Goal: Task Accomplishment & Management: Complete application form

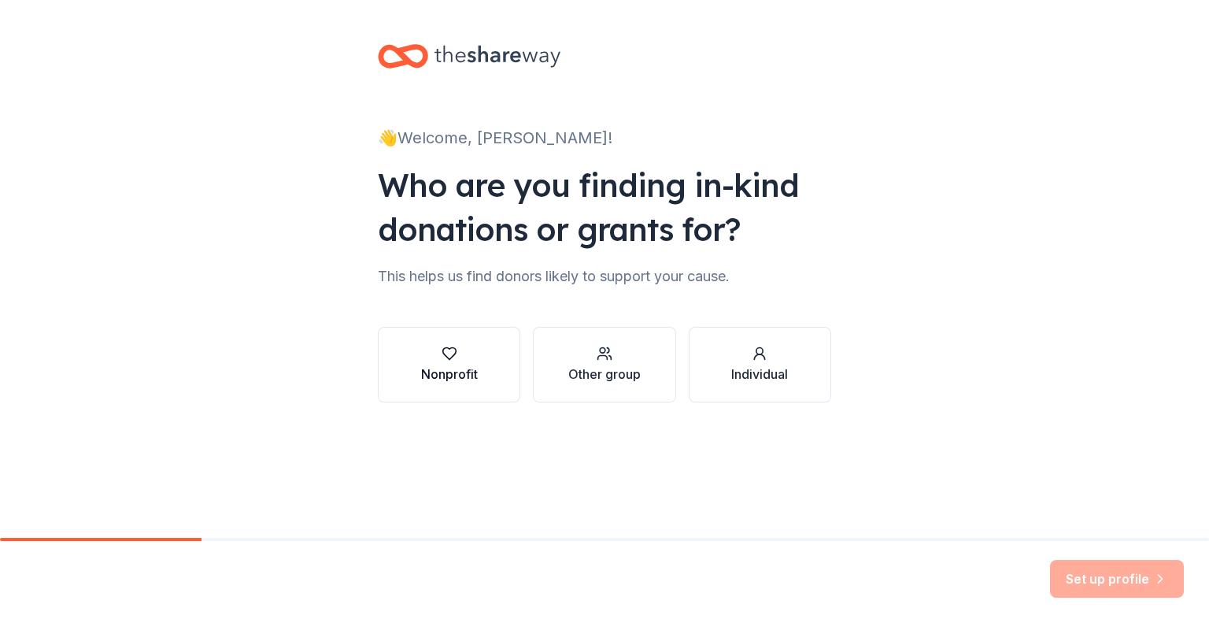
click at [453, 349] on icon "button" at bounding box center [450, 354] width 16 height 16
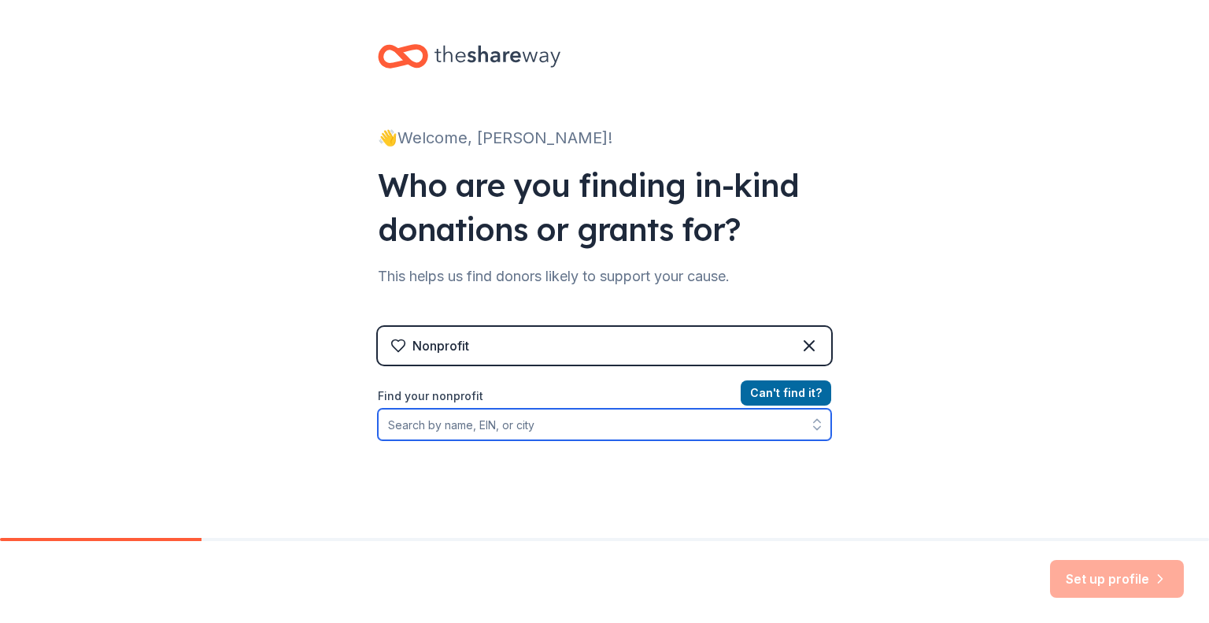
click at [608, 415] on input "Find your nonprofit" at bounding box center [604, 423] width 453 height 31
type input "[US_EMPLOYER_IDENTIFICATION_NUMBER]"
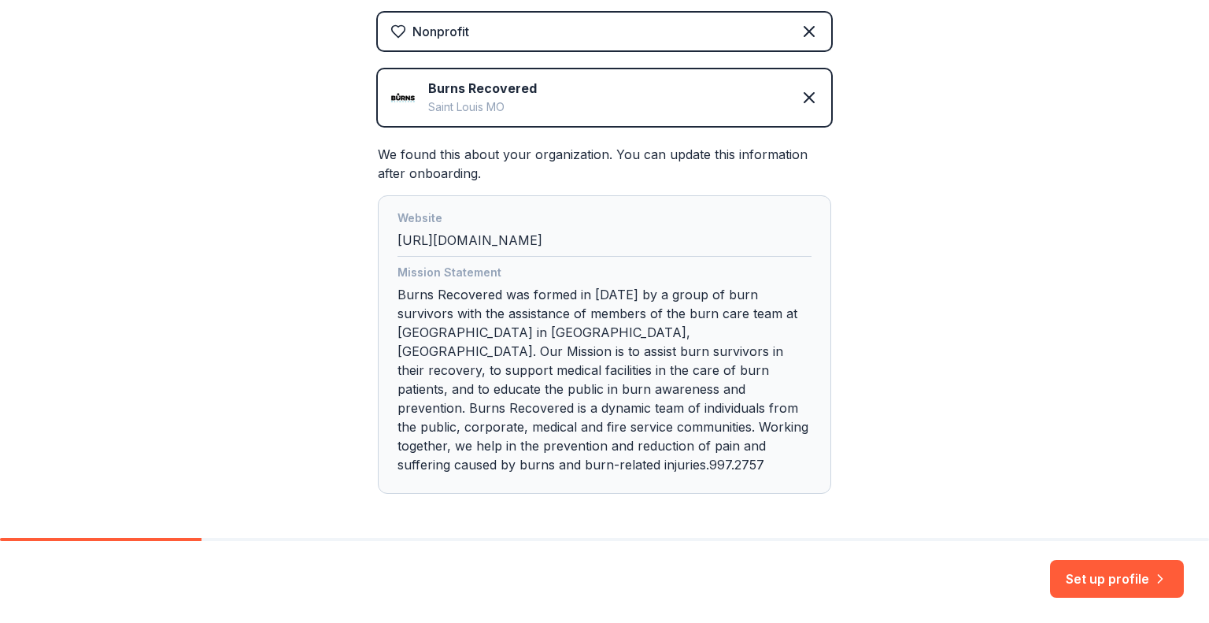
scroll to position [315, 0]
click at [1083, 571] on button "Set up profile" at bounding box center [1117, 579] width 134 height 38
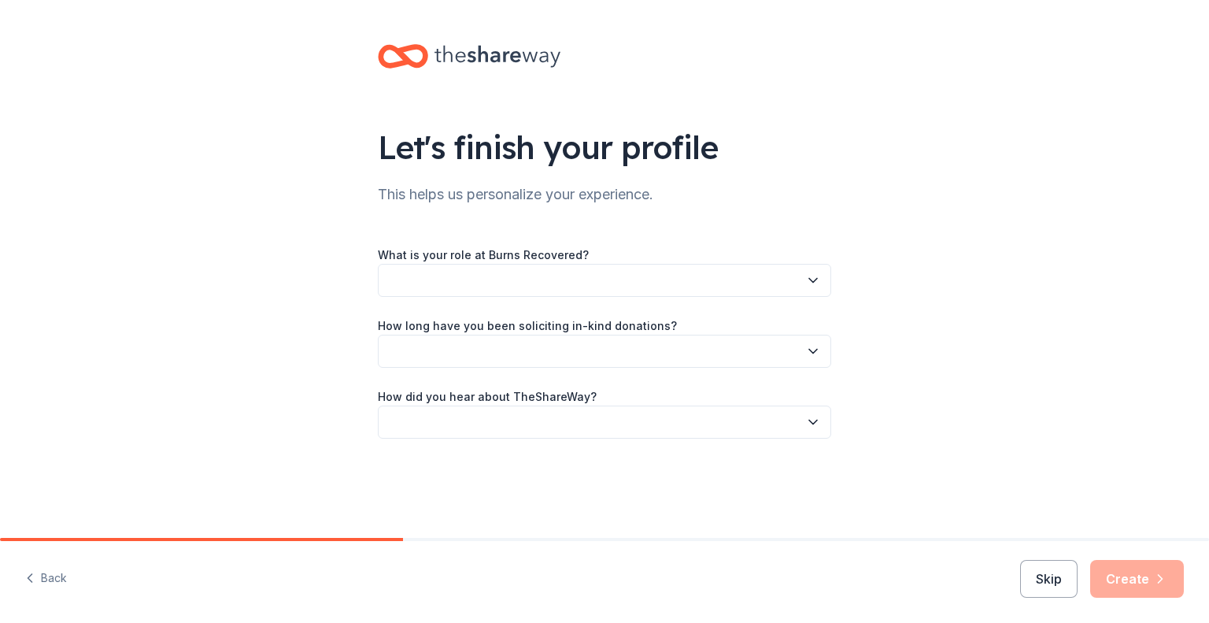
click at [816, 284] on icon "button" at bounding box center [813, 280] width 16 height 16
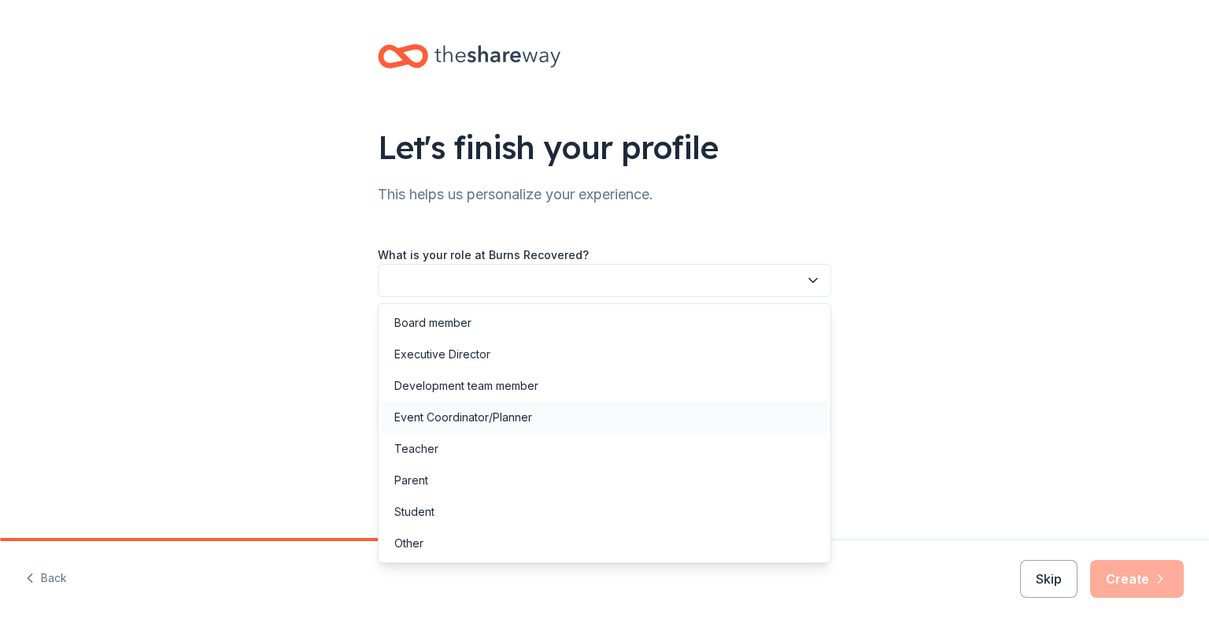
click at [506, 415] on div "Event Coordinator/Planner" at bounding box center [463, 417] width 138 height 19
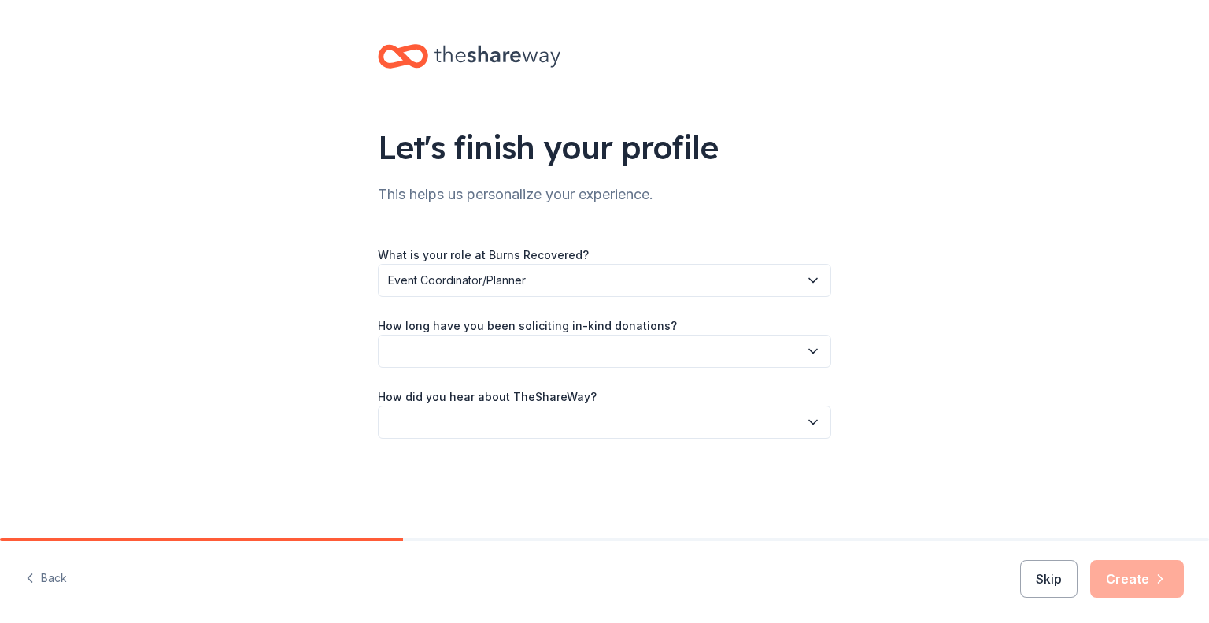
click at [815, 351] on icon "button" at bounding box center [813, 351] width 8 height 4
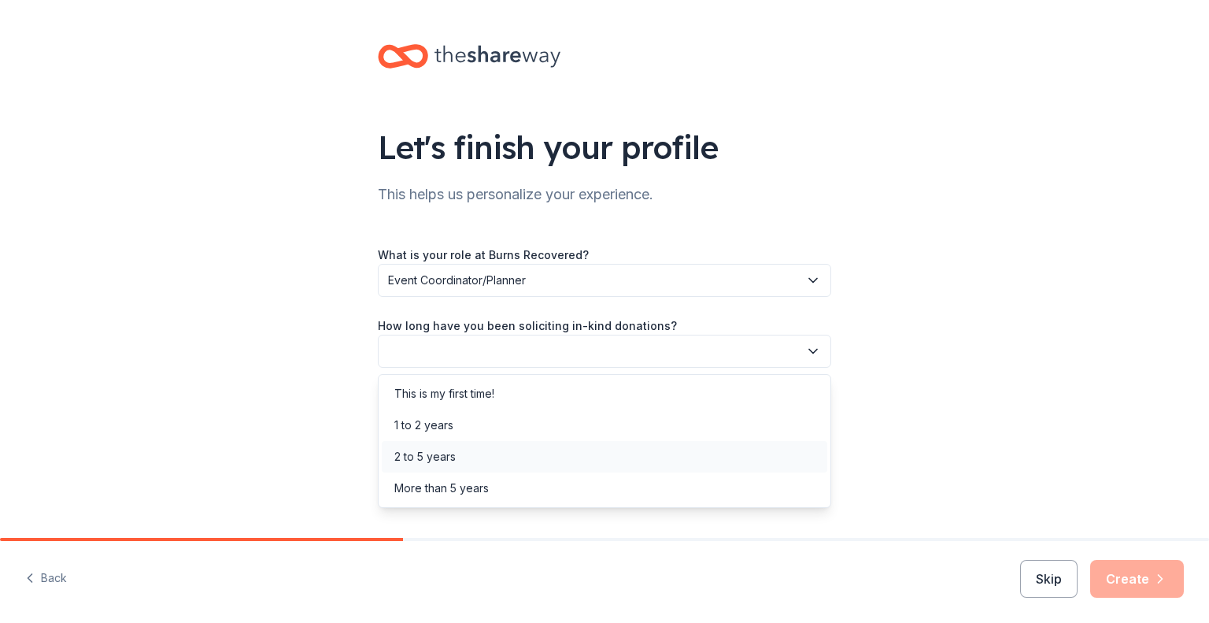
click at [423, 450] on div "2 to 5 years" at bounding box center [424, 456] width 61 height 19
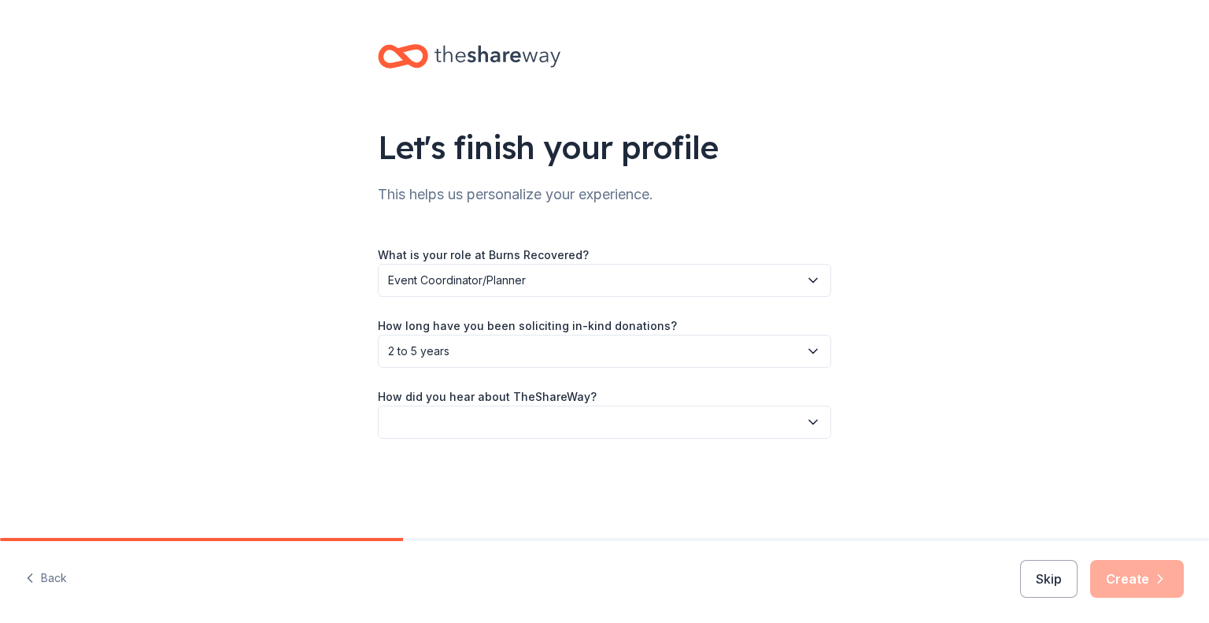
click at [810, 426] on icon "button" at bounding box center [813, 422] width 16 height 16
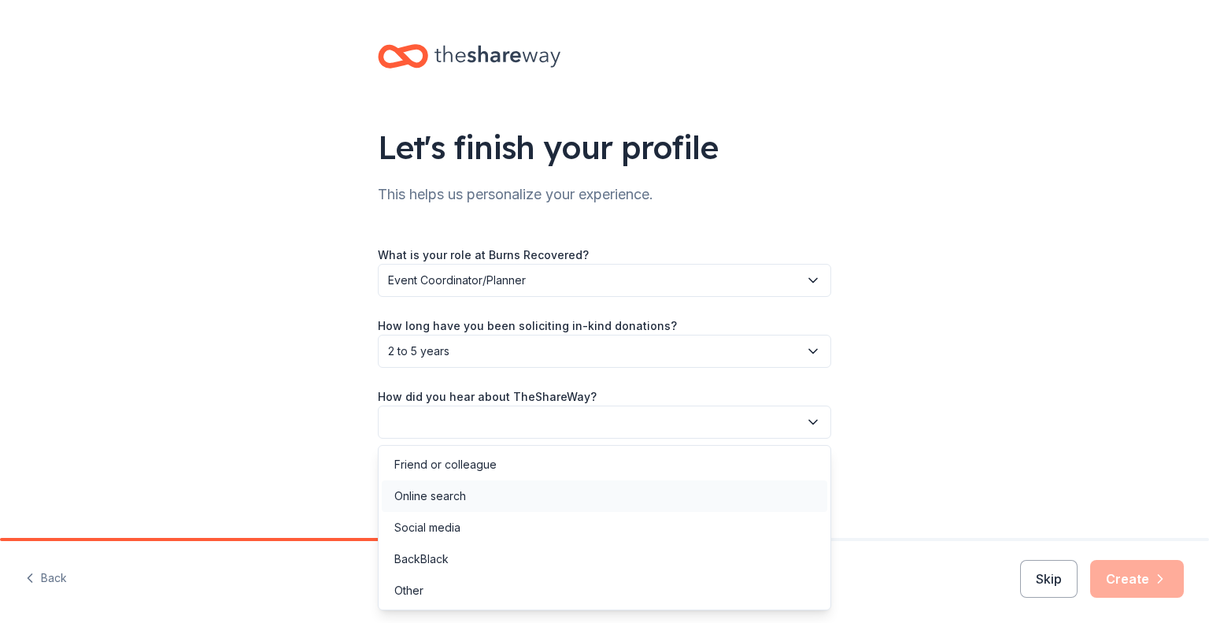
click at [441, 493] on div "Online search" at bounding box center [430, 495] width 72 height 19
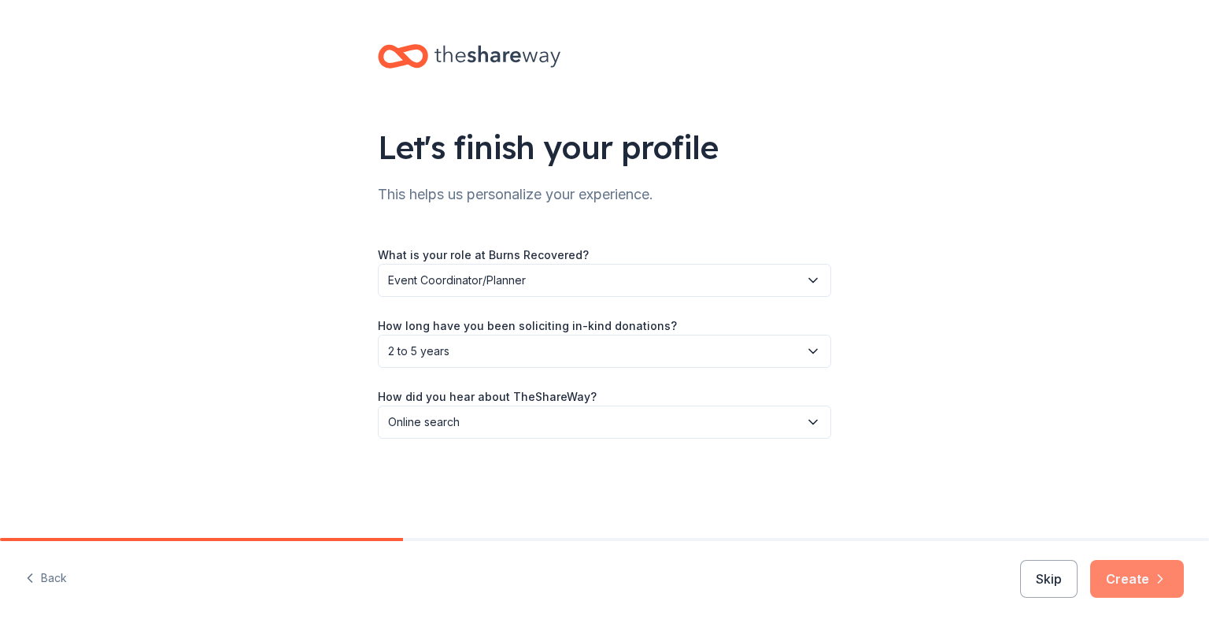
click at [1130, 577] on button "Create" at bounding box center [1137, 579] width 94 height 38
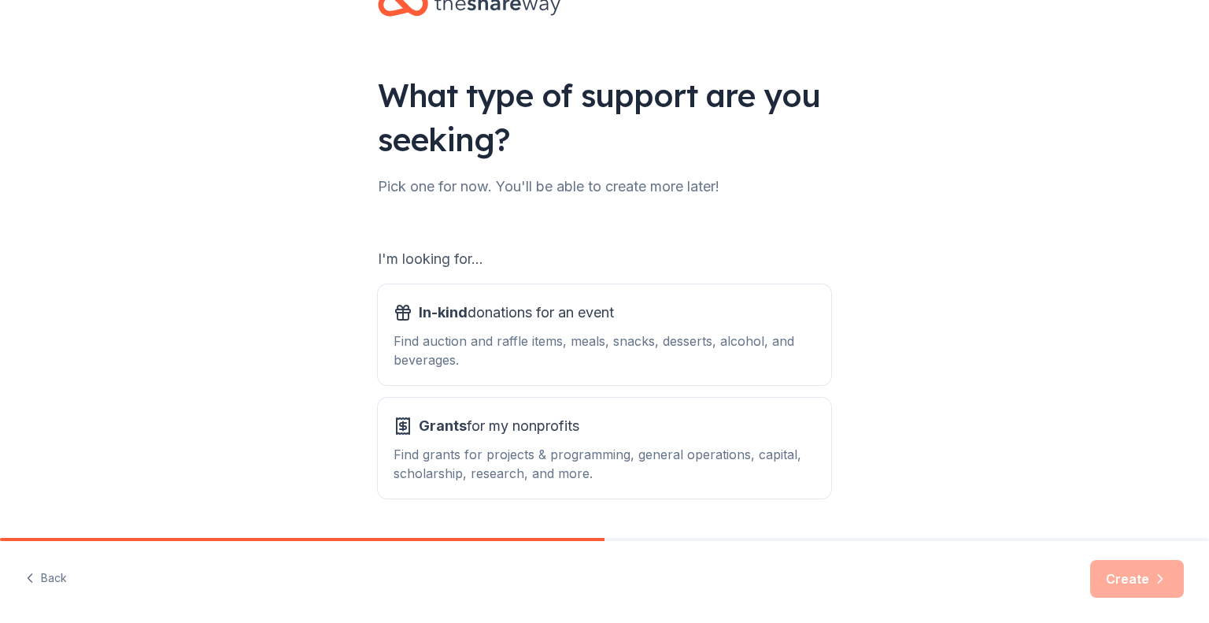
scroll to position [79, 0]
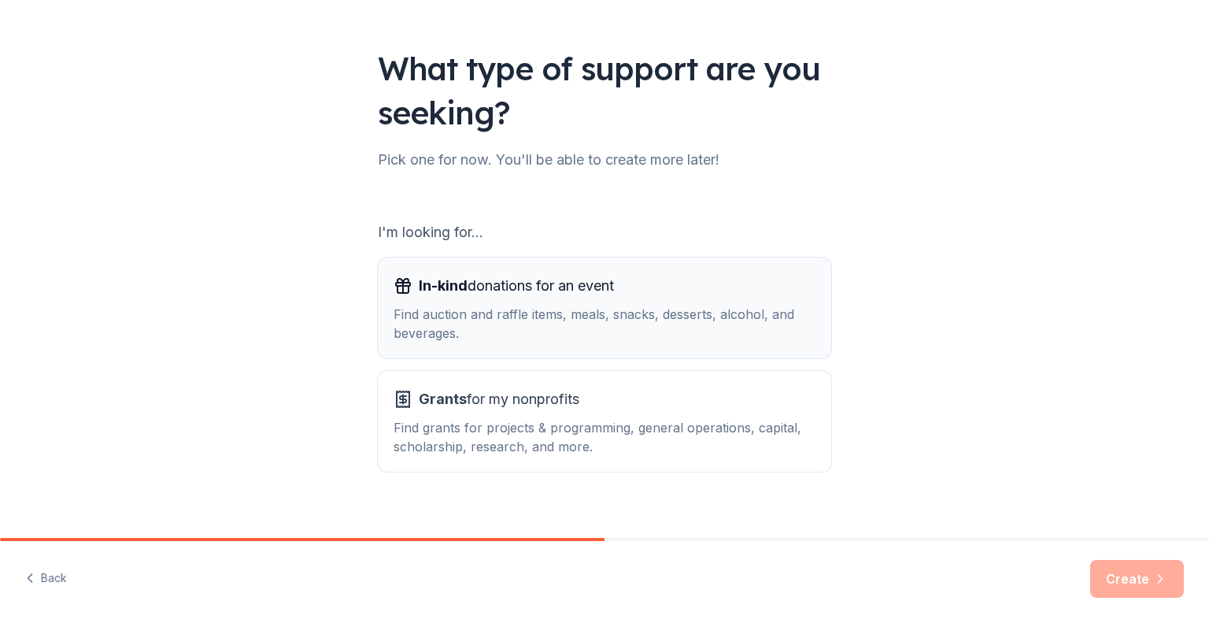
click at [586, 306] on div "Find auction and raffle items, meals, snacks, desserts, alcohol, and beverages." at bounding box center [605, 324] width 422 height 38
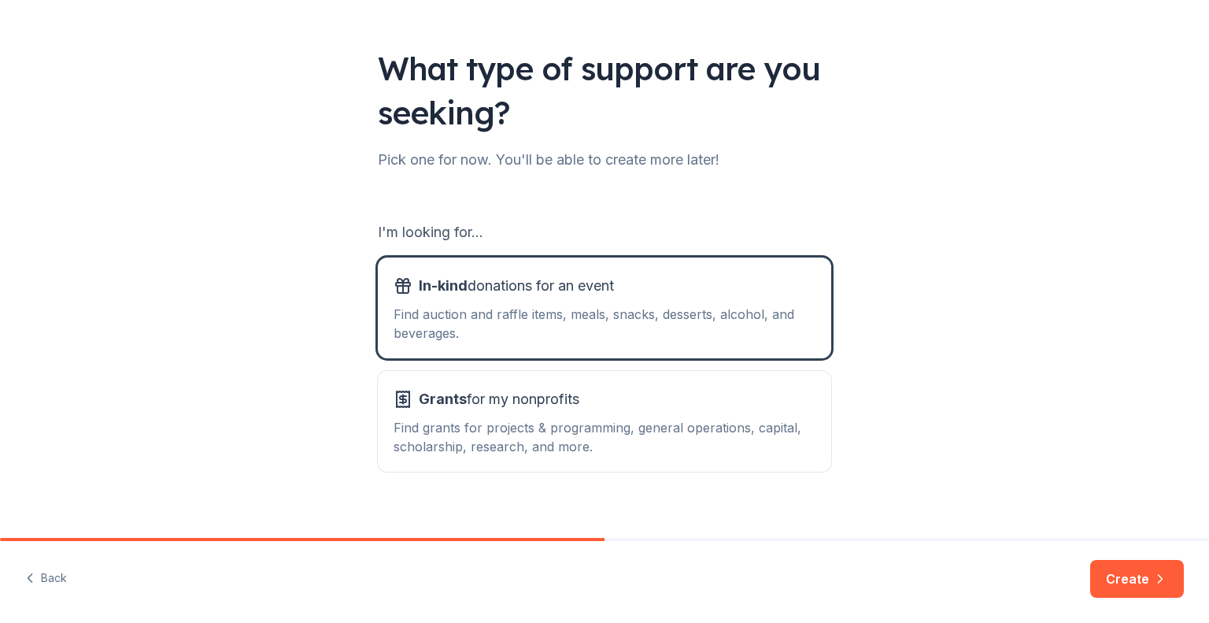
drag, startPoint x: 1119, startPoint y: 578, endPoint x: 1100, endPoint y: 559, distance: 27.3
click at [1119, 577] on button "Create" at bounding box center [1137, 579] width 94 height 38
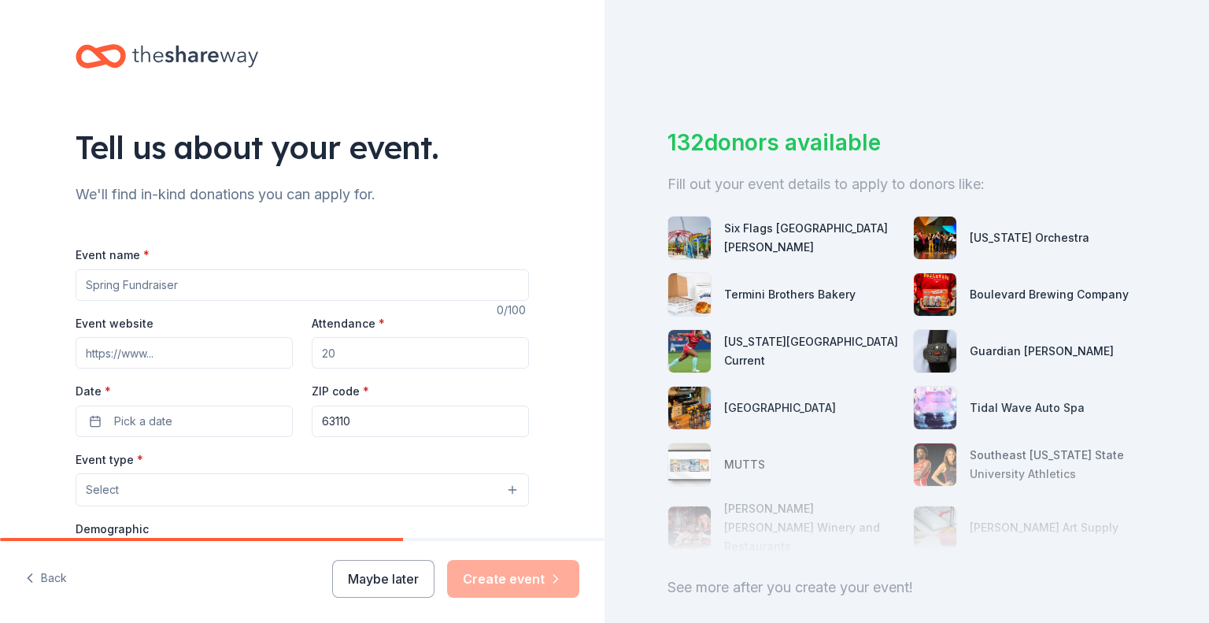
click at [196, 275] on input "Event name *" at bounding box center [302, 284] width 453 height 31
type input "Trivia Night/Silent Auction"
click at [209, 357] on input "Event website" at bounding box center [184, 352] width 217 height 31
type input "www.brsg.org"
click at [369, 347] on input "Attendance *" at bounding box center [420, 352] width 217 height 31
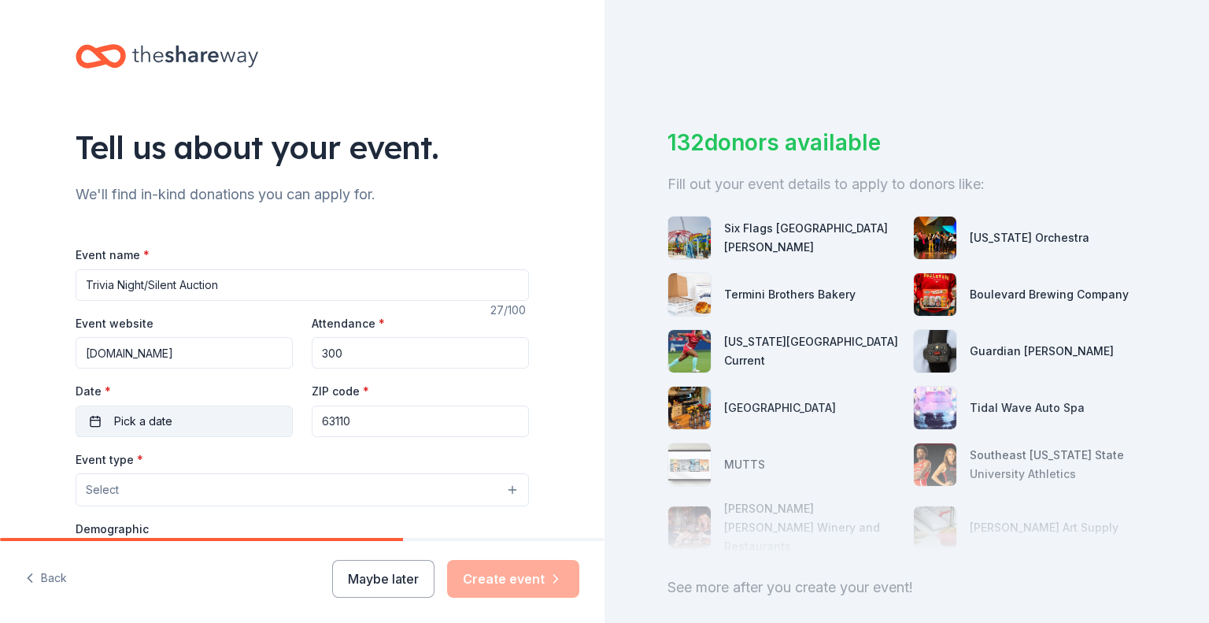
type input "300"
click at [87, 421] on button "Pick a date" at bounding box center [184, 420] width 217 height 31
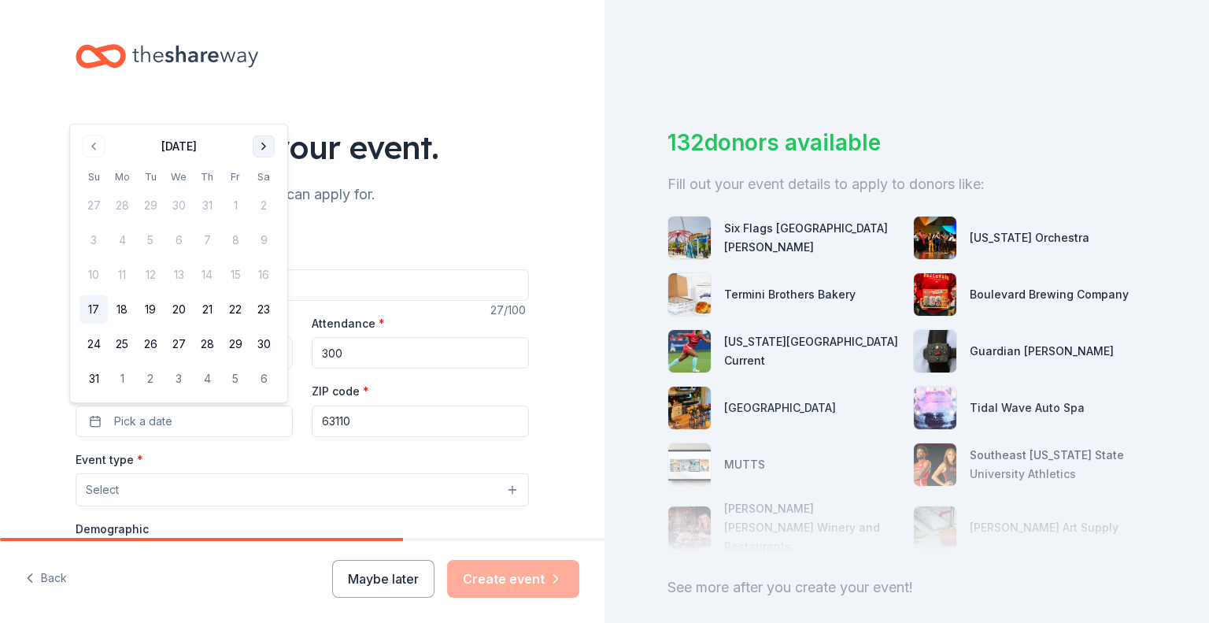
click at [263, 142] on button "Go to next month" at bounding box center [264, 146] width 22 height 22
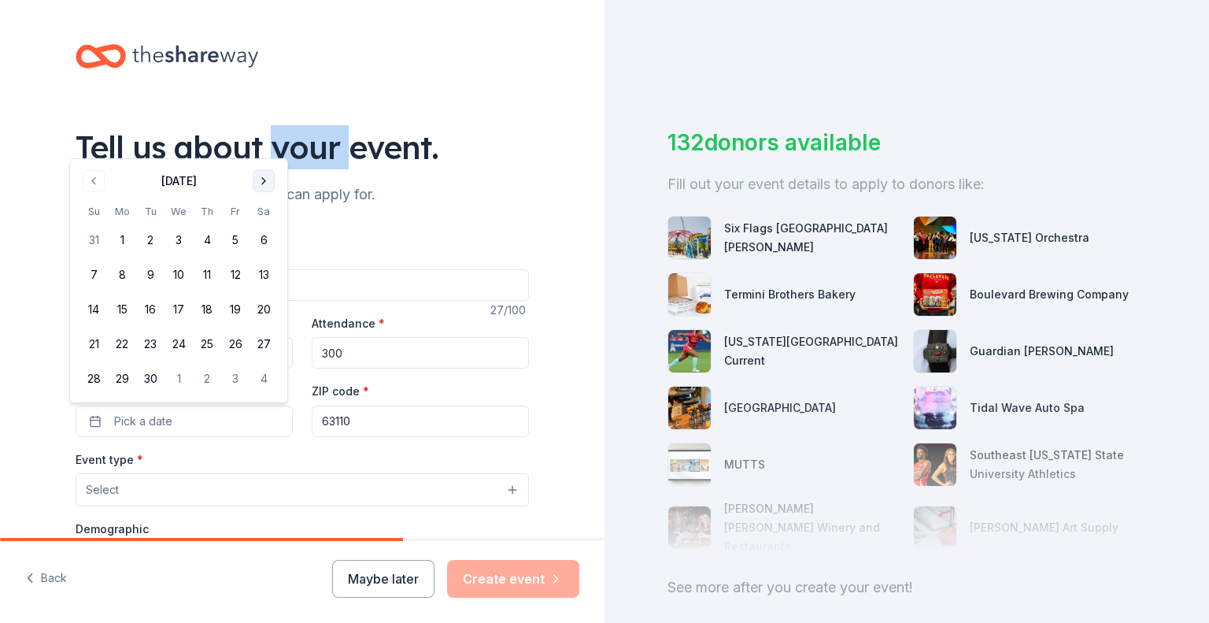
click at [263, 142] on div "Tell us about your event." at bounding box center [302, 147] width 453 height 44
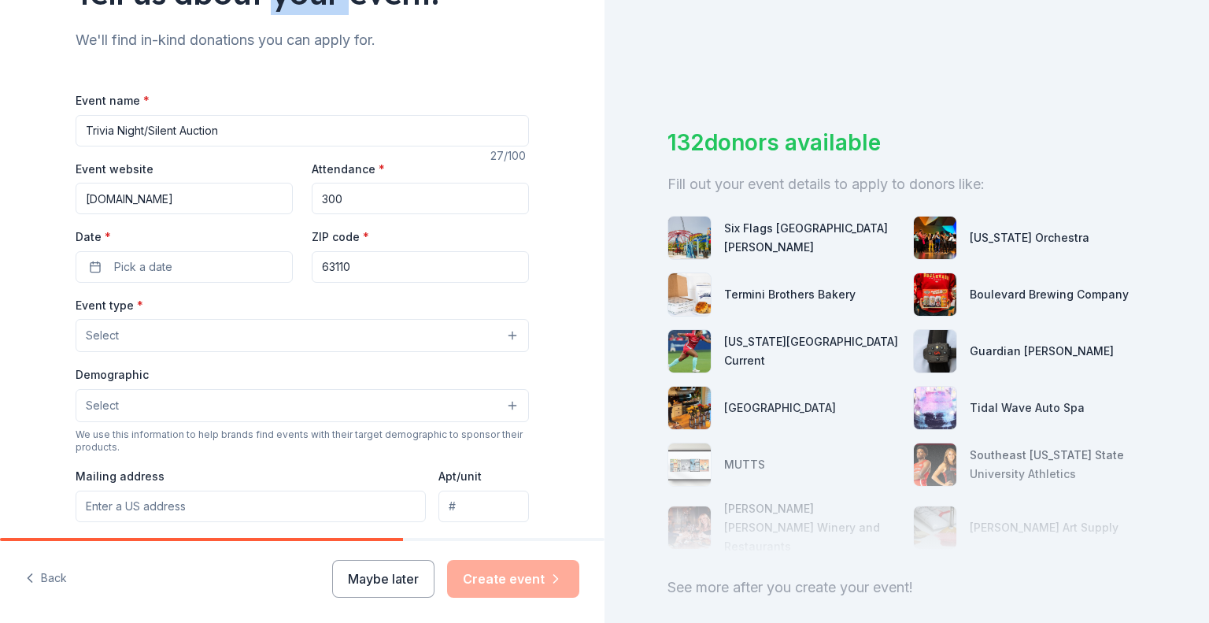
scroll to position [157, 0]
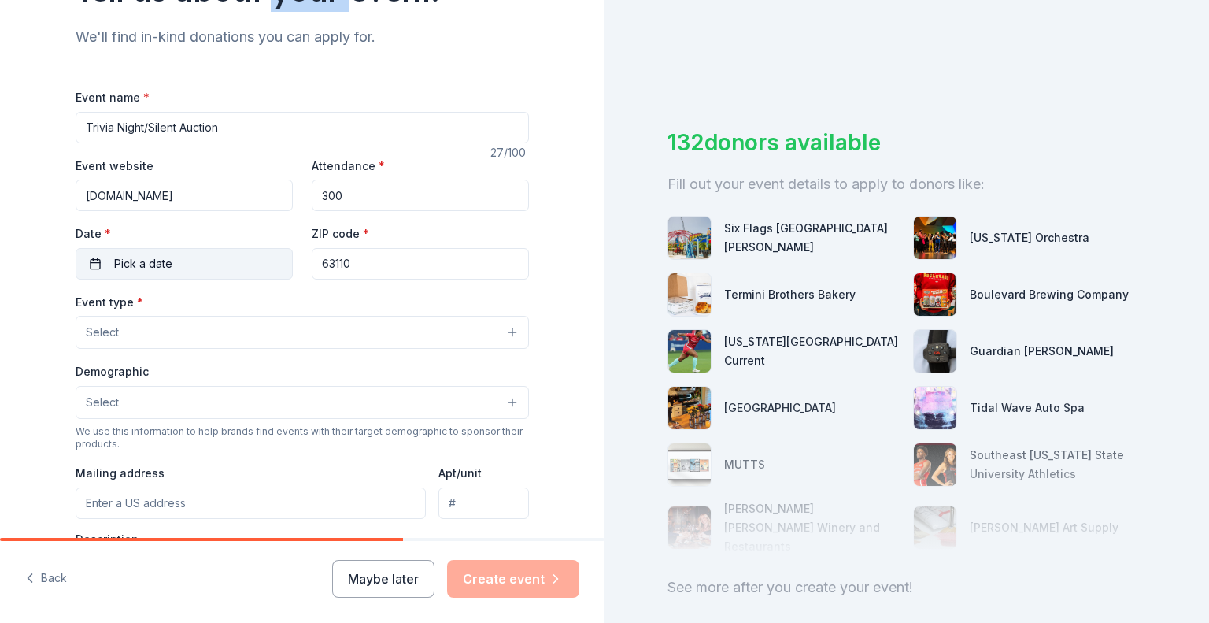
click at [153, 268] on span "Pick a date" at bounding box center [143, 263] width 58 height 19
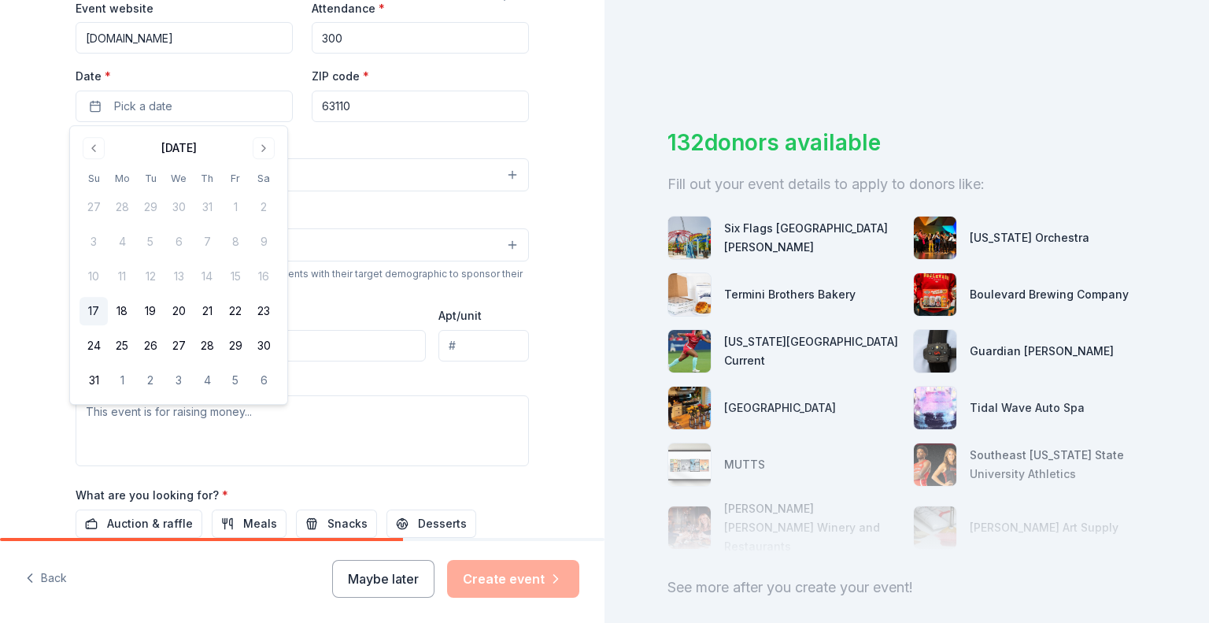
scroll to position [315, 0]
click at [261, 148] on button "Go to next month" at bounding box center [264, 148] width 22 height 22
click at [260, 277] on button "18" at bounding box center [263, 276] width 28 height 28
click at [400, 297] on div "Event type * Select Demographic Select We use this information to help brands f…" at bounding box center [302, 300] width 453 height 331
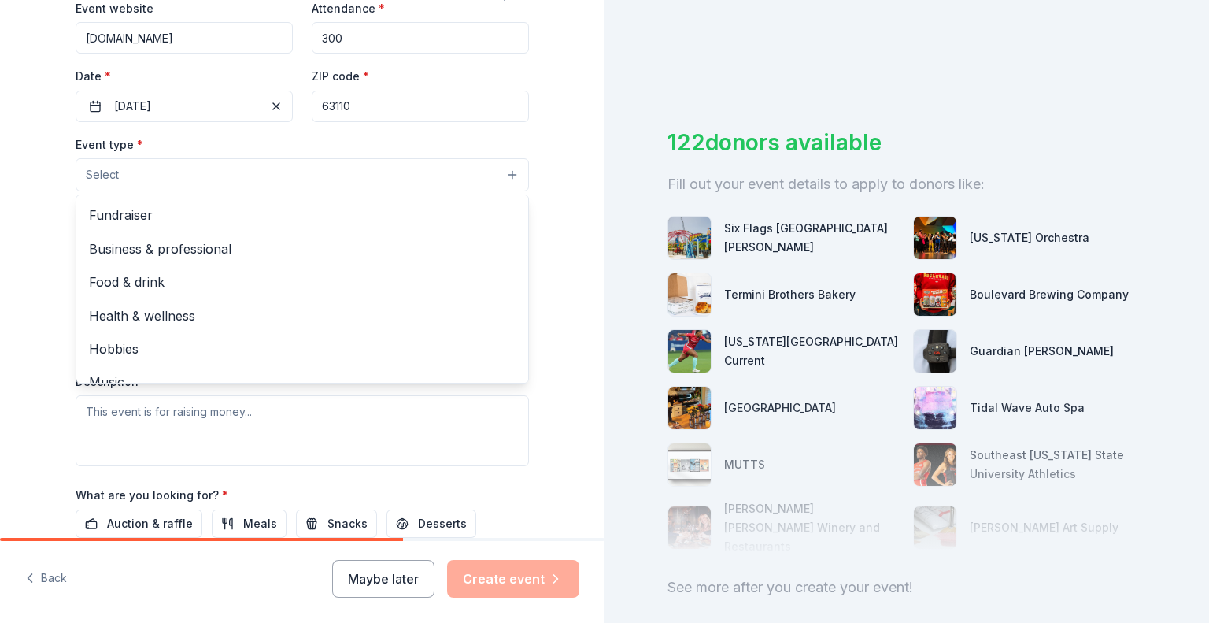
click at [508, 184] on button "Select" at bounding box center [302, 174] width 453 height 33
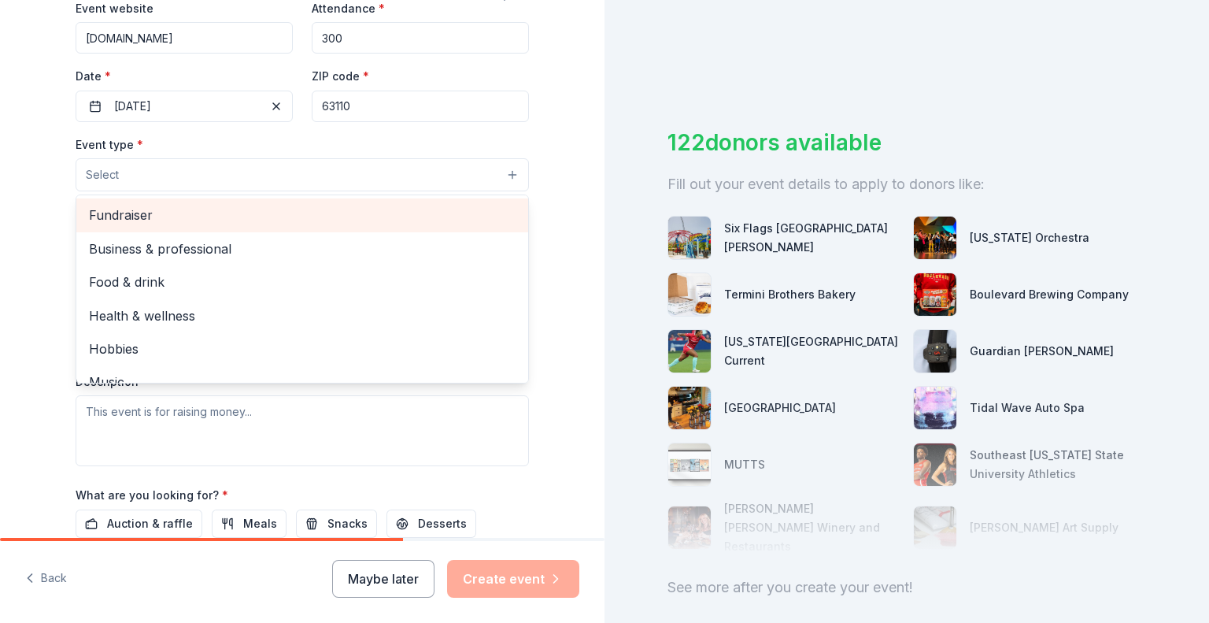
click at [394, 220] on span "Fundraiser" at bounding box center [302, 215] width 427 height 20
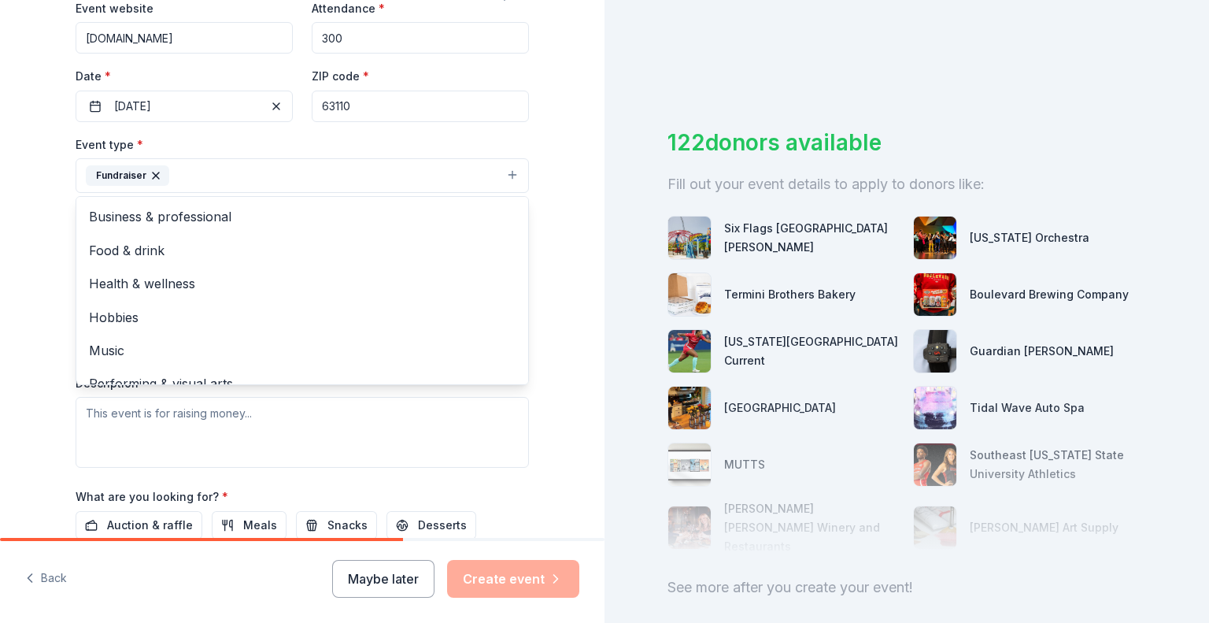
click at [27, 191] on div "Tell us about your event. We'll find in-kind donations you can apply for. Event…" at bounding box center [302, 209] width 604 height 1049
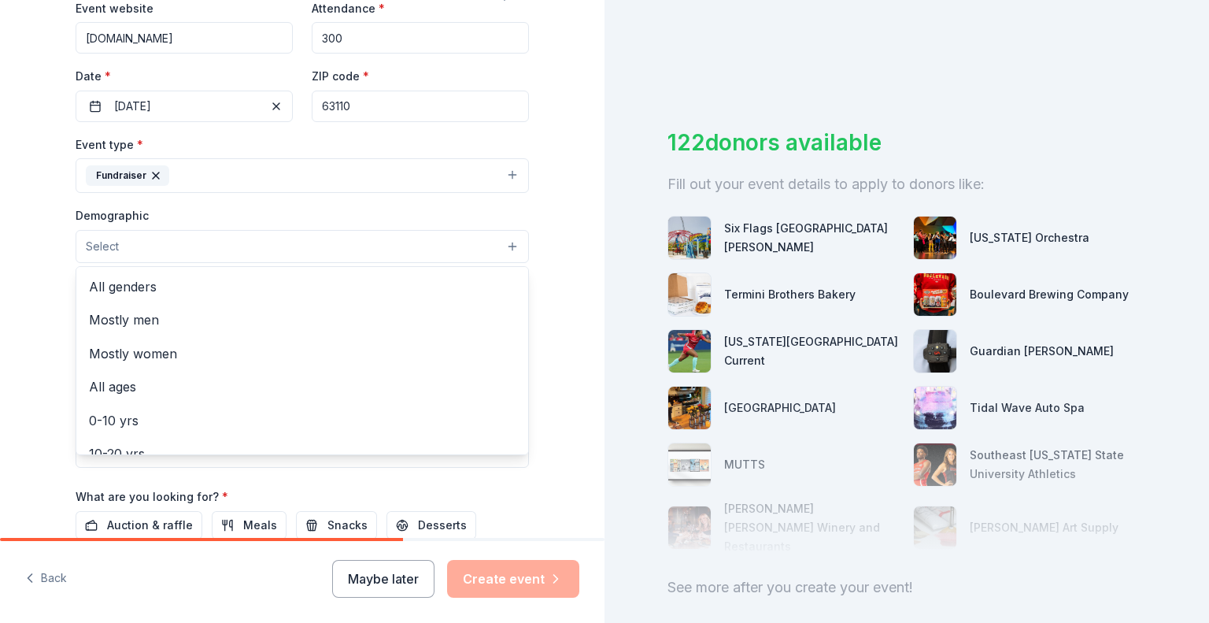
click at [505, 244] on button "Select" at bounding box center [302, 246] width 453 height 33
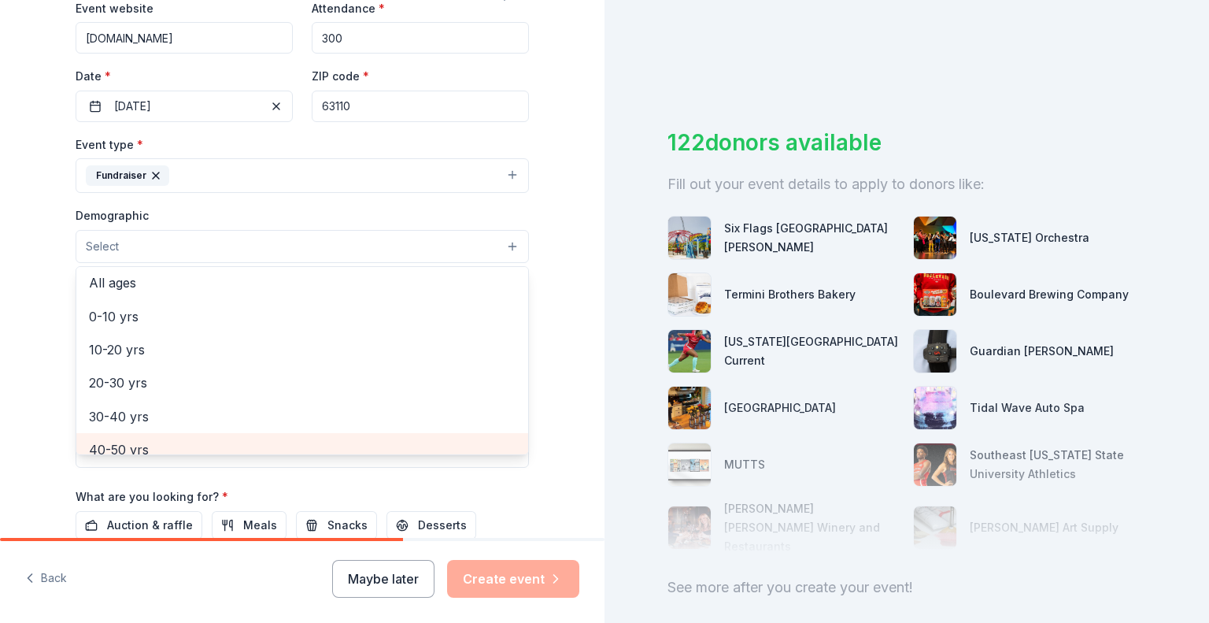
scroll to position [94, 0]
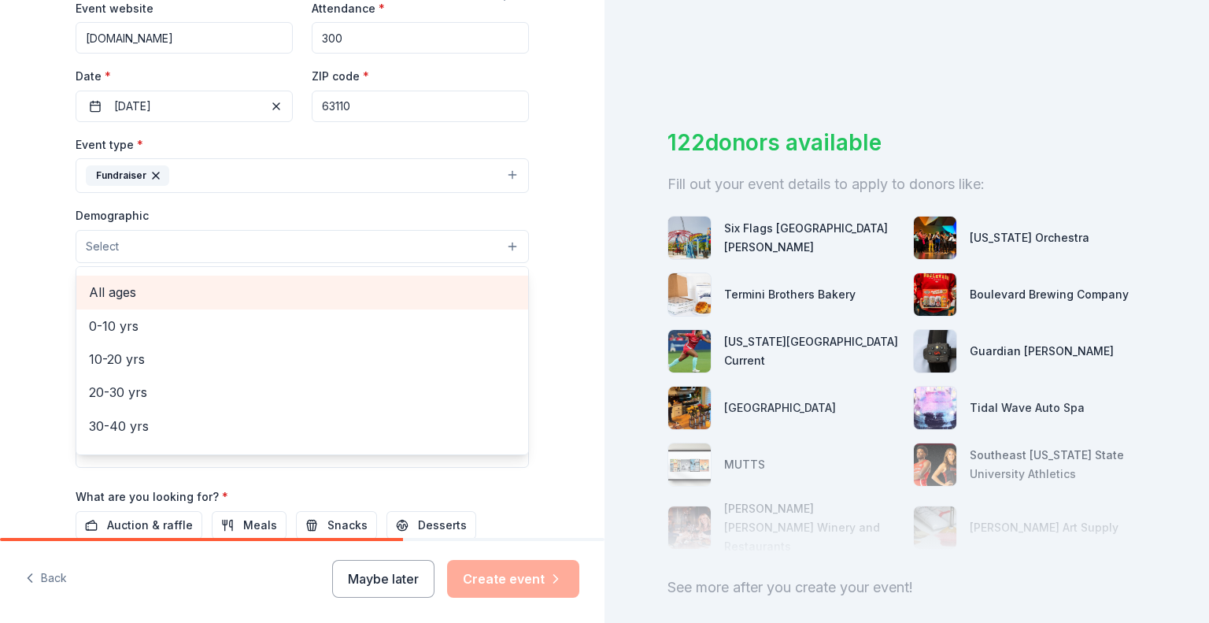
click at [274, 292] on span "All ages" at bounding box center [302, 292] width 427 height 20
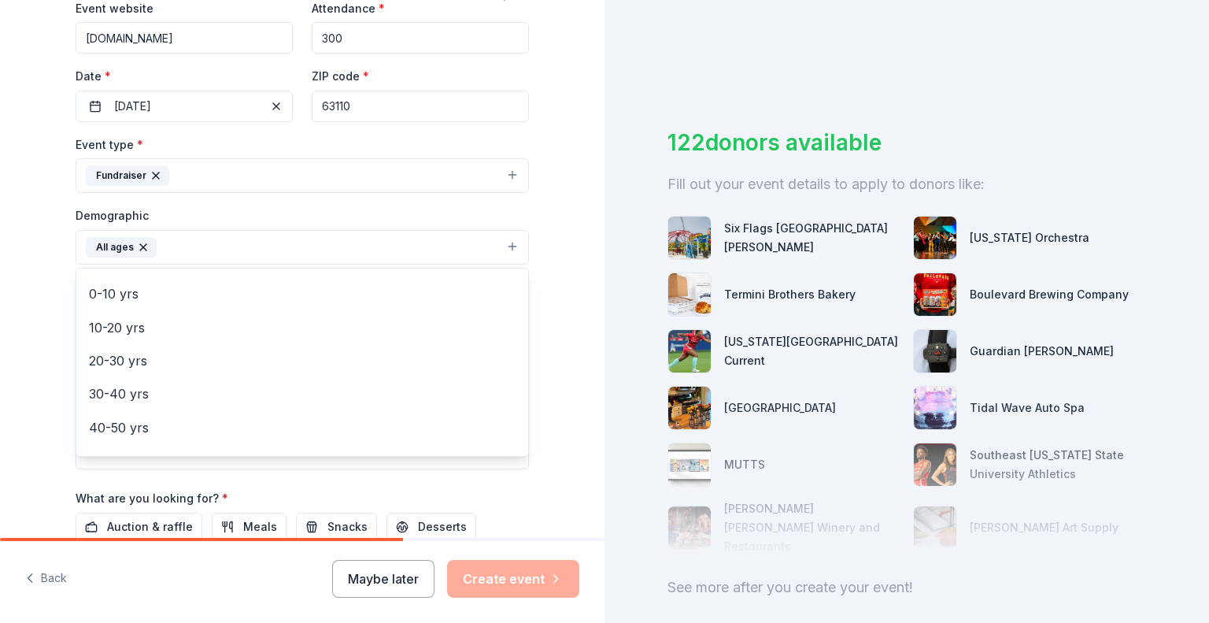
click at [24, 278] on div "Tell us about your event. We'll find in-kind donations you can apply for. Event…" at bounding box center [302, 210] width 604 height 1051
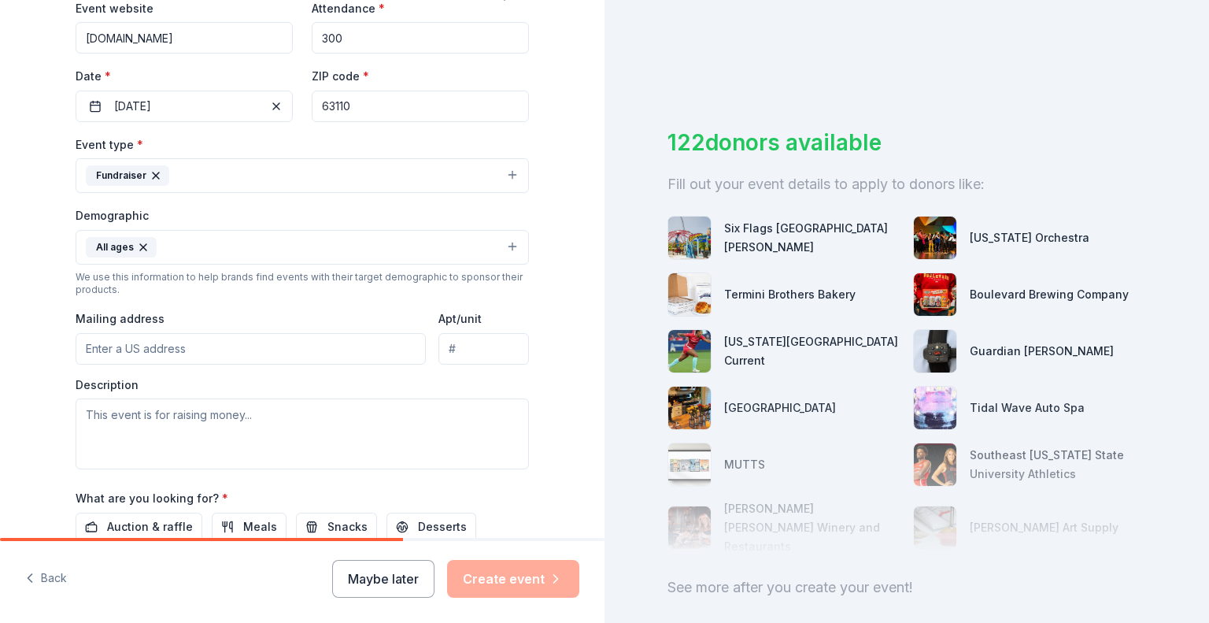
click at [264, 352] on input "Mailing address" at bounding box center [251, 348] width 350 height 31
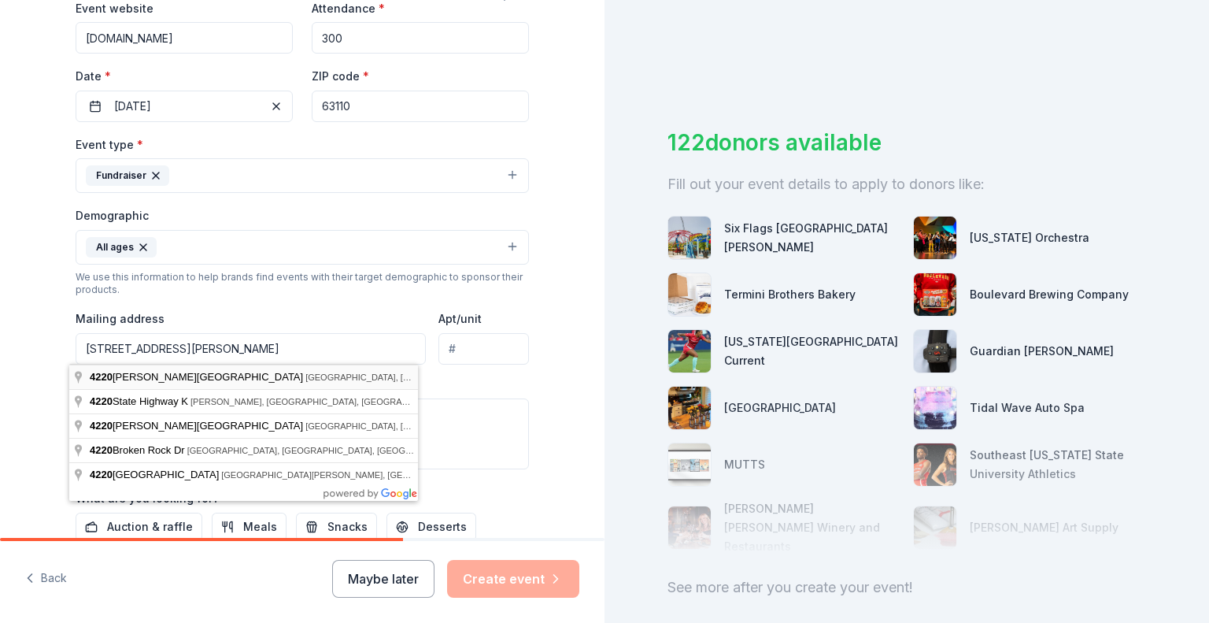
type input "4220 Duncan Avenue, St. Louis, MO, 63110"
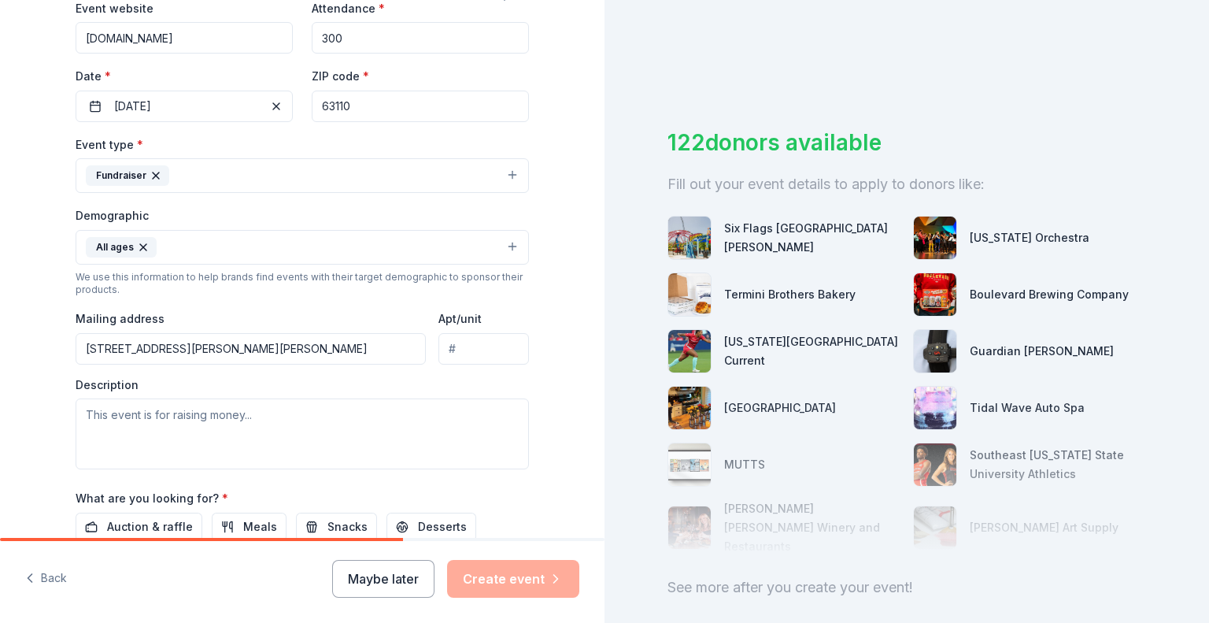
click at [460, 355] on input "Apt/unit" at bounding box center [483, 348] width 91 height 31
type input "Suite 201"
click at [285, 415] on textarea at bounding box center [302, 433] width 453 height 71
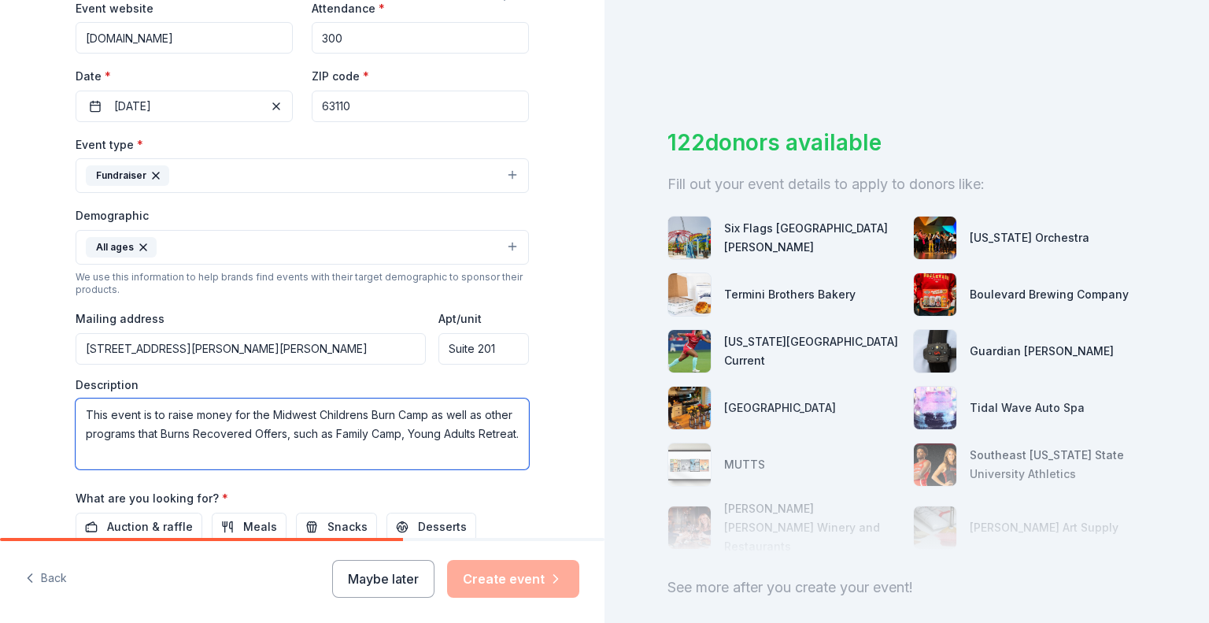
click at [258, 431] on textarea "This event is to raise money for the Midwest Childrens Burn Camp as well as oth…" at bounding box center [302, 433] width 453 height 71
click at [399, 435] on textarea "This event is to raise money for the Midwest Childrens Burn Camp as well as oth…" at bounding box center [302, 433] width 453 height 71
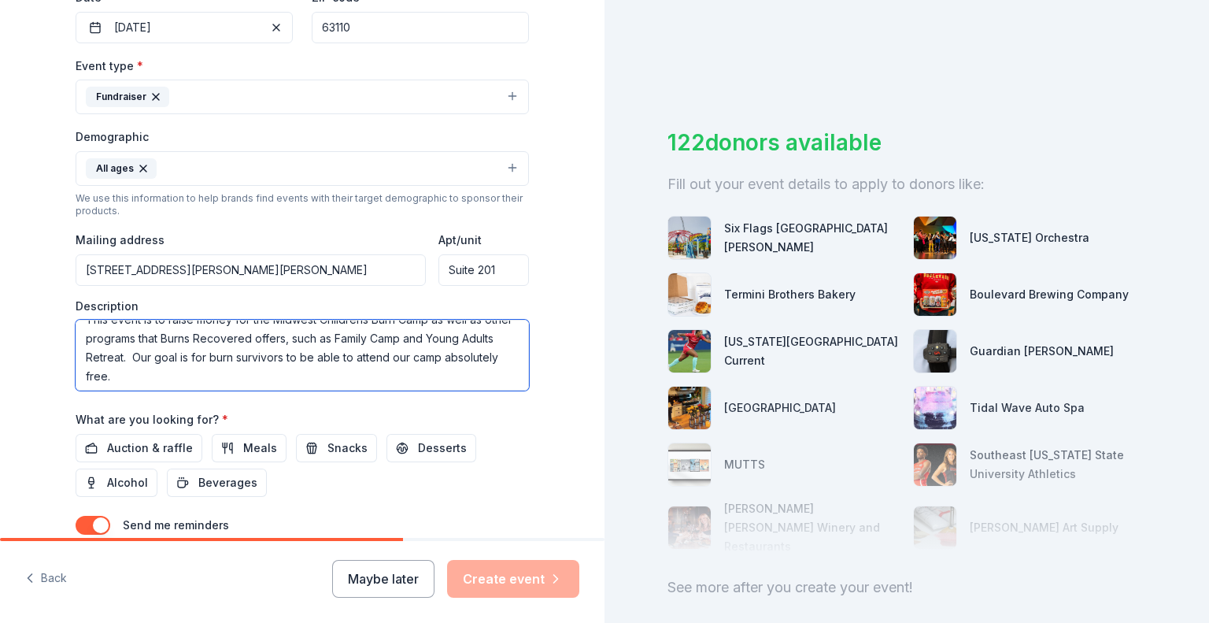
scroll to position [19, 0]
type textarea "This event is to raise money for the Midwest Childrens Burn Camp as well as oth…"
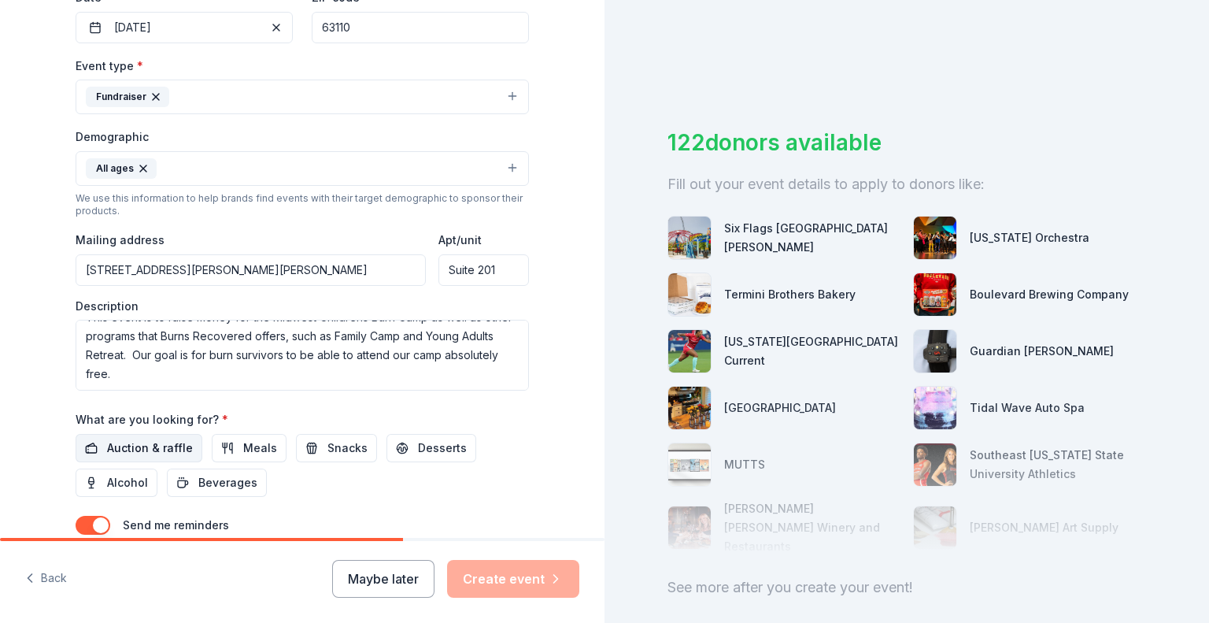
click at [153, 442] on span "Auction & raffle" at bounding box center [150, 447] width 86 height 19
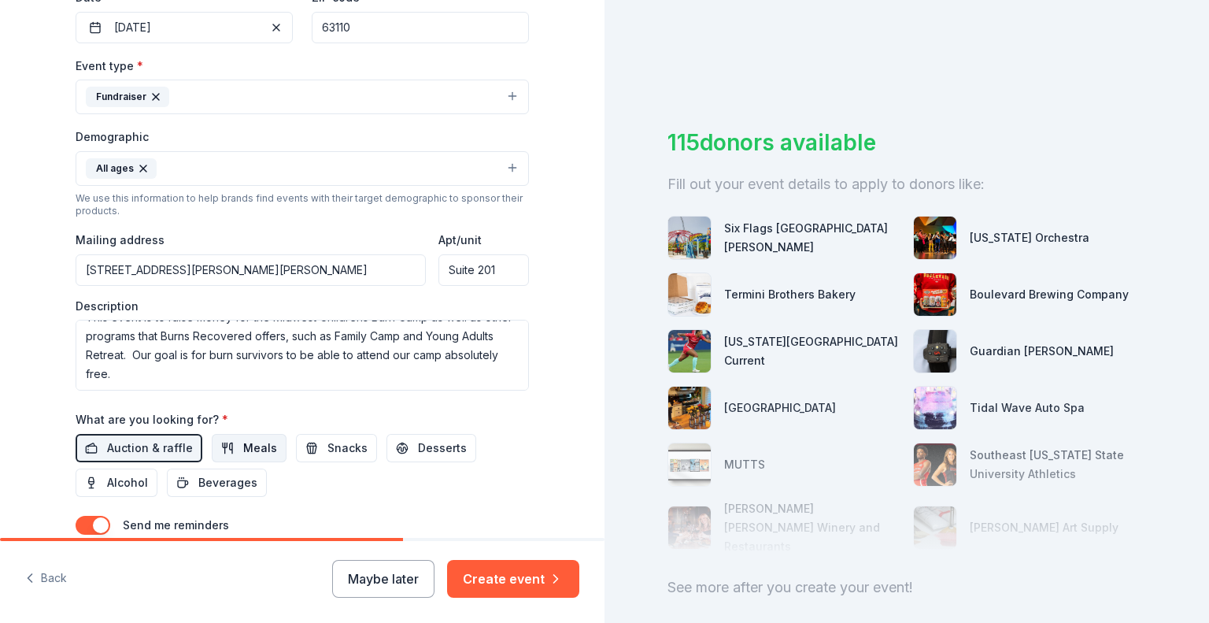
click at [249, 446] on span "Meals" at bounding box center [260, 447] width 34 height 19
click at [159, 448] on span "Auction & raffle" at bounding box center [150, 447] width 86 height 19
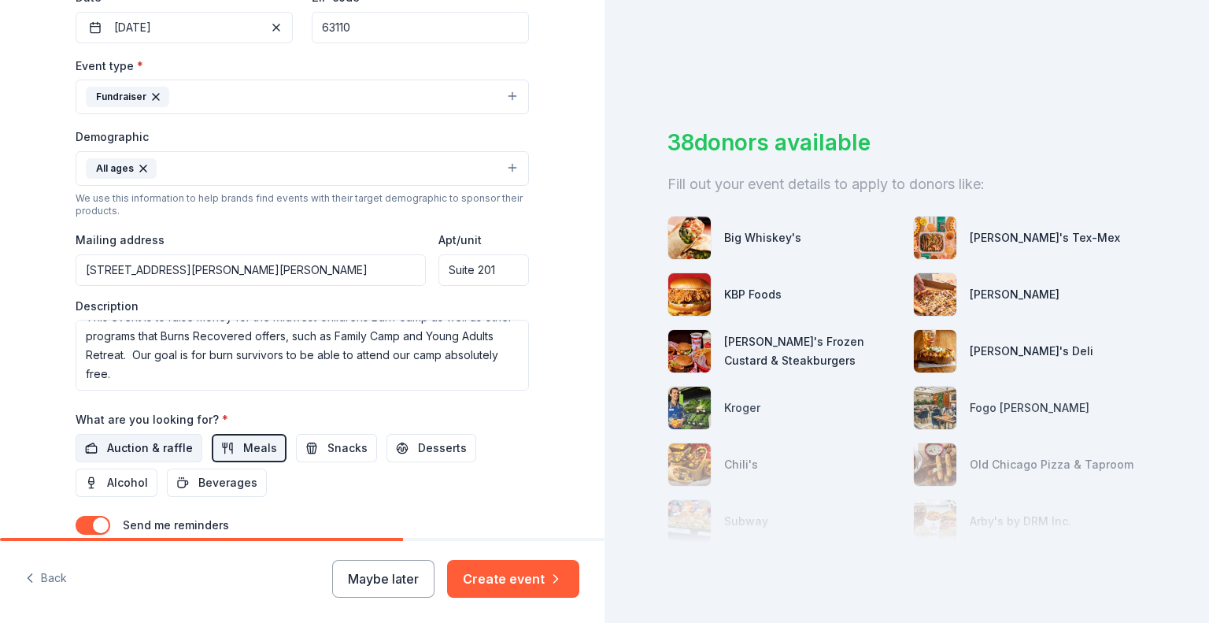
click at [158, 449] on span "Auction & raffle" at bounding box center [150, 447] width 86 height 19
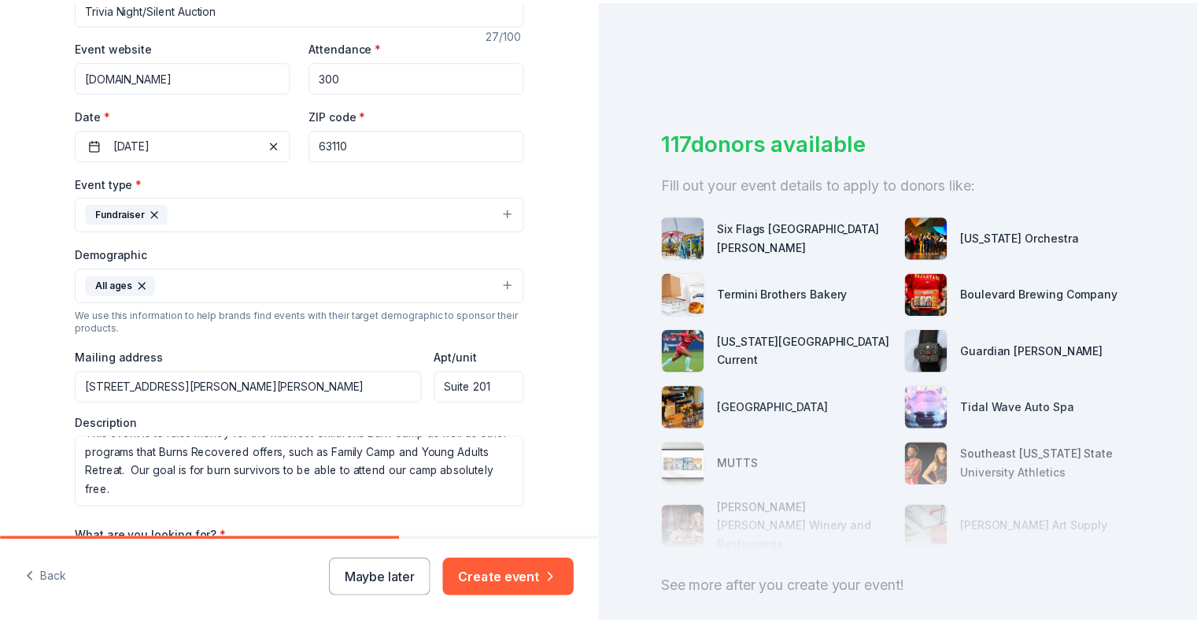
scroll to position [434, 0]
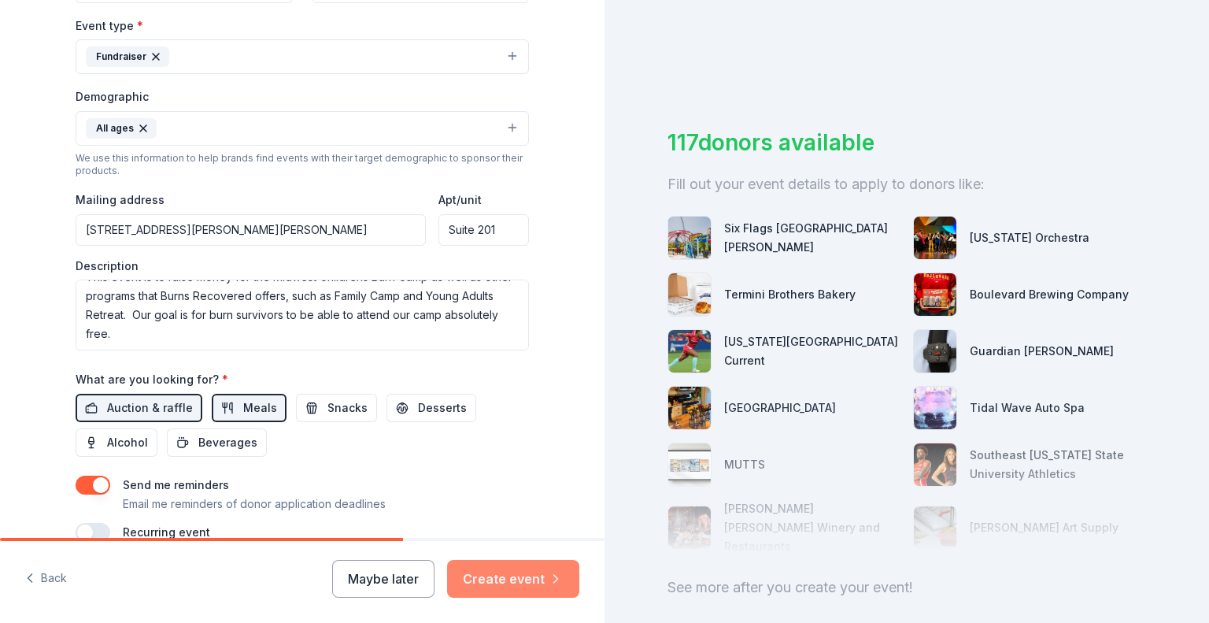
click at [515, 578] on button "Create event" at bounding box center [513, 579] width 132 height 38
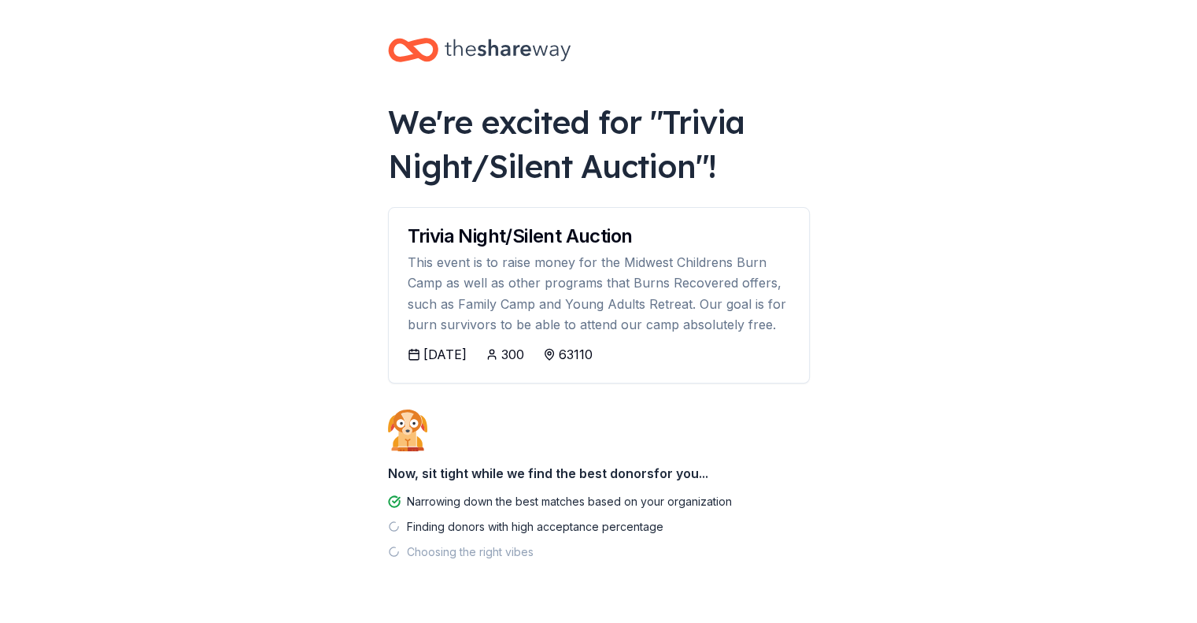
scroll to position [42, 0]
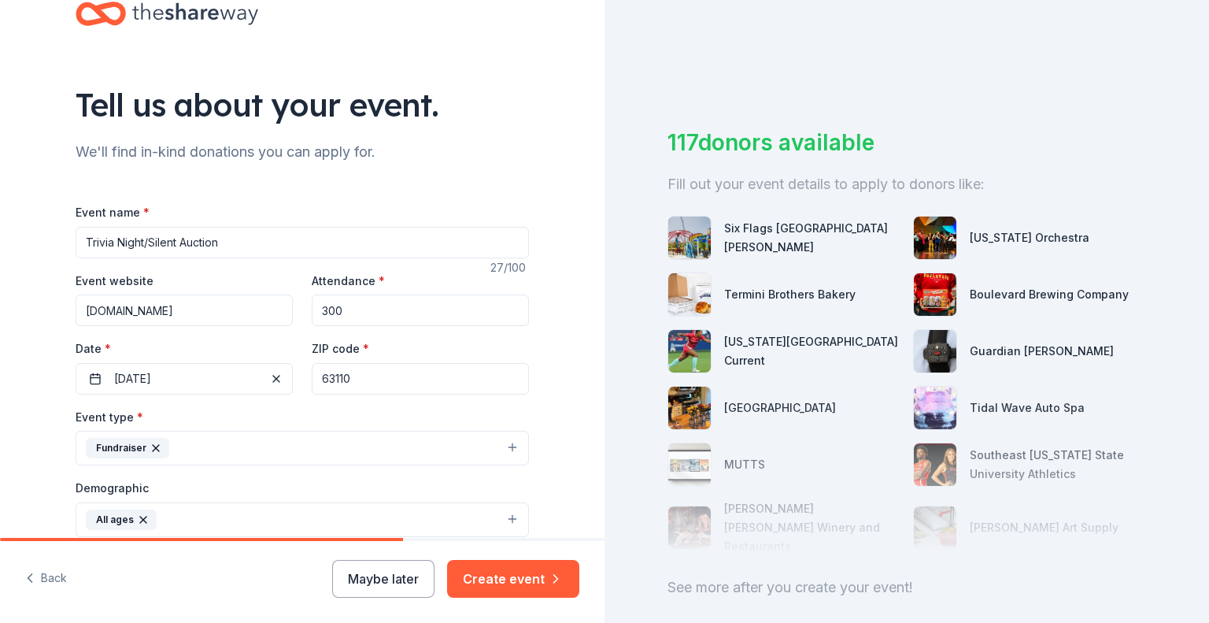
scroll to position [79, 0]
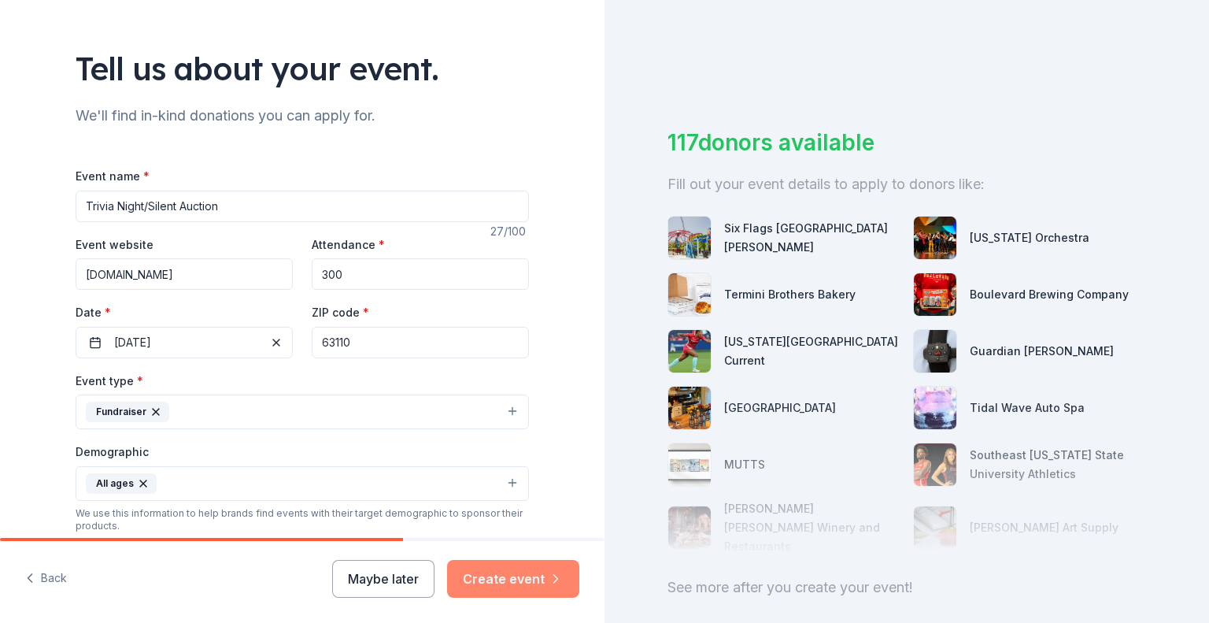
click at [512, 570] on button "Create event" at bounding box center [513, 579] width 132 height 38
click at [758, 240] on div "Six Flags St. Louis" at bounding box center [812, 238] width 176 height 38
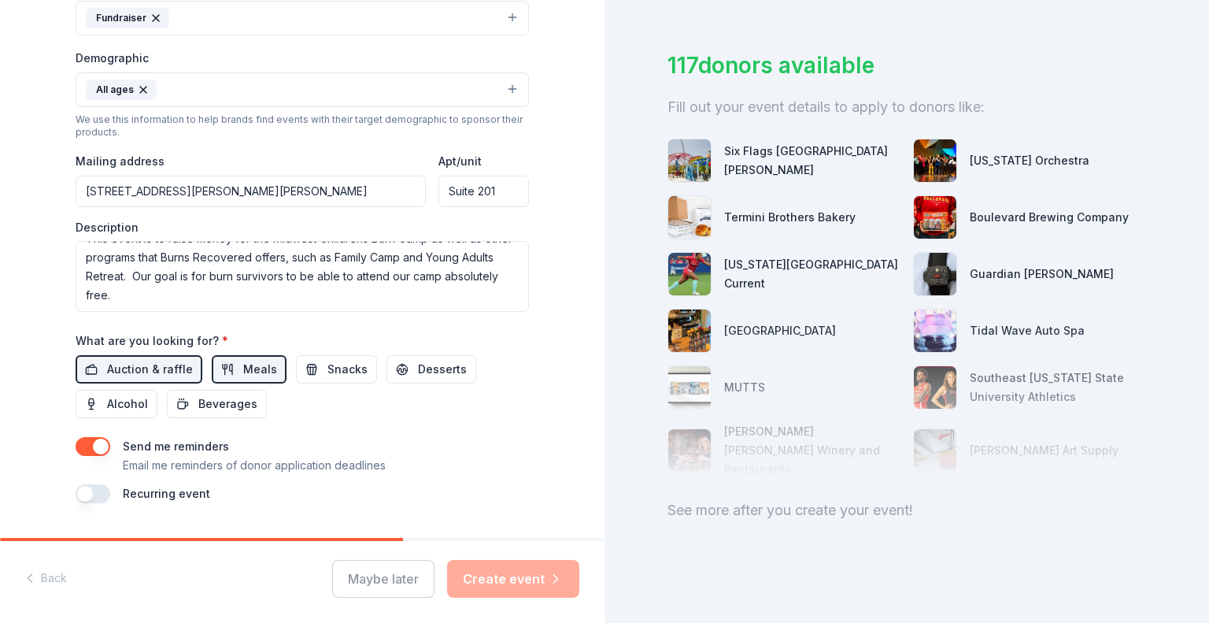
scroll to position [512, 0]
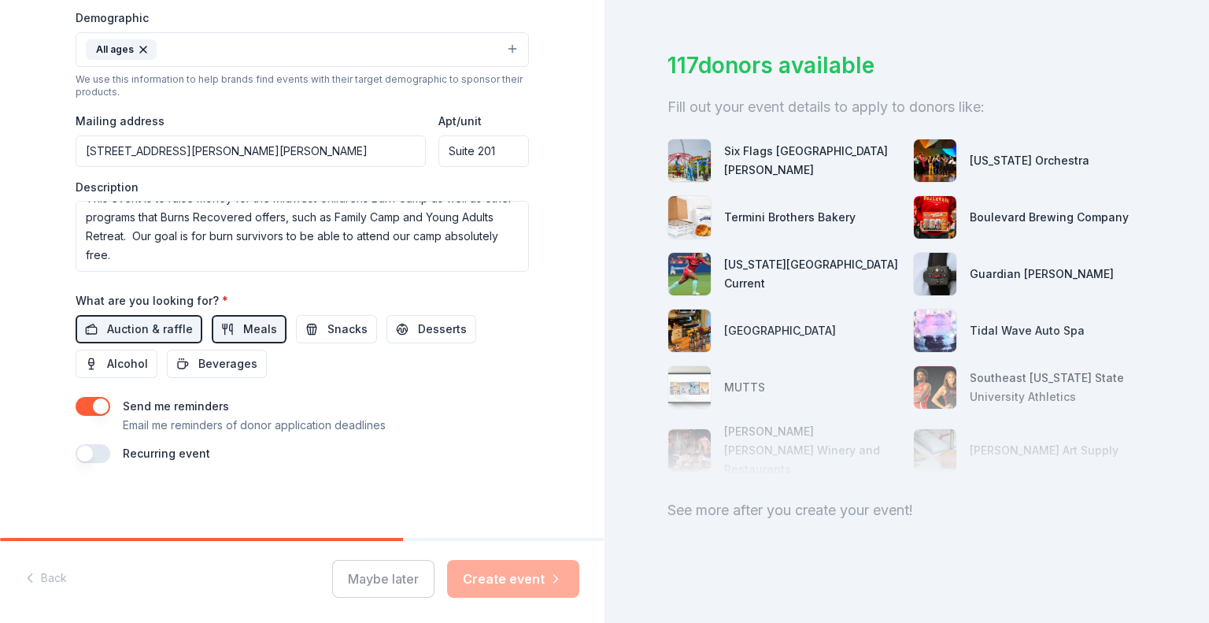
click at [76, 401] on button "button" at bounding box center [93, 406] width 35 height 19
click at [101, 452] on button "button" at bounding box center [93, 453] width 35 height 19
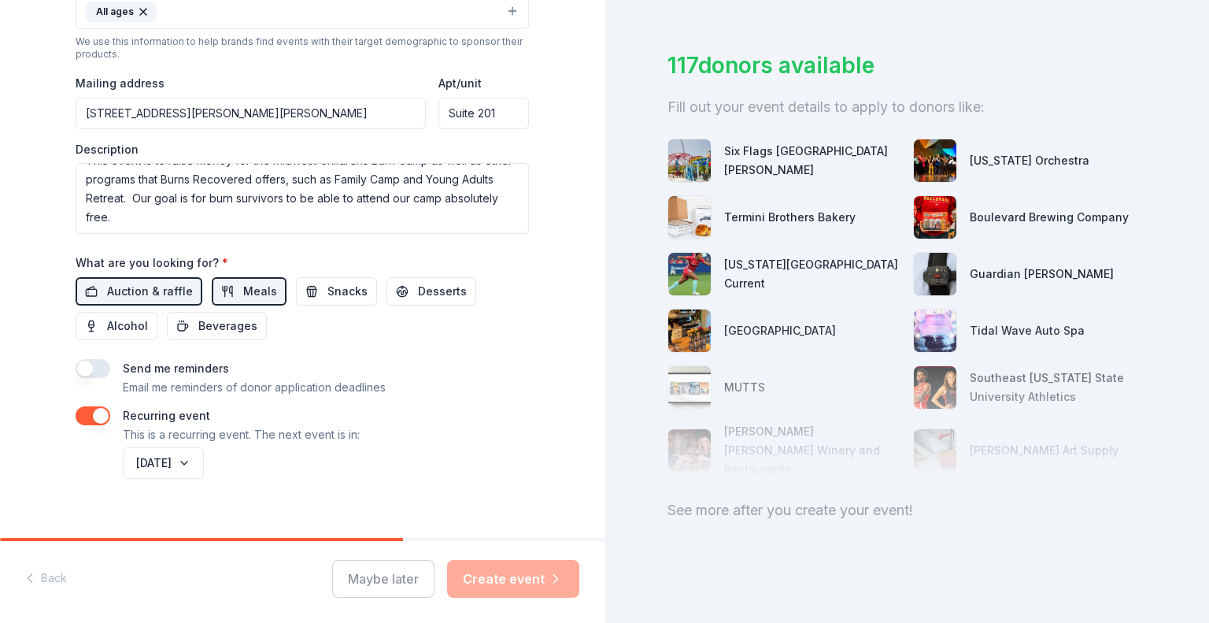
scroll to position [569, 0]
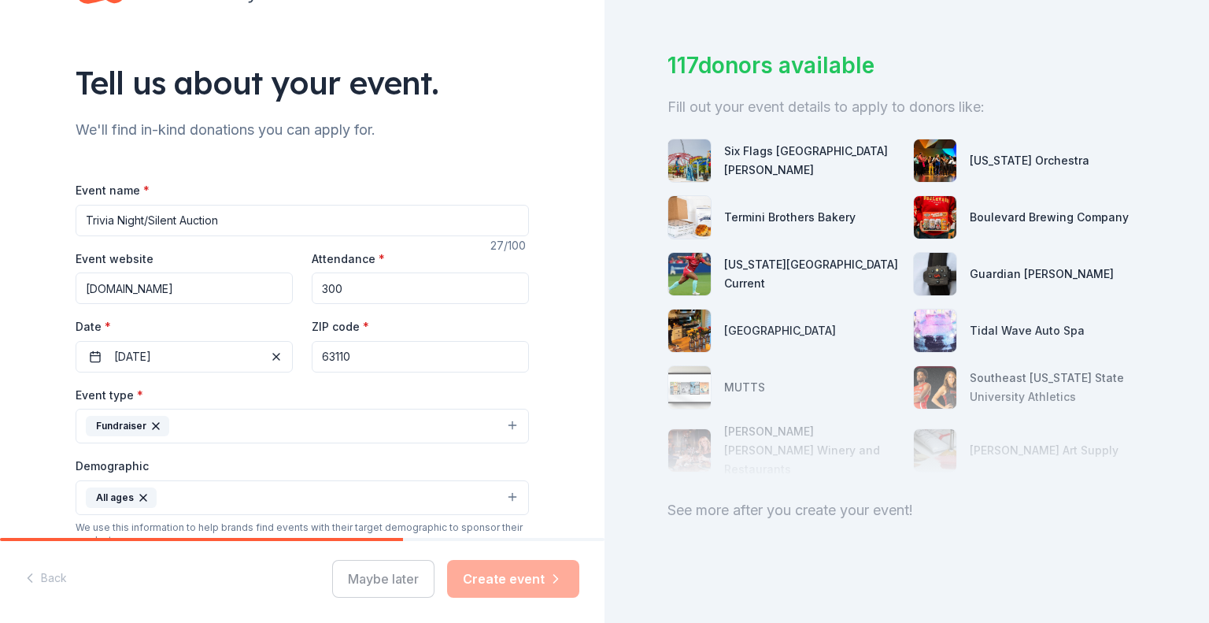
scroll to position [18, 0]
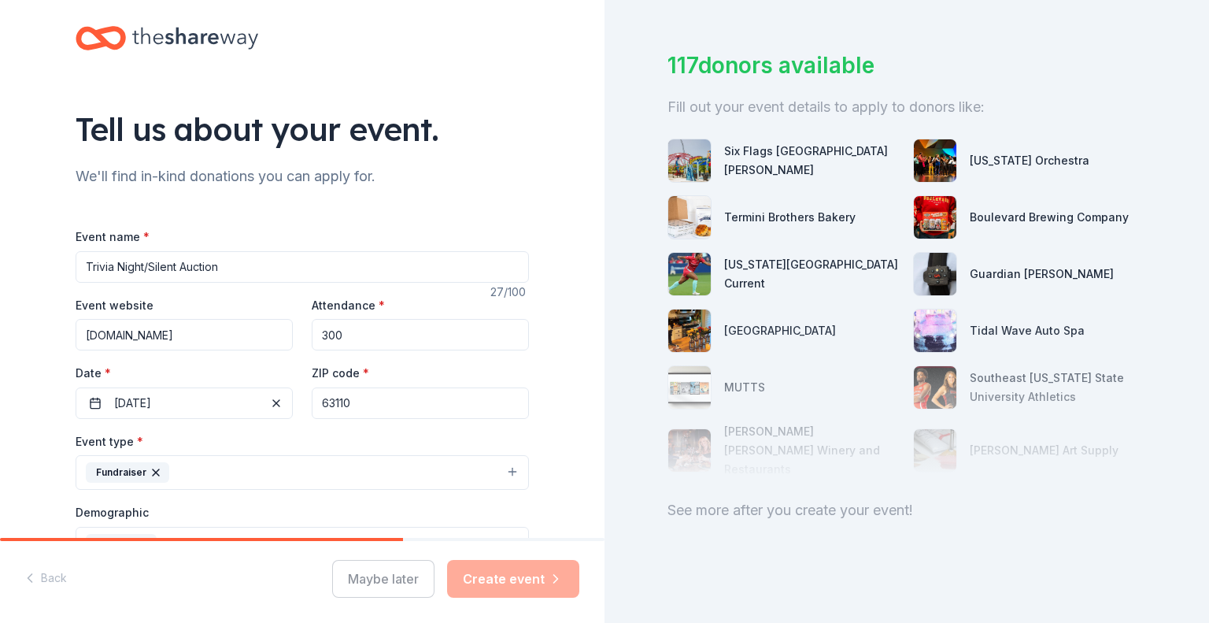
click at [782, 161] on div "Six Flags St. Louis" at bounding box center [812, 161] width 176 height 38
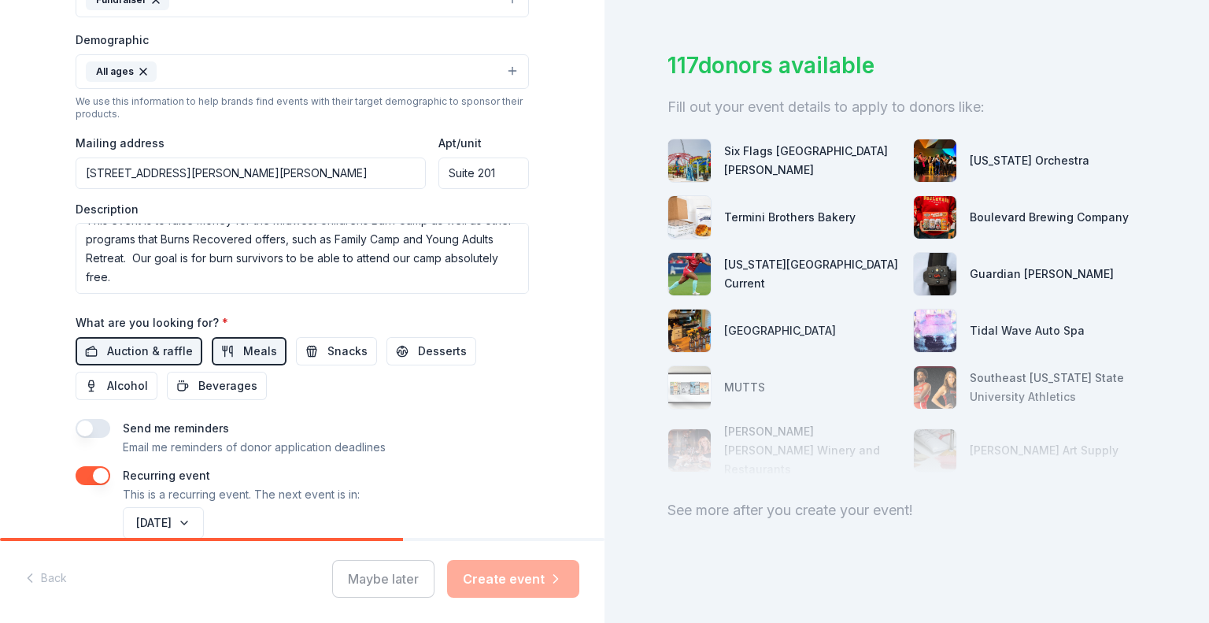
scroll to position [569, 0]
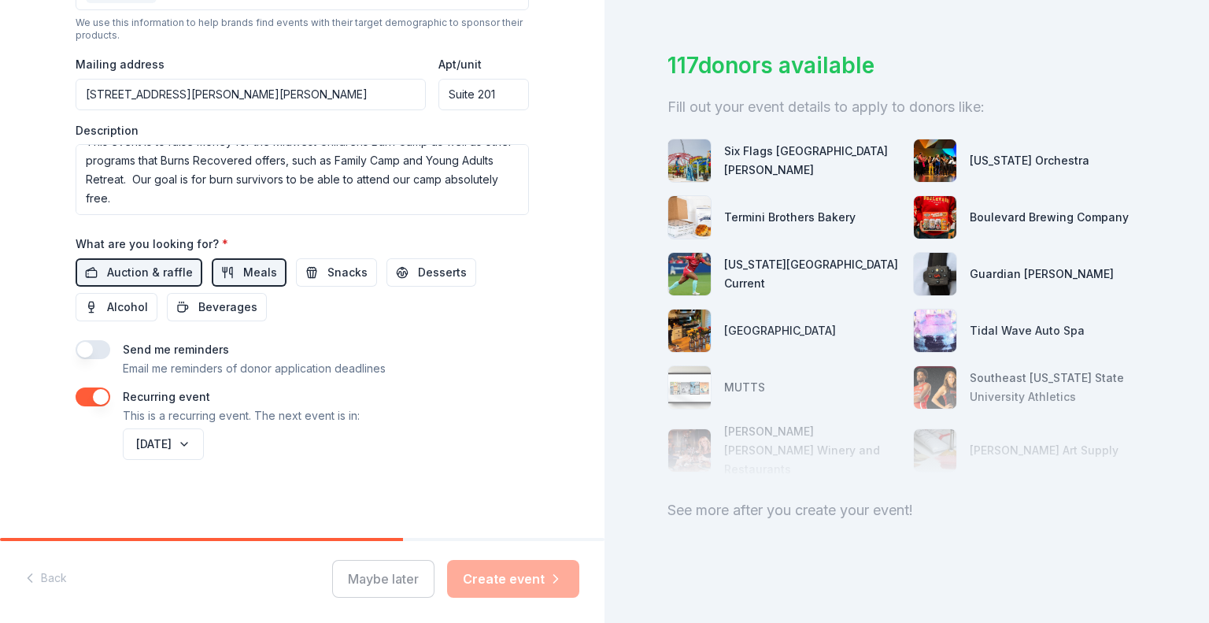
drag, startPoint x: 528, startPoint y: 588, endPoint x: 537, endPoint y: 582, distance: 10.3
click at [529, 586] on div "Maybe later Create event" at bounding box center [455, 579] width 247 height 38
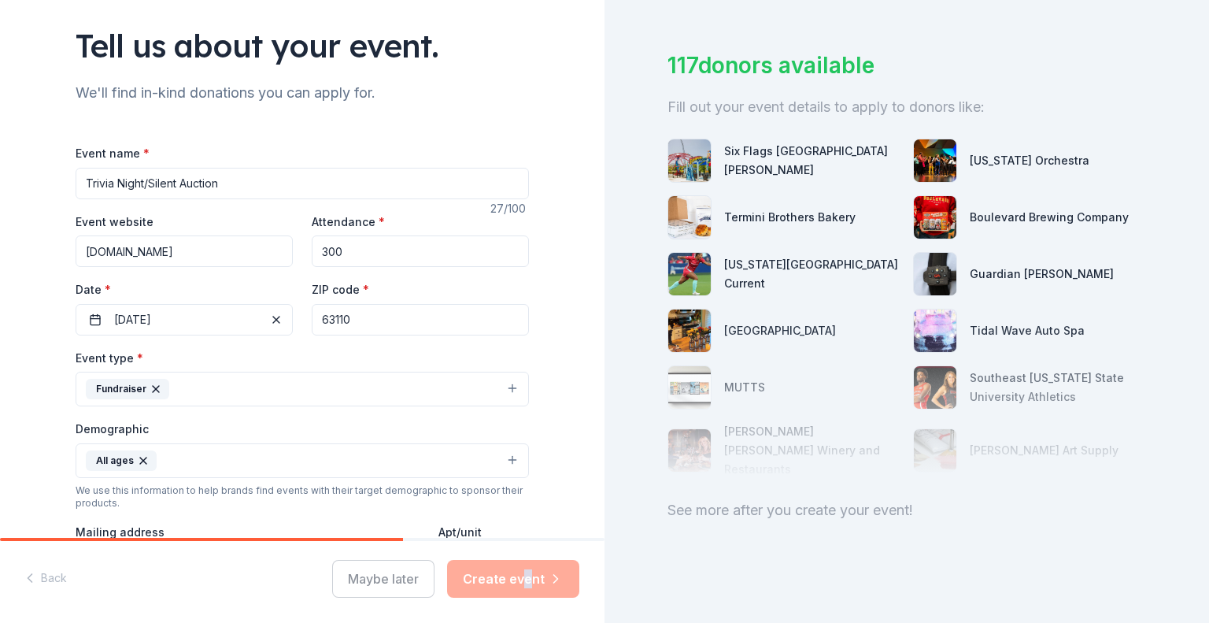
scroll to position [97, 0]
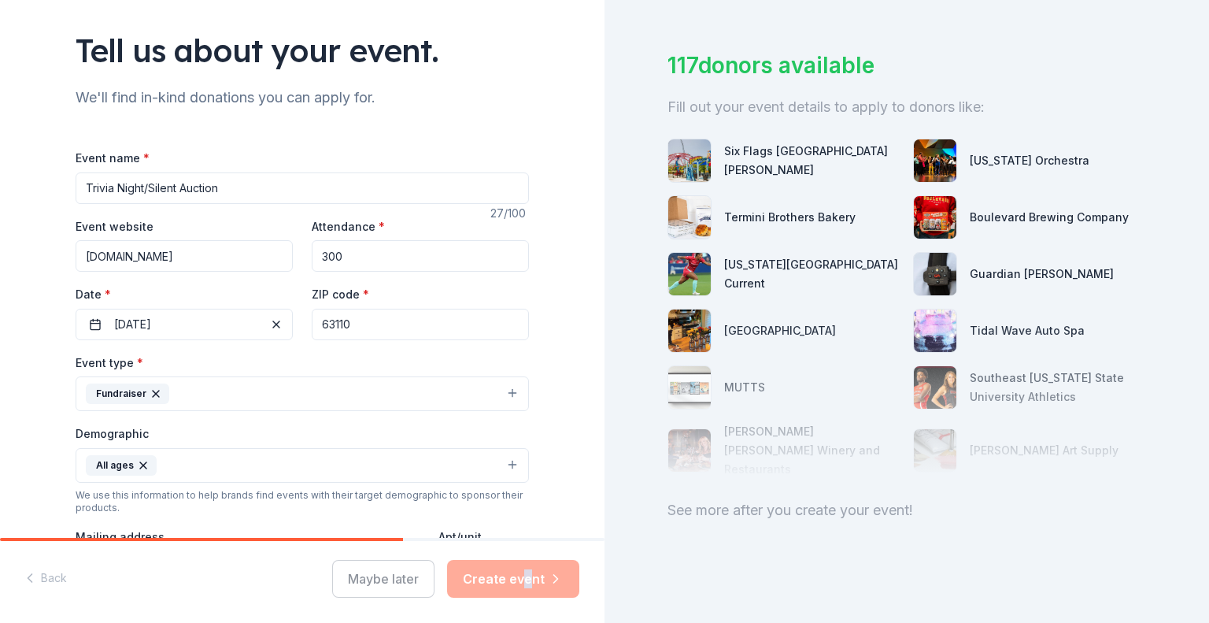
click at [1008, 165] on div "Minnesota Orchestra" at bounding box center [1030, 160] width 120 height 19
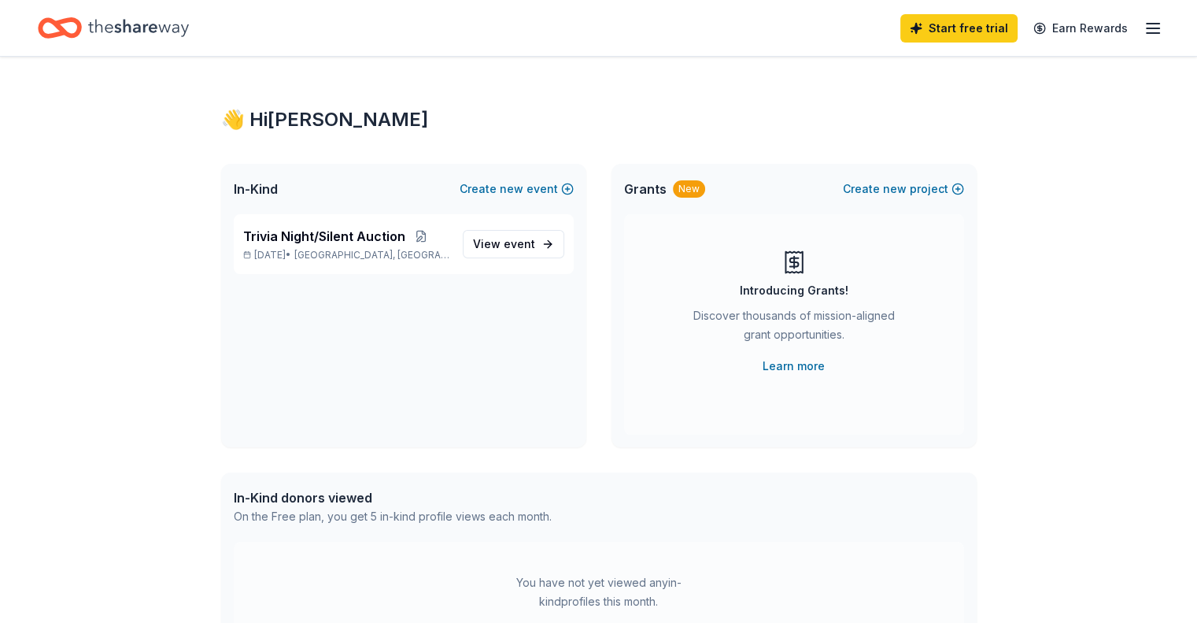
click at [1144, 28] on icon "button" at bounding box center [1153, 28] width 19 height 19
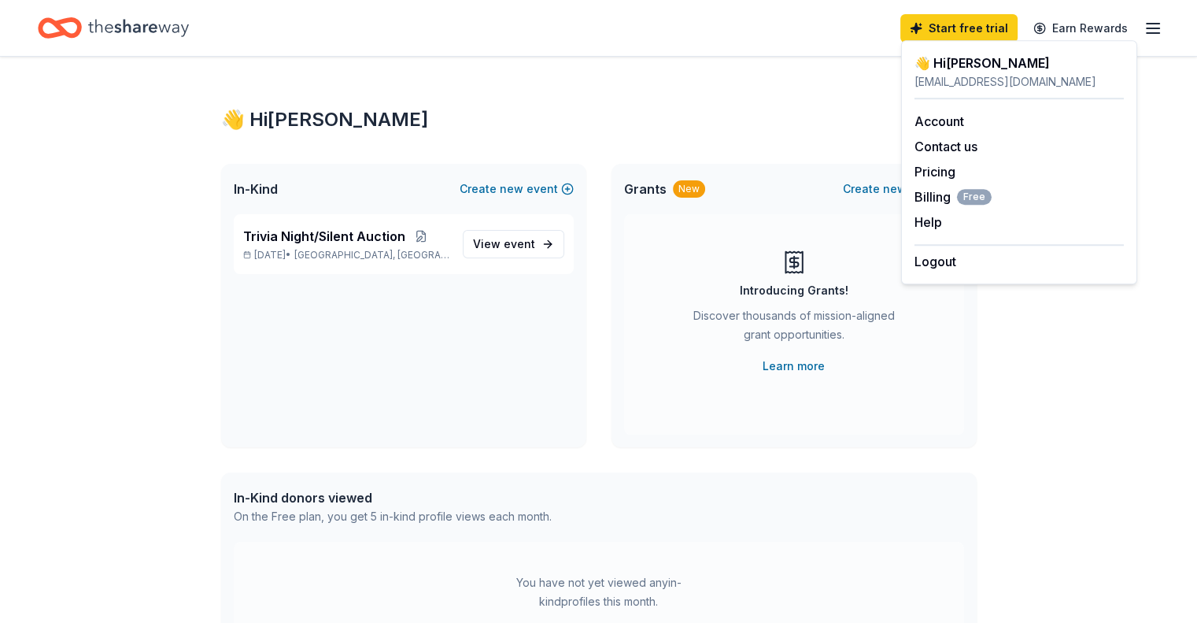
click at [646, 131] on div "👋 Hi Jasmin" at bounding box center [599, 119] width 756 height 25
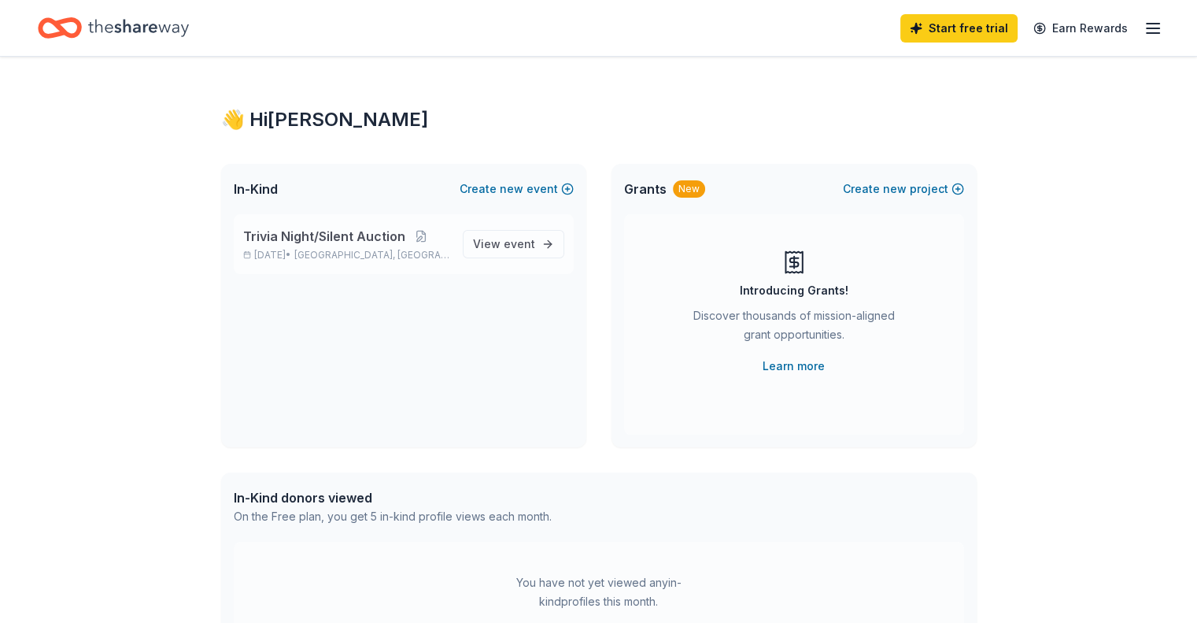
click at [340, 235] on span "Trivia Night/Silent Auction" at bounding box center [324, 236] width 162 height 19
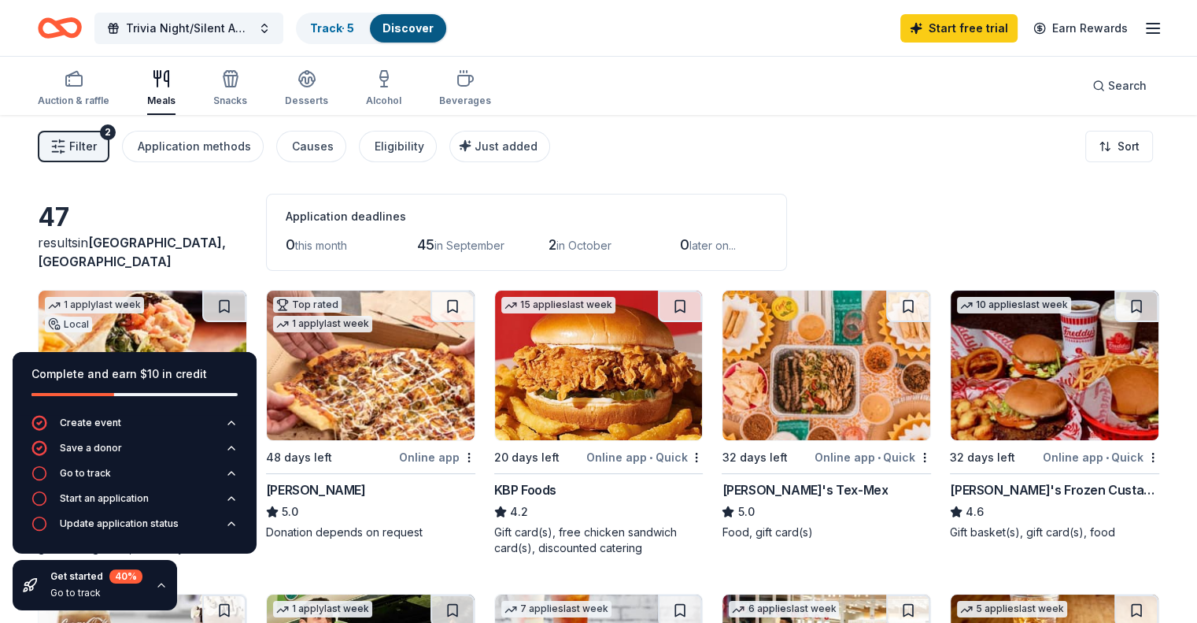
click at [681, 176] on div "Filter 2 Application methods Causes Eligibility Just added Sort" at bounding box center [598, 146] width 1197 height 63
click at [595, 217] on div "Application deadlines" at bounding box center [527, 216] width 482 height 19
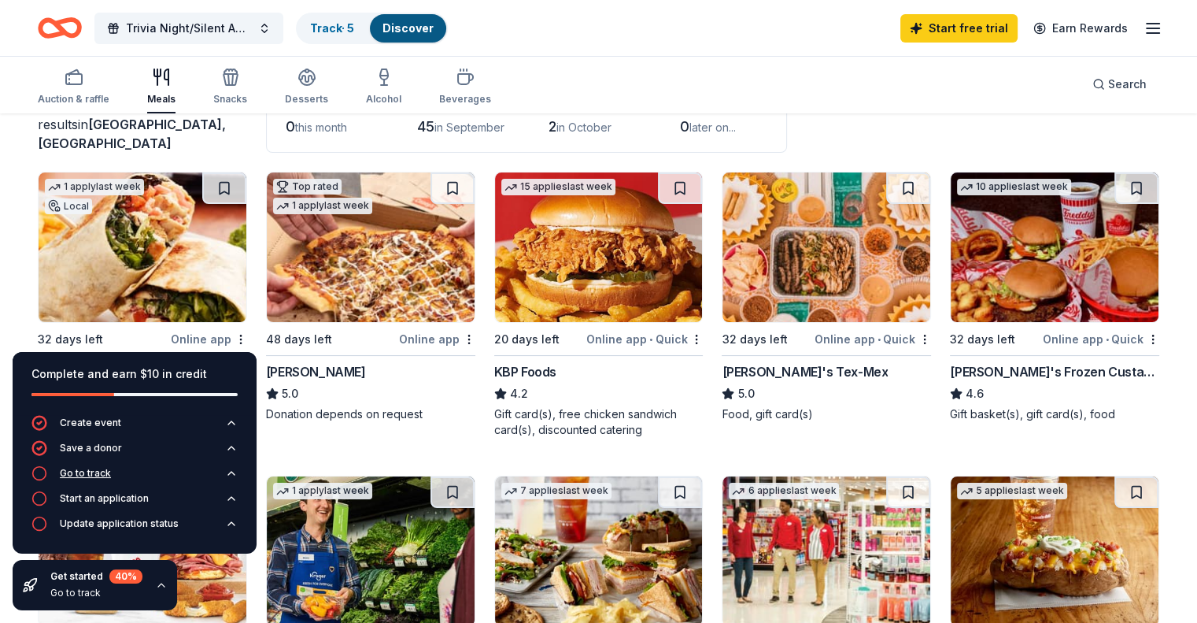
scroll to position [157, 0]
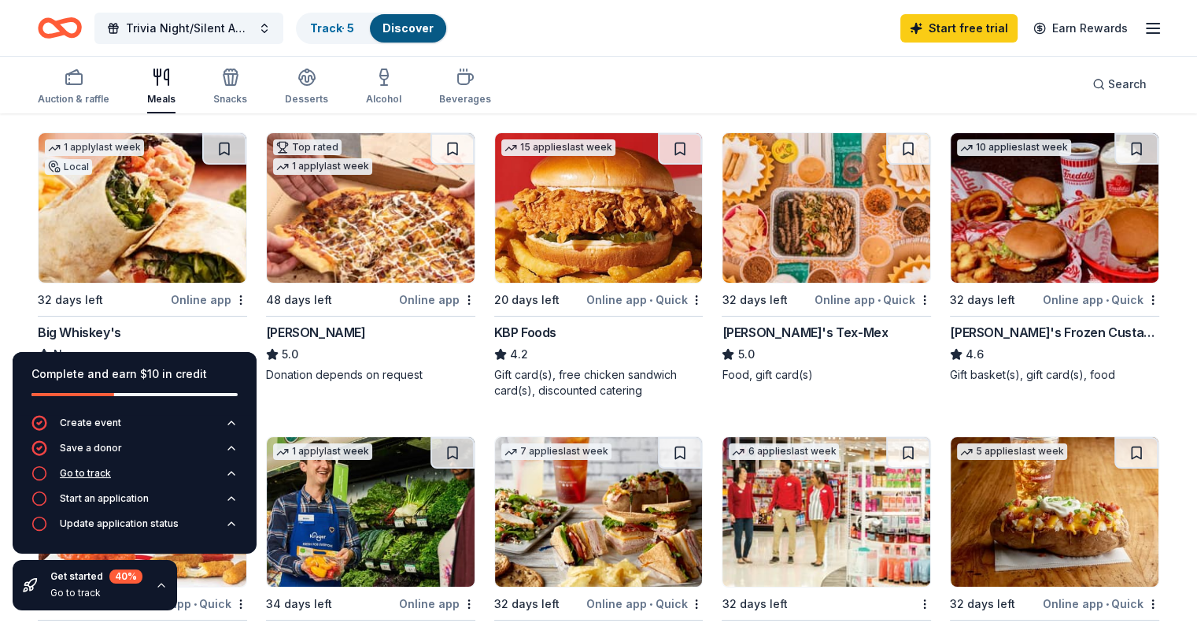
click at [227, 473] on icon "button" at bounding box center [231, 473] width 13 height 13
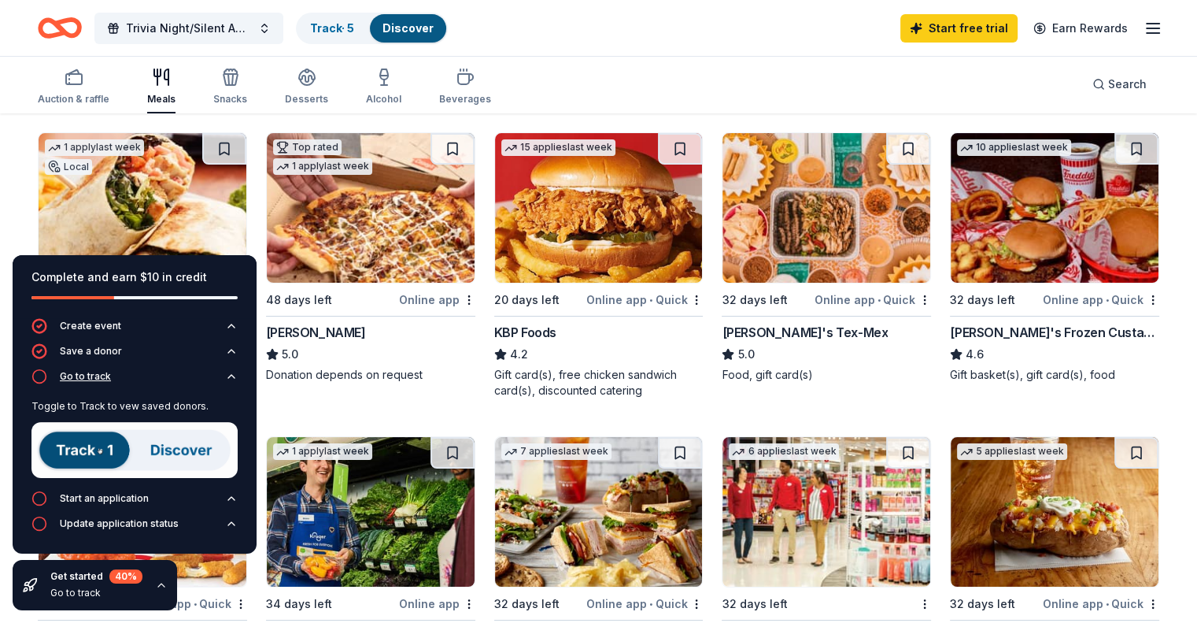
click at [230, 377] on icon "button" at bounding box center [231, 376] width 13 height 13
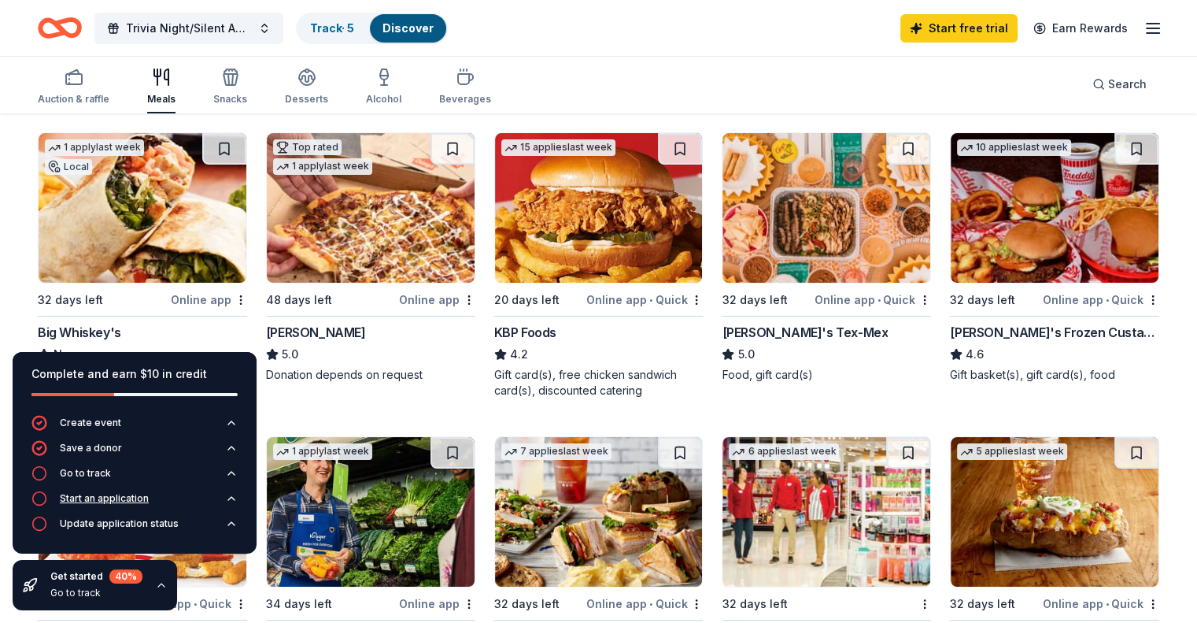
click at [92, 500] on div "Start an application" at bounding box center [104, 498] width 89 height 13
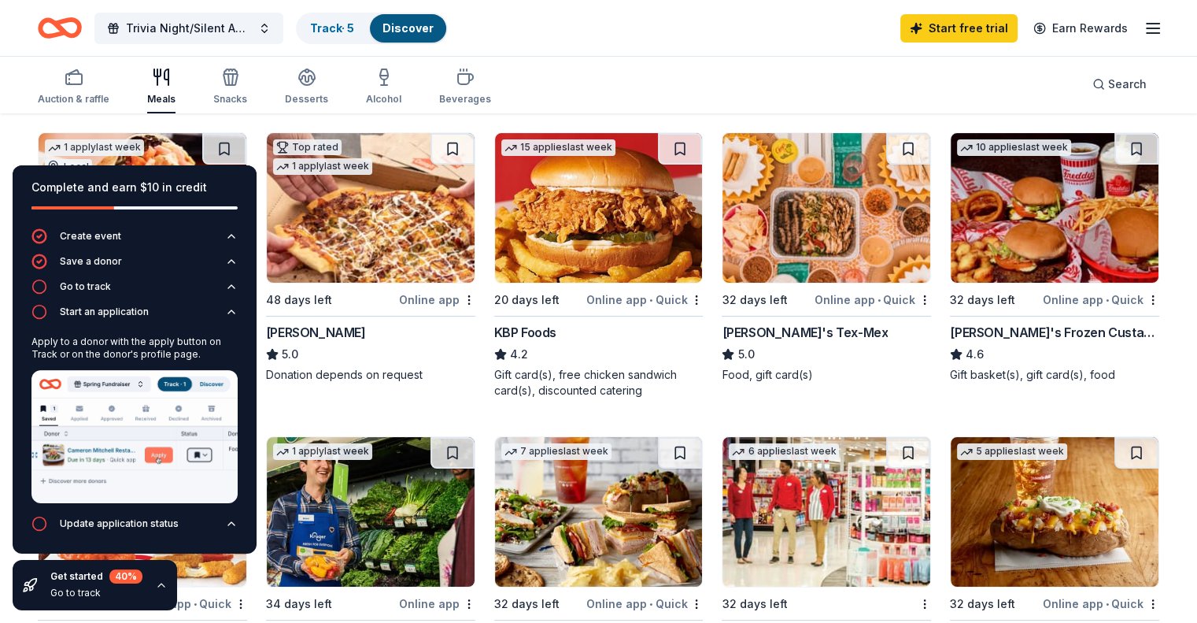
click at [161, 453] on img at bounding box center [134, 436] width 206 height 133
click at [206, 487] on img at bounding box center [134, 436] width 206 height 133
click at [224, 517] on button "Update application status" at bounding box center [134, 528] width 206 height 25
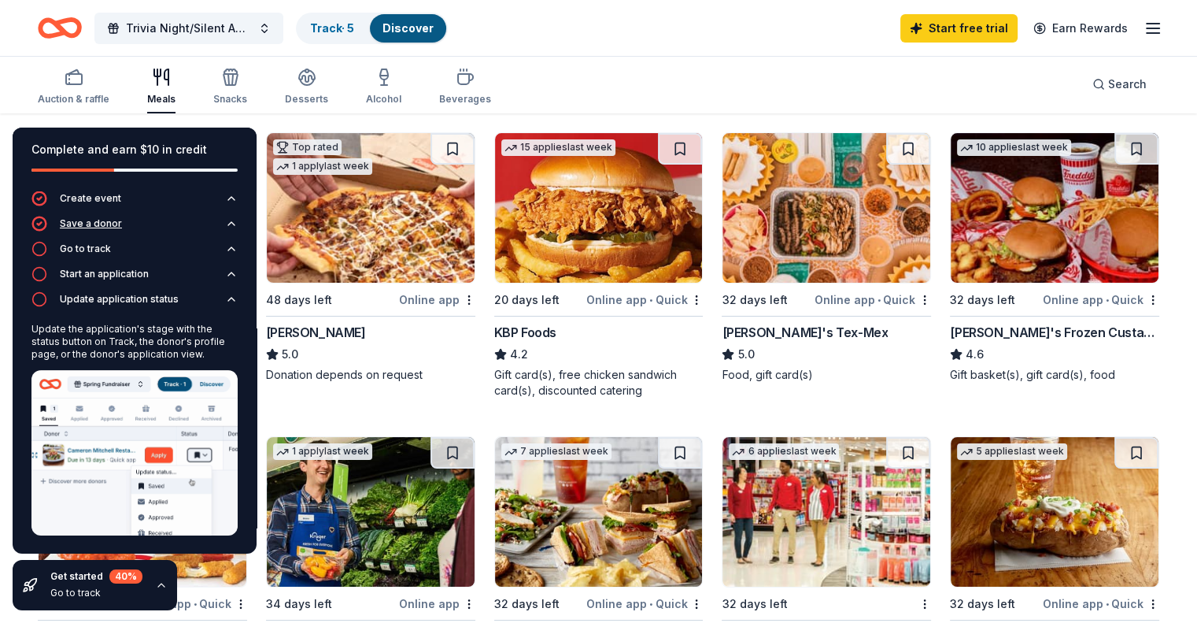
click at [86, 223] on div "Save a donor" at bounding box center [91, 223] width 62 height 13
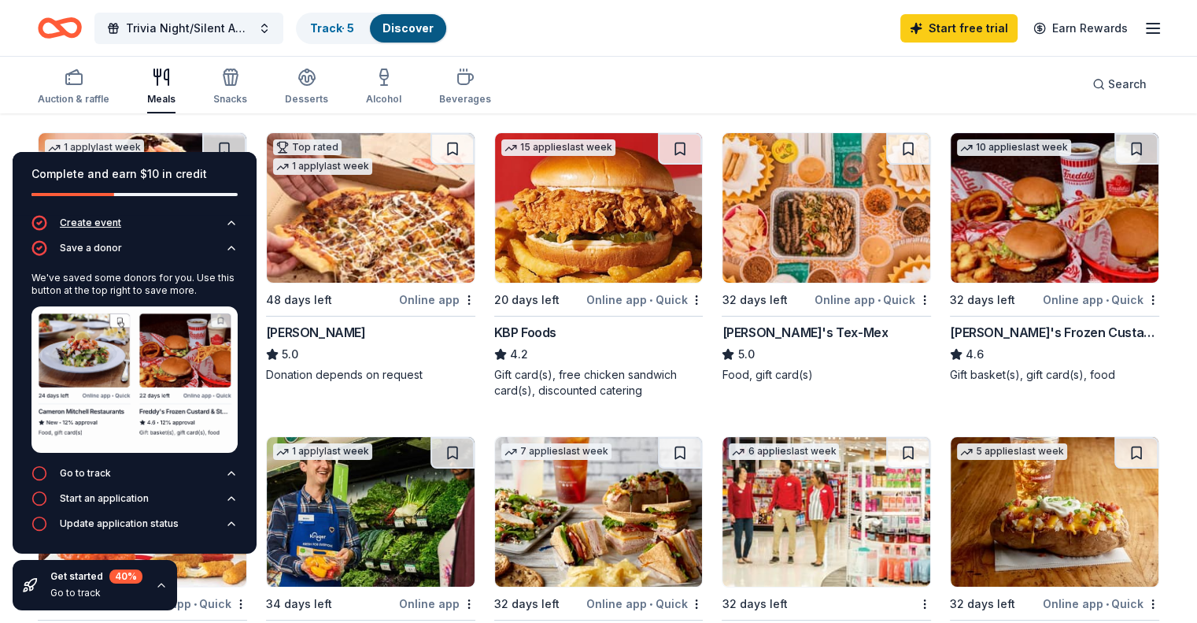
click at [88, 220] on div "Create event" at bounding box center [90, 222] width 61 height 13
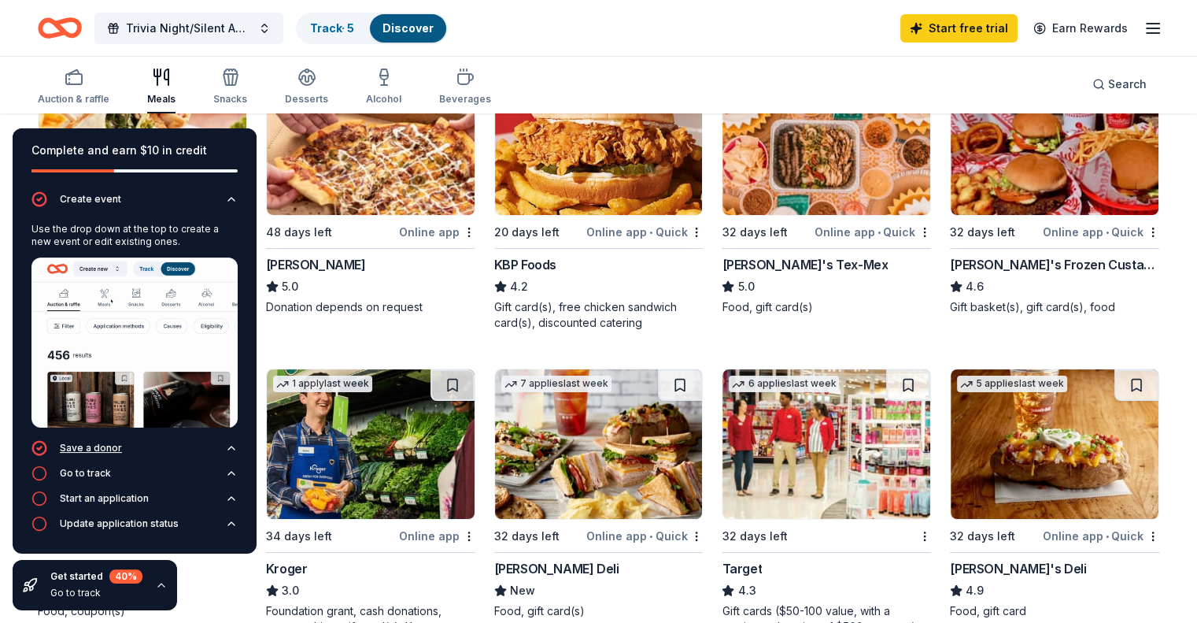
scroll to position [315, 0]
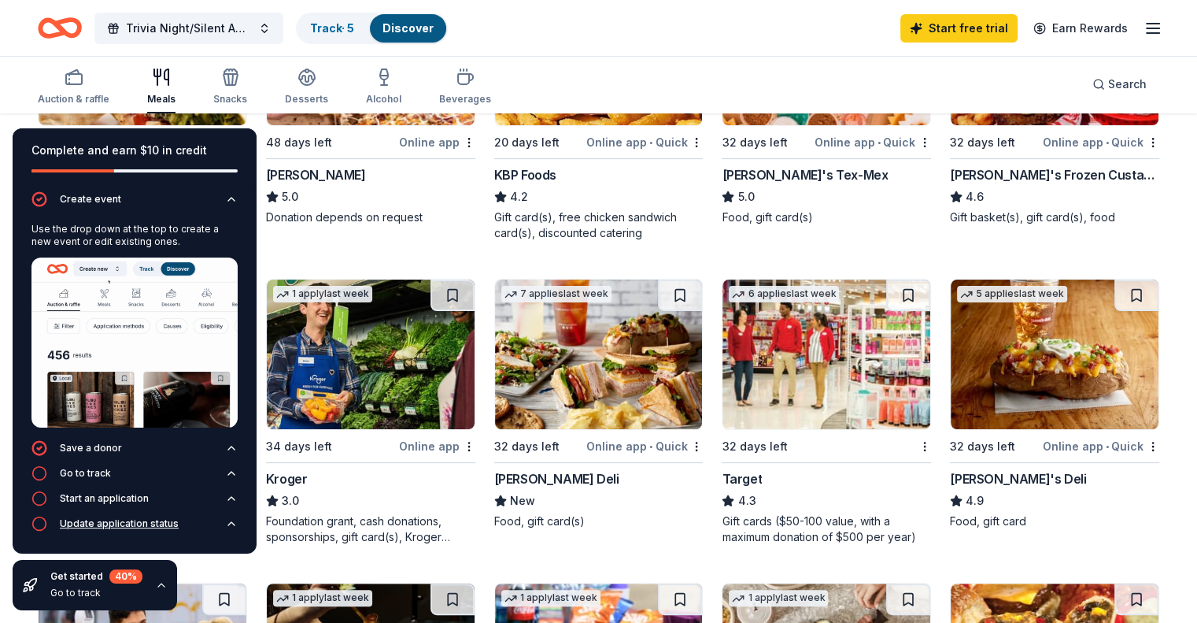
click at [81, 526] on div "Update application status" at bounding box center [119, 523] width 119 height 13
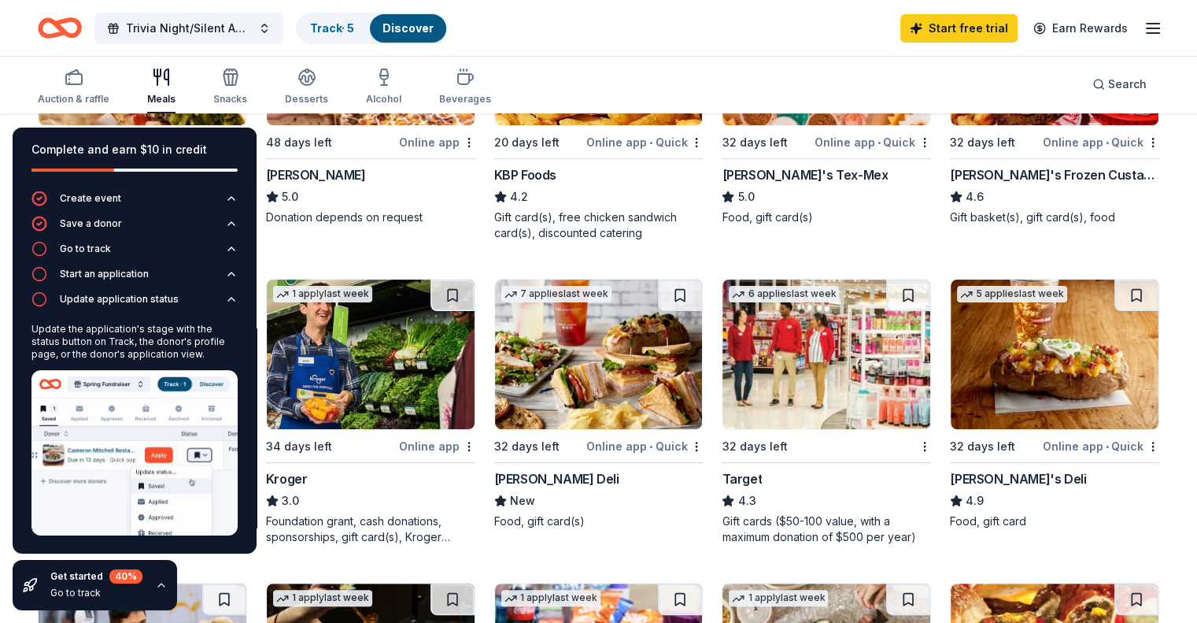
click at [582, 75] on div "Auction & raffle Meals Snacks Desserts Alcohol Beverages Search" at bounding box center [599, 84] width 1122 height 58
click at [40, 251] on icon "button" at bounding box center [39, 249] width 16 height 16
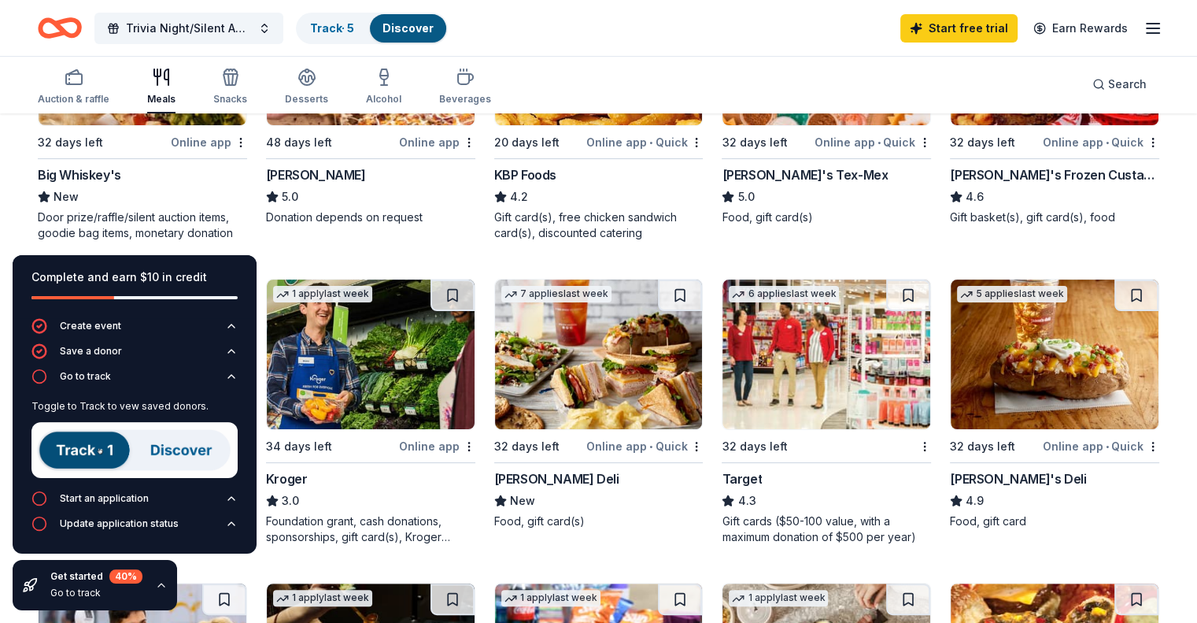
click at [109, 454] on img at bounding box center [134, 450] width 206 height 56
click at [189, 458] on img at bounding box center [134, 450] width 206 height 56
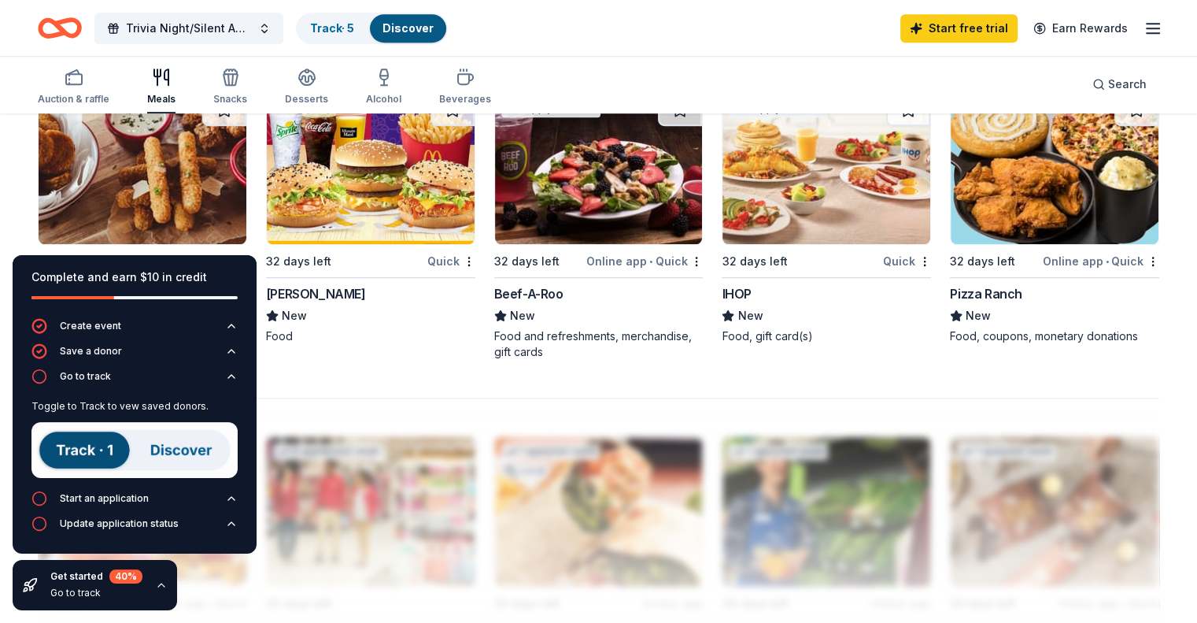
scroll to position [1181, 0]
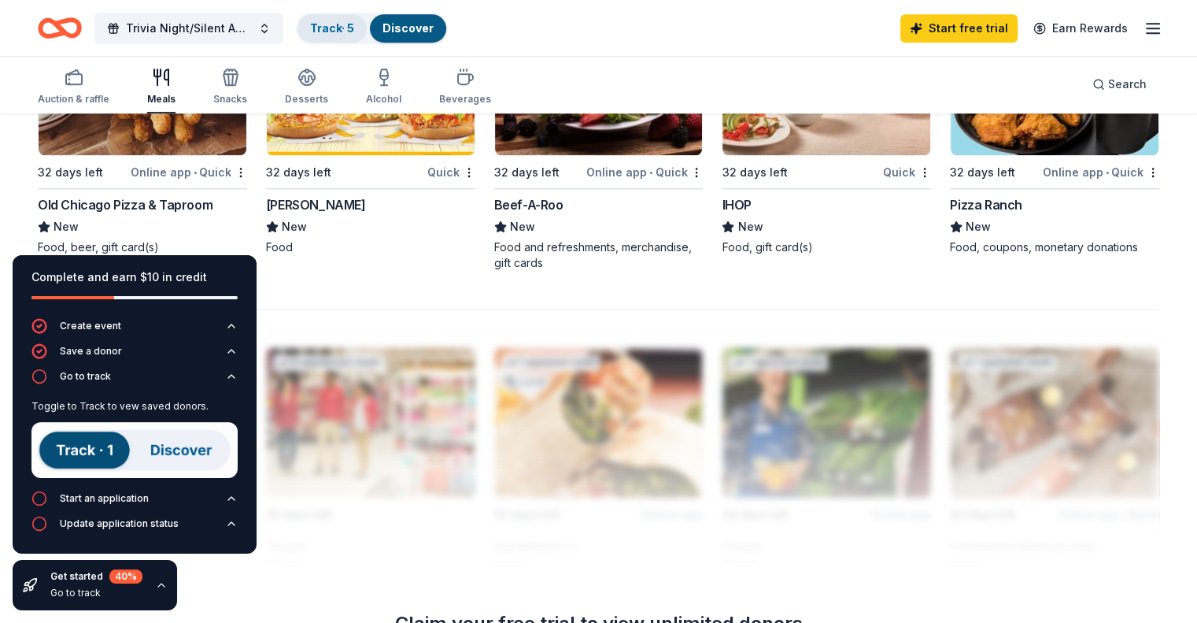
click at [354, 27] on link "Track · 5" at bounding box center [332, 27] width 44 height 13
click at [429, 22] on link "Discover" at bounding box center [408, 27] width 51 height 13
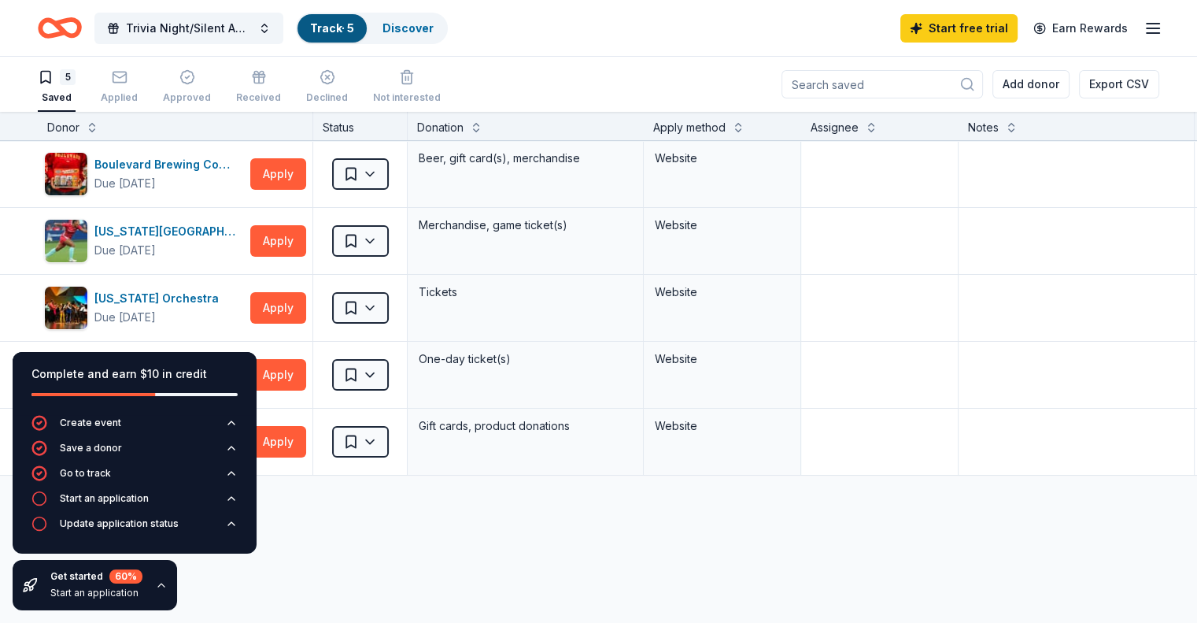
click at [31, 70] on div "5 Saved Applied Approved Received Declined Not interested Add donor Export CSV" at bounding box center [598, 84] width 1197 height 55
click at [297, 174] on button "Apply" at bounding box center [278, 173] width 56 height 31
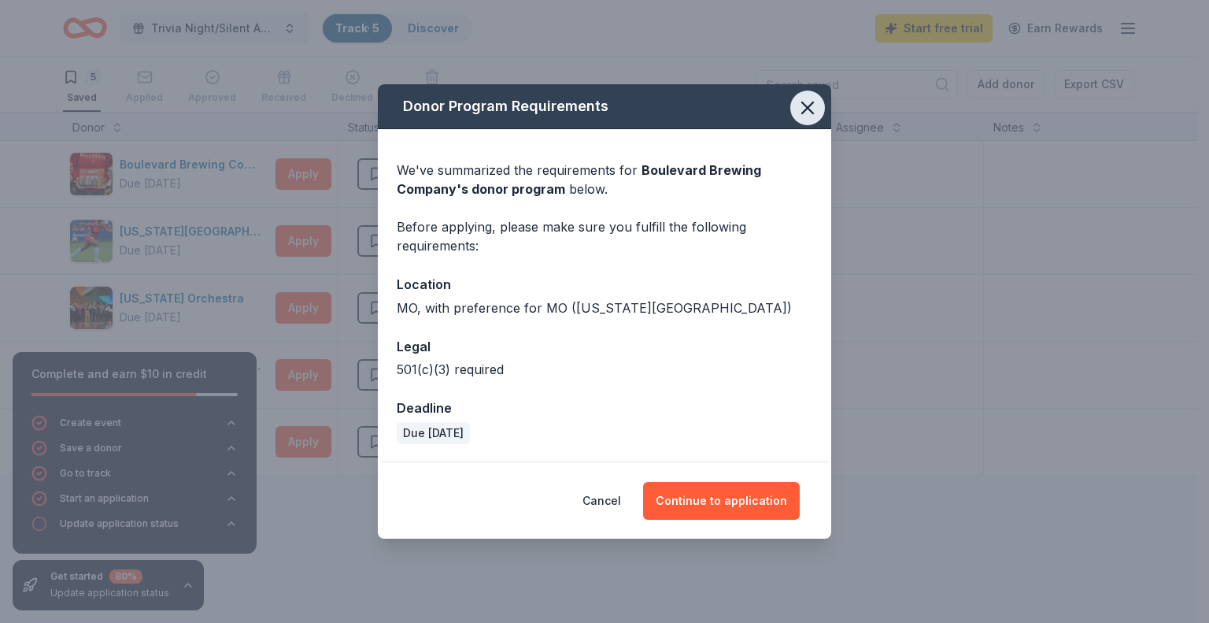
click at [805, 114] on icon "button" at bounding box center [808, 108] width 22 height 22
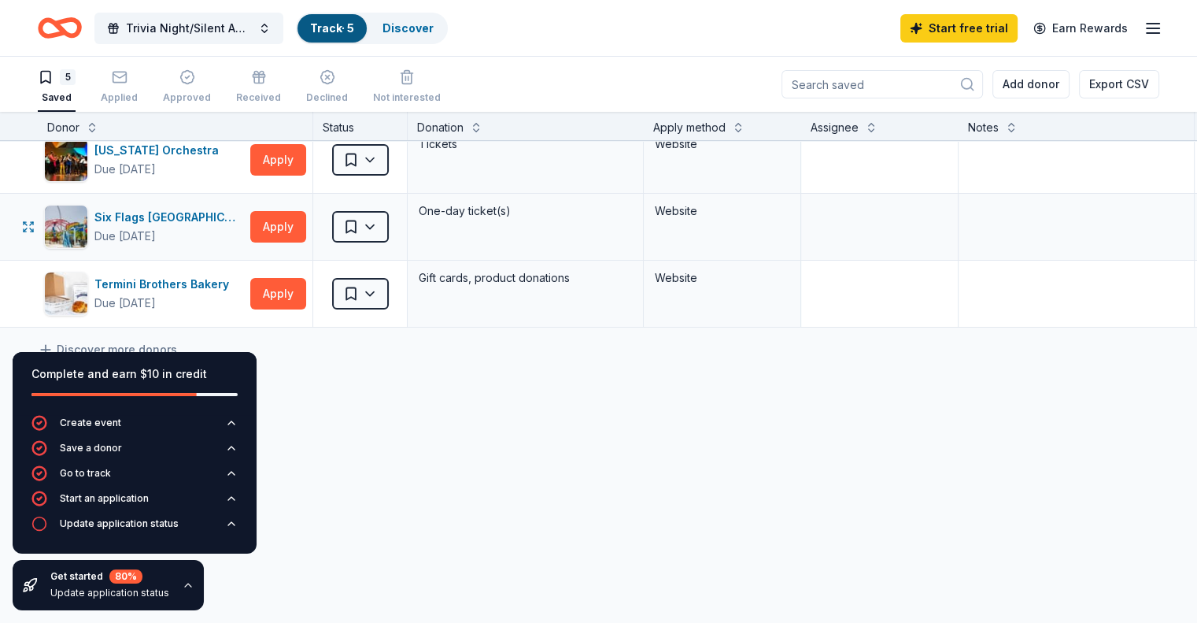
scroll to position [158, 0]
click at [290, 211] on button "Apply" at bounding box center [278, 226] width 56 height 31
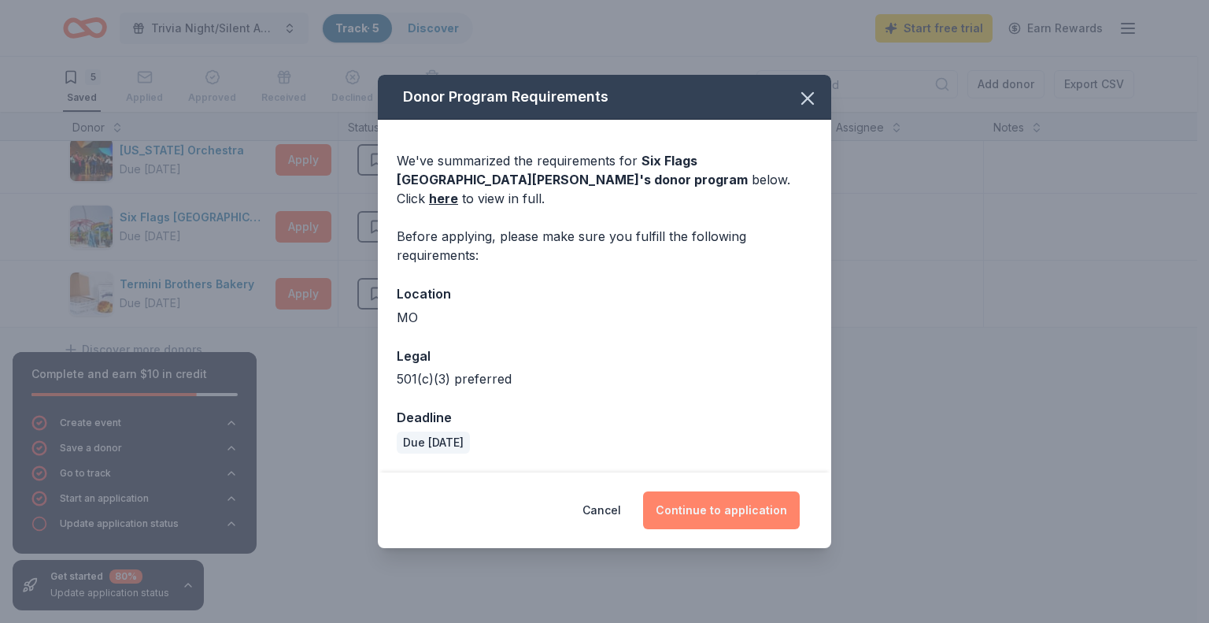
click at [685, 501] on button "Continue to application" at bounding box center [721, 510] width 157 height 38
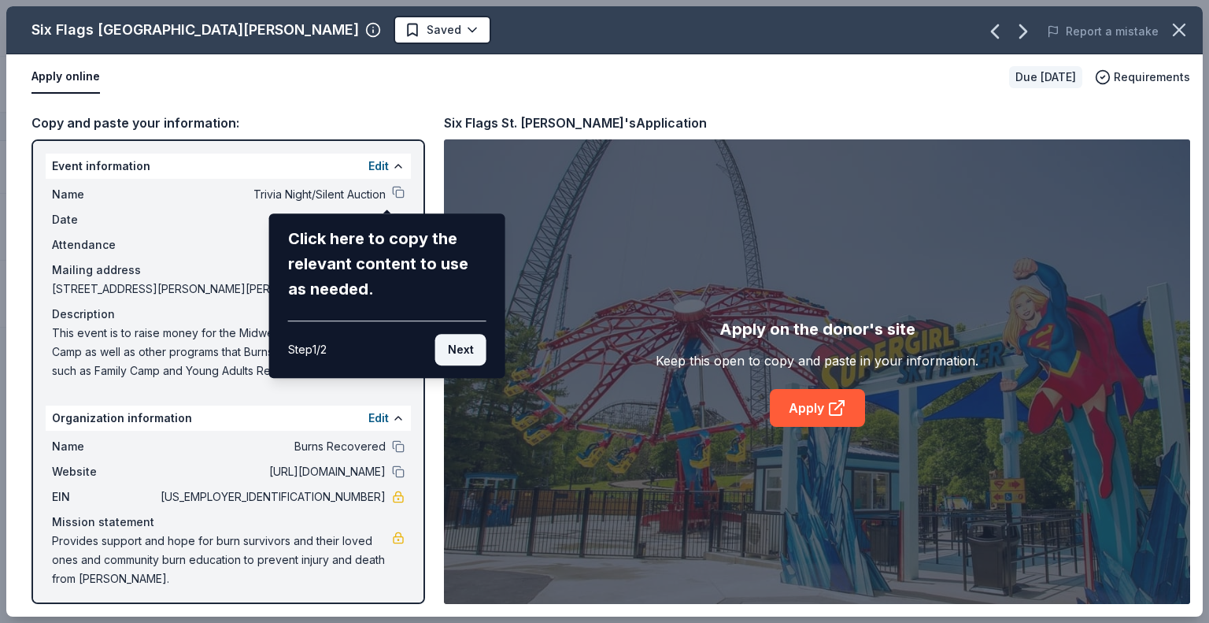
click at [456, 349] on button "Next" at bounding box center [460, 349] width 51 height 31
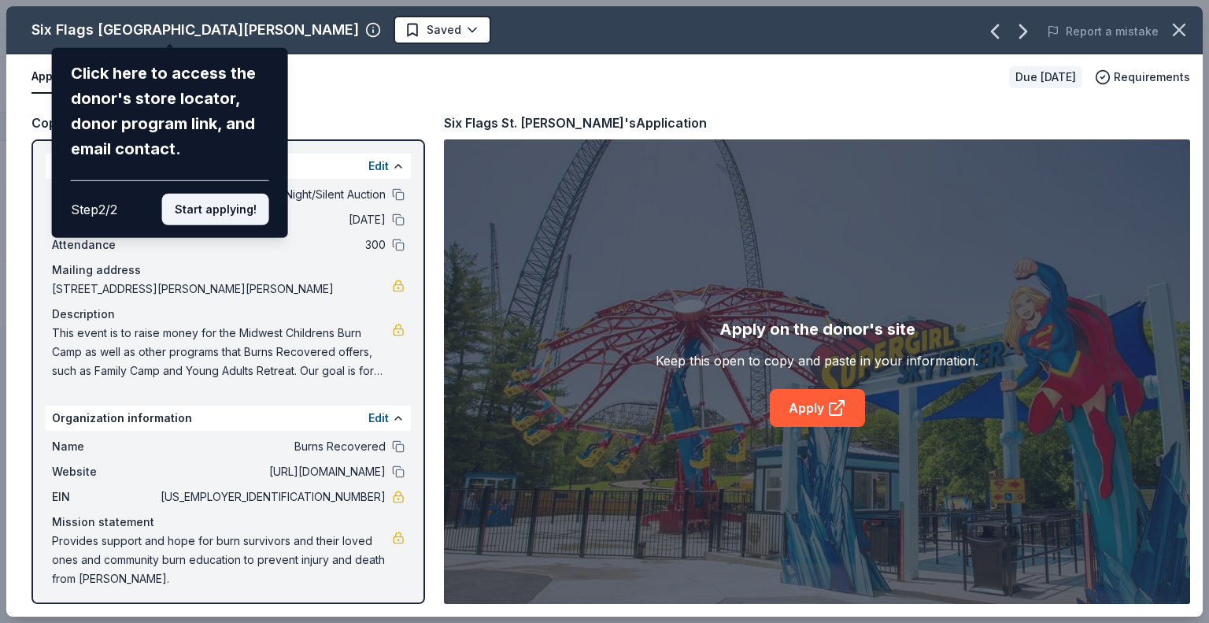
click at [195, 200] on button "Start applying!" at bounding box center [215, 209] width 107 height 31
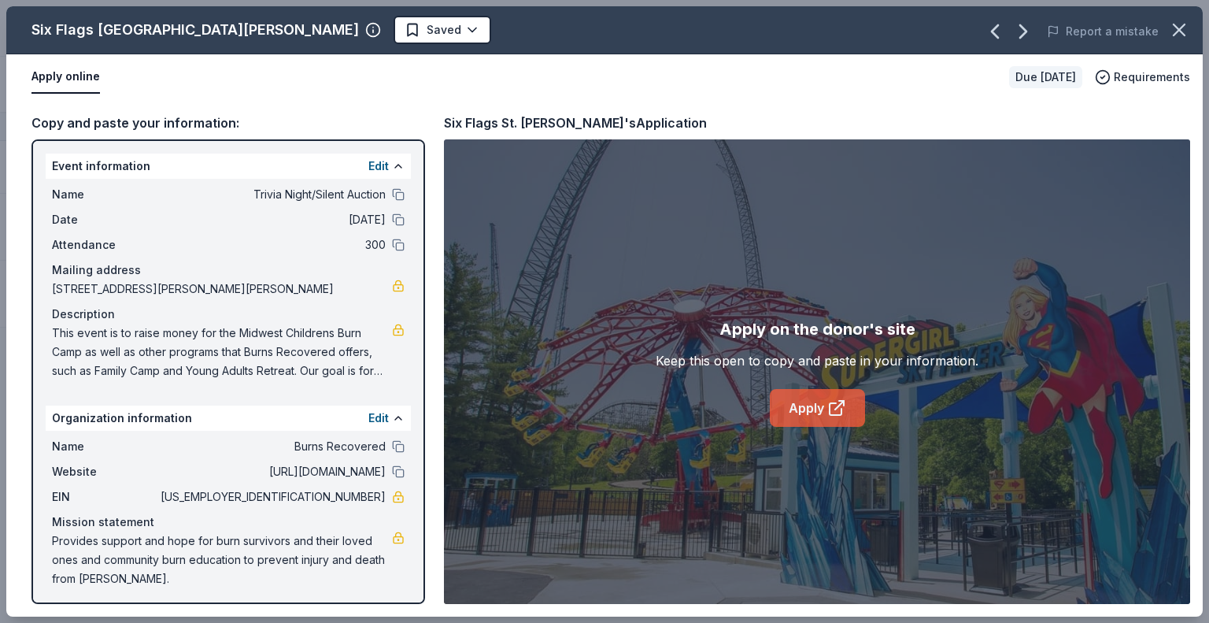
click at [812, 408] on link "Apply" at bounding box center [817, 408] width 95 height 38
click at [1187, 19] on icon "button" at bounding box center [1179, 30] width 22 height 22
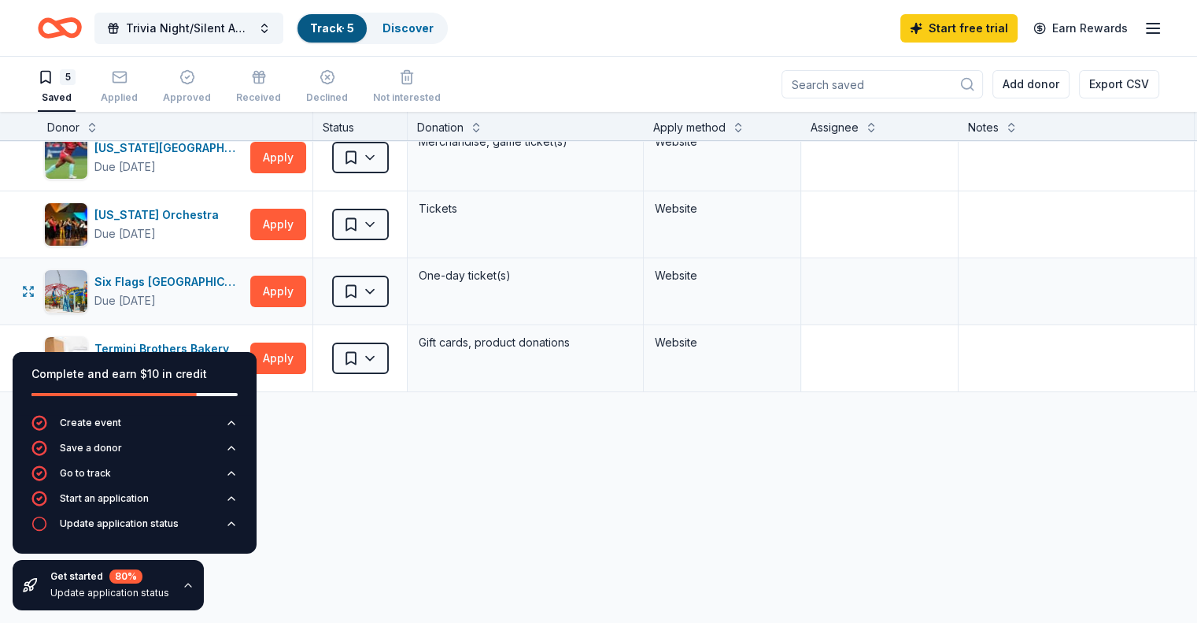
scroll to position [157, 0]
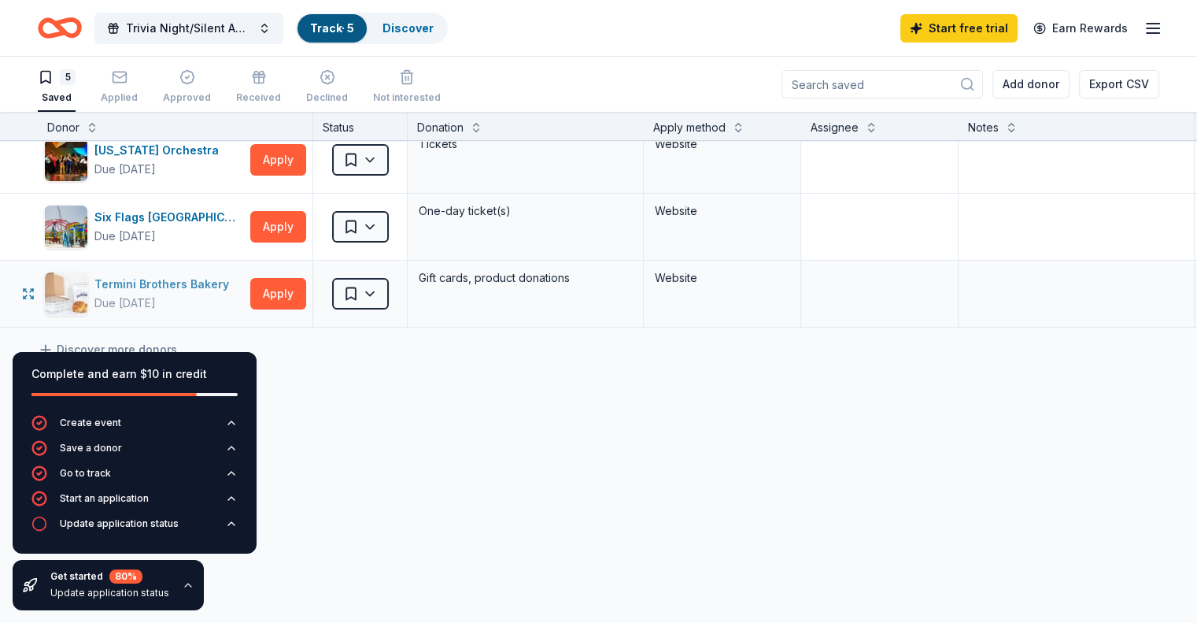
click at [170, 275] on div "Termini Brothers Bakery" at bounding box center [164, 284] width 141 height 19
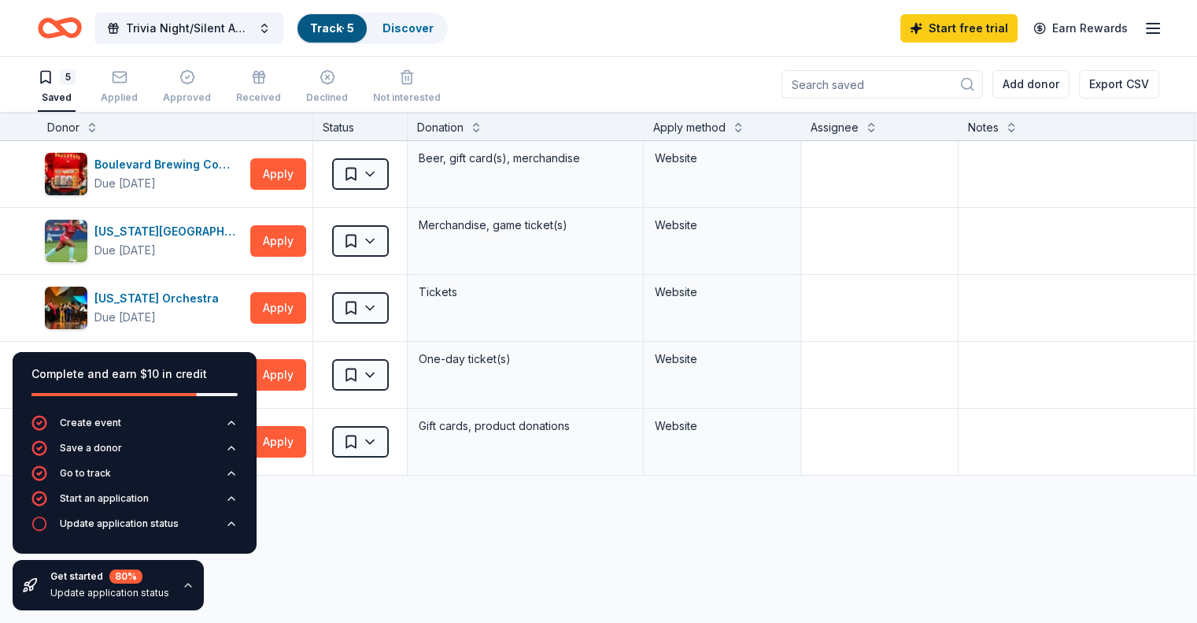
scroll to position [0, 0]
click at [434, 31] on link "Discover" at bounding box center [408, 27] width 51 height 13
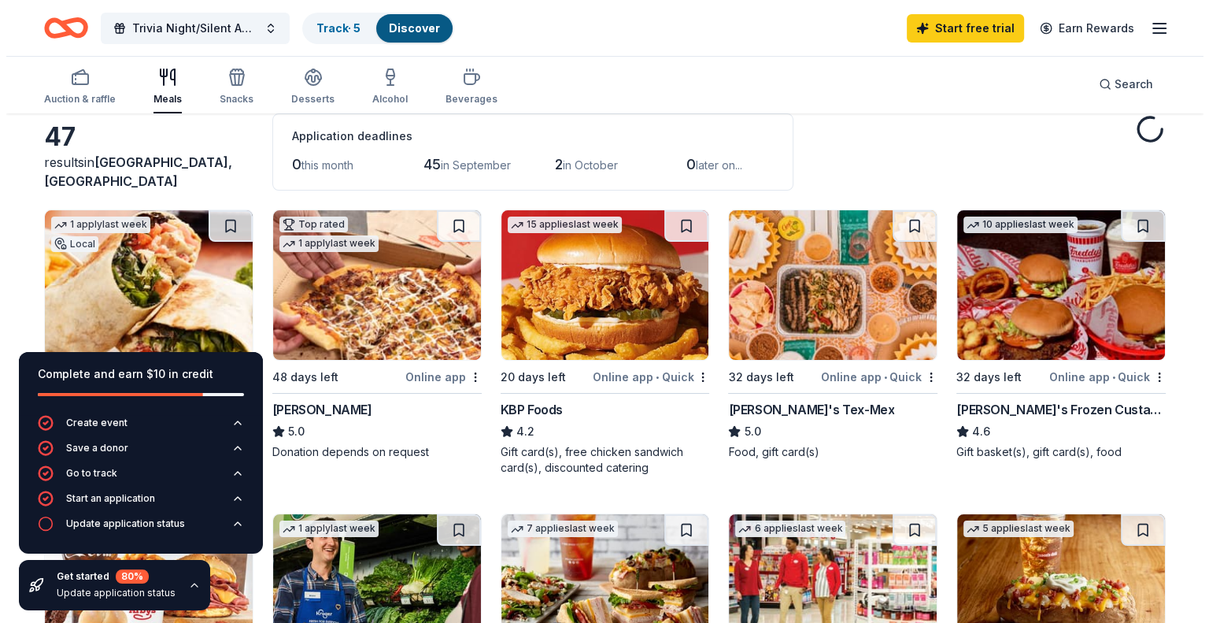
scroll to position [157, 0]
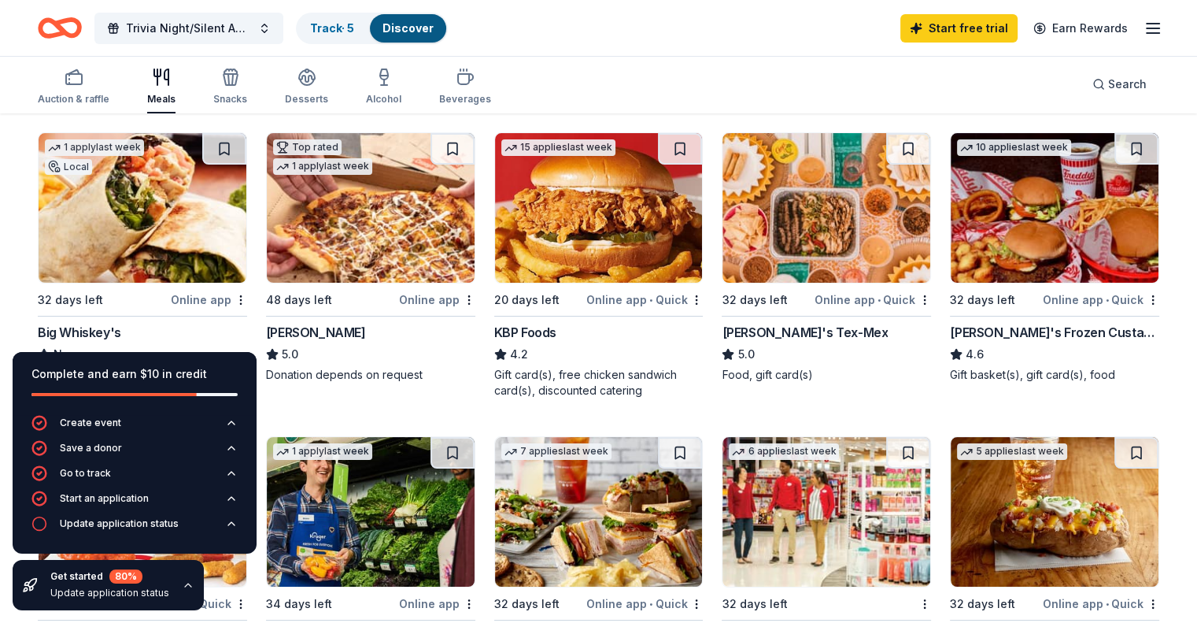
click at [984, 218] on img at bounding box center [1055, 208] width 208 height 150
click at [218, 24] on span "Trivia Night/Silent Auction" at bounding box center [189, 28] width 126 height 19
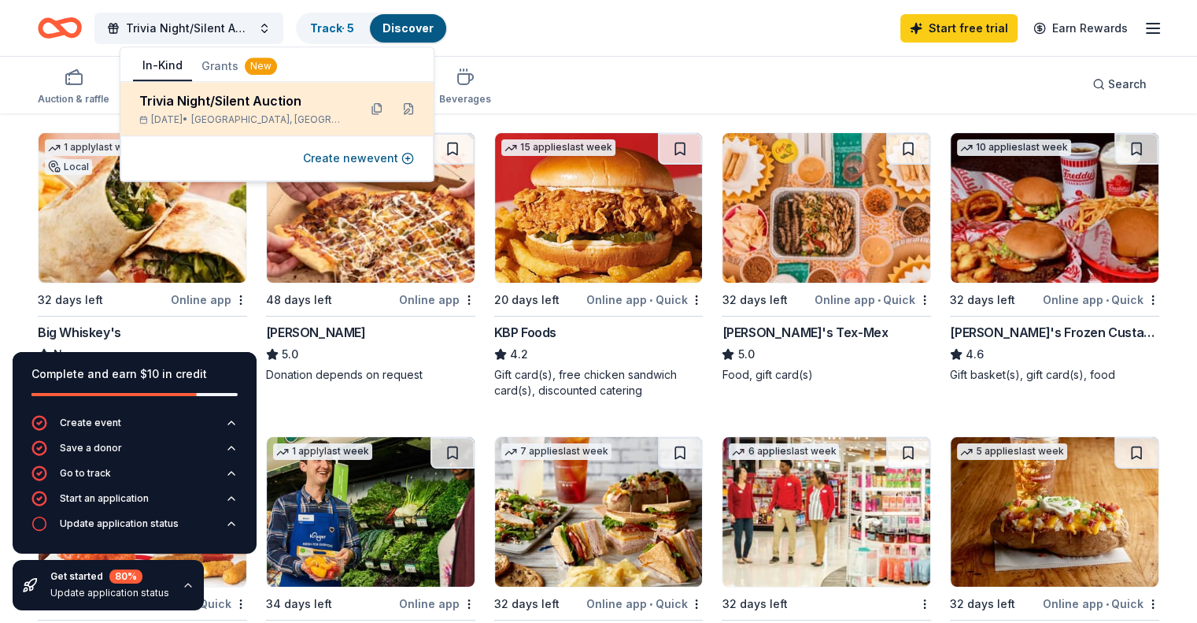
click at [214, 99] on div "Trivia Night/Silent Auction" at bounding box center [242, 100] width 206 height 19
click at [408, 104] on button at bounding box center [408, 108] width 25 height 25
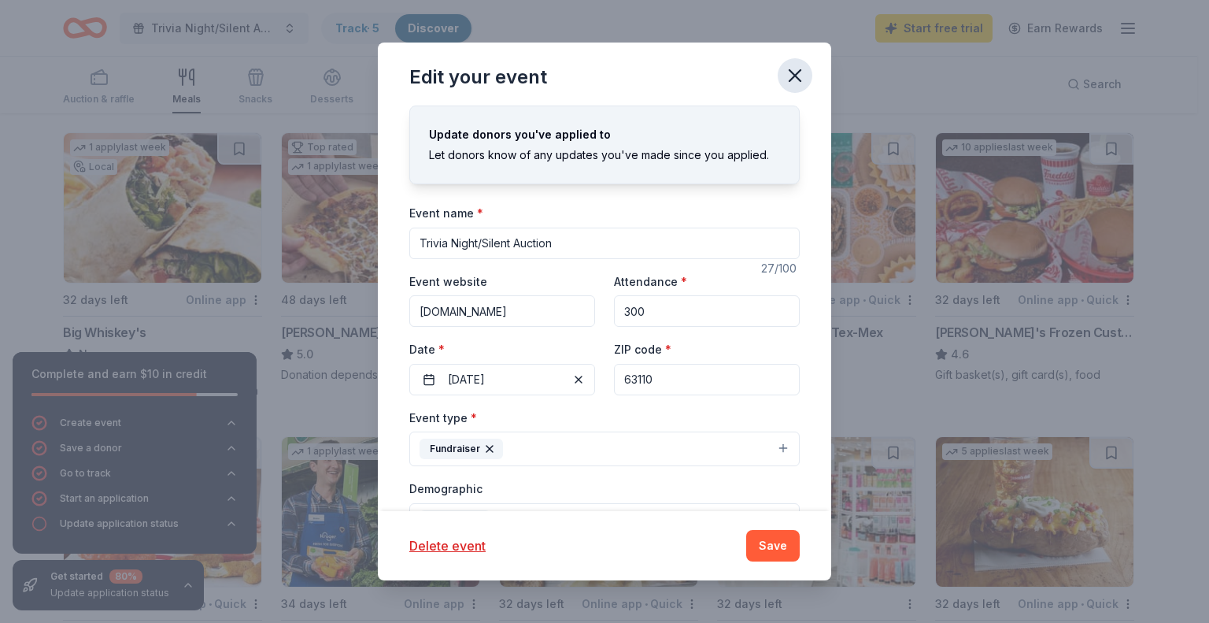
click at [791, 76] on icon "button" at bounding box center [795, 76] width 22 height 22
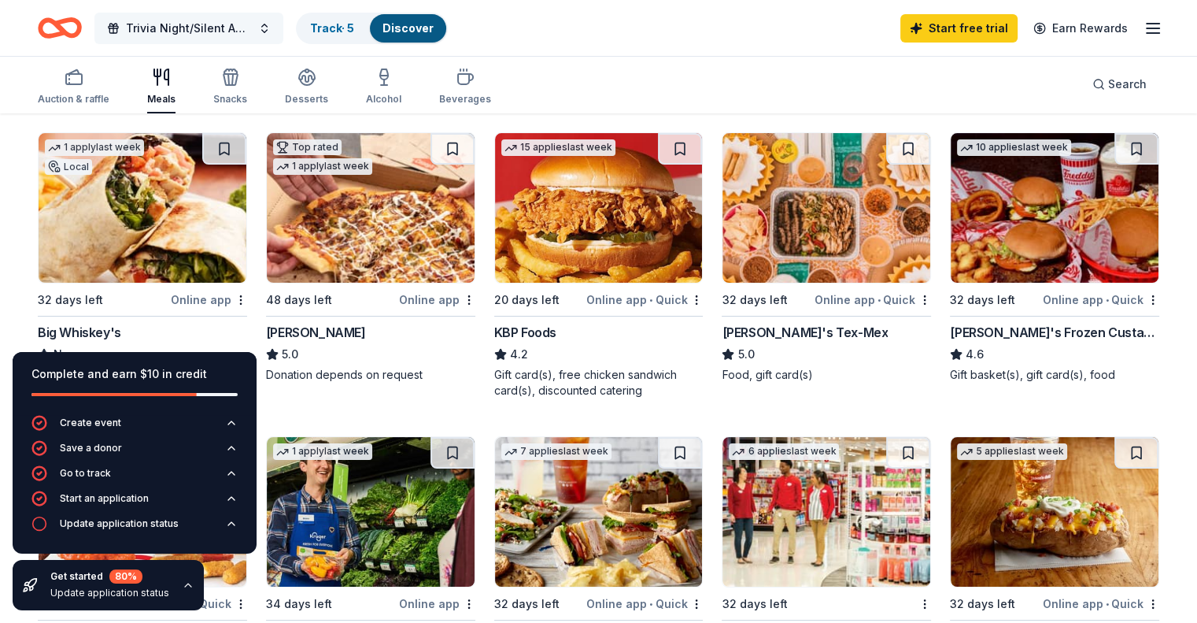
click at [283, 28] on button "Trivia Night/Silent Auction" at bounding box center [188, 28] width 189 height 31
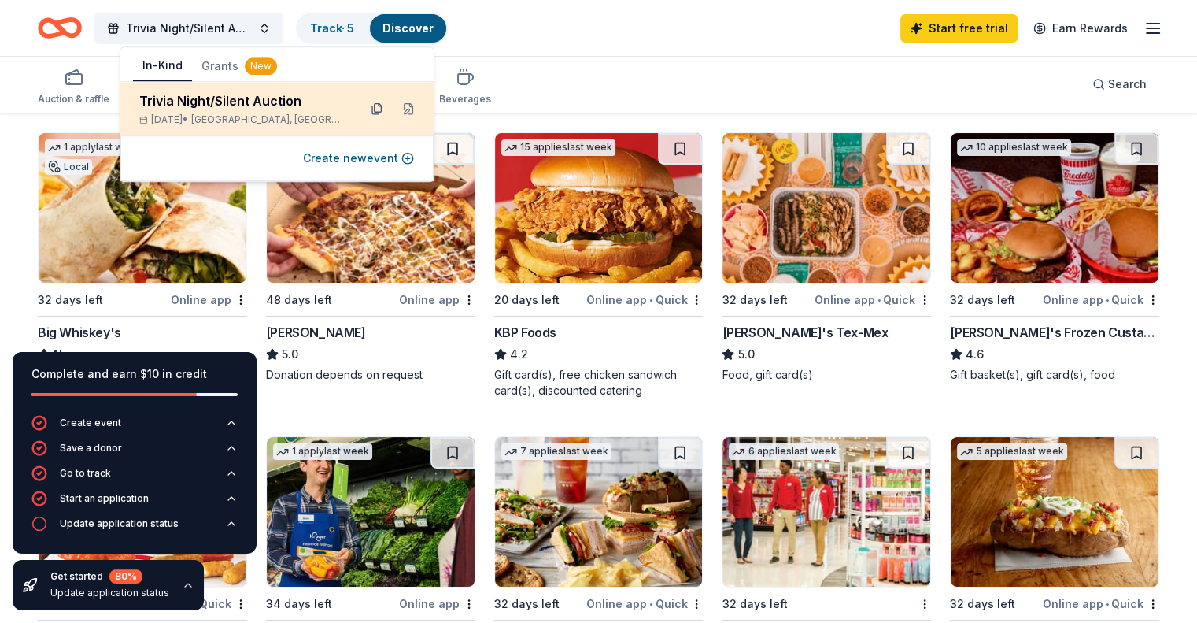
click at [373, 106] on button at bounding box center [376, 108] width 25 height 25
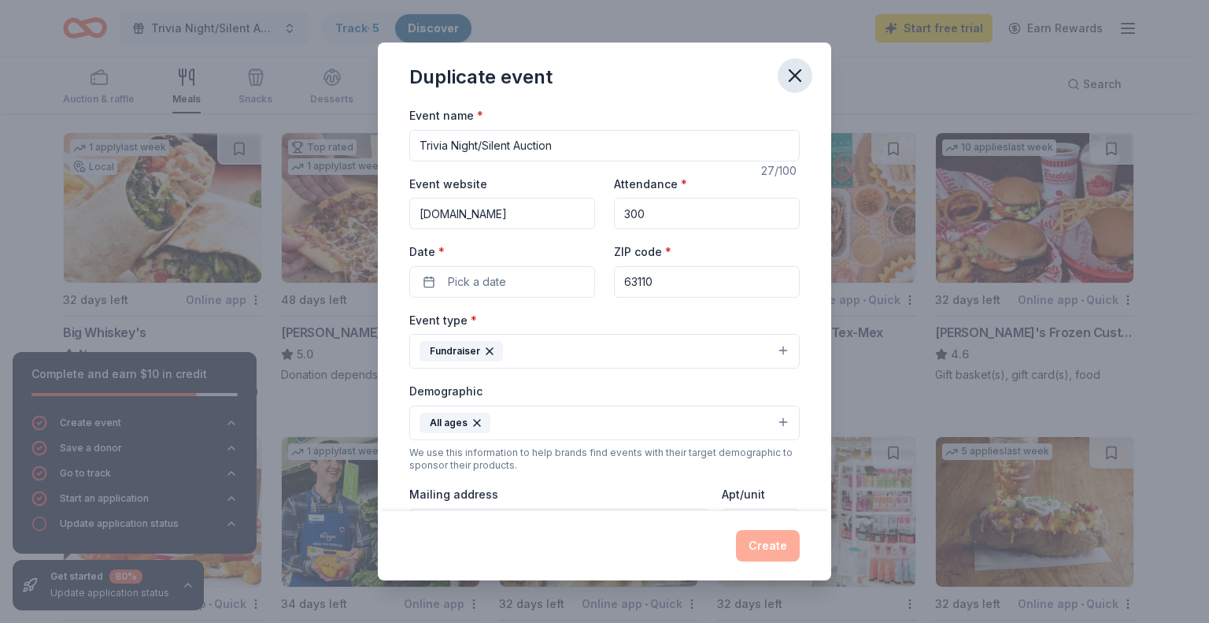
click at [794, 71] on icon "button" at bounding box center [795, 76] width 22 height 22
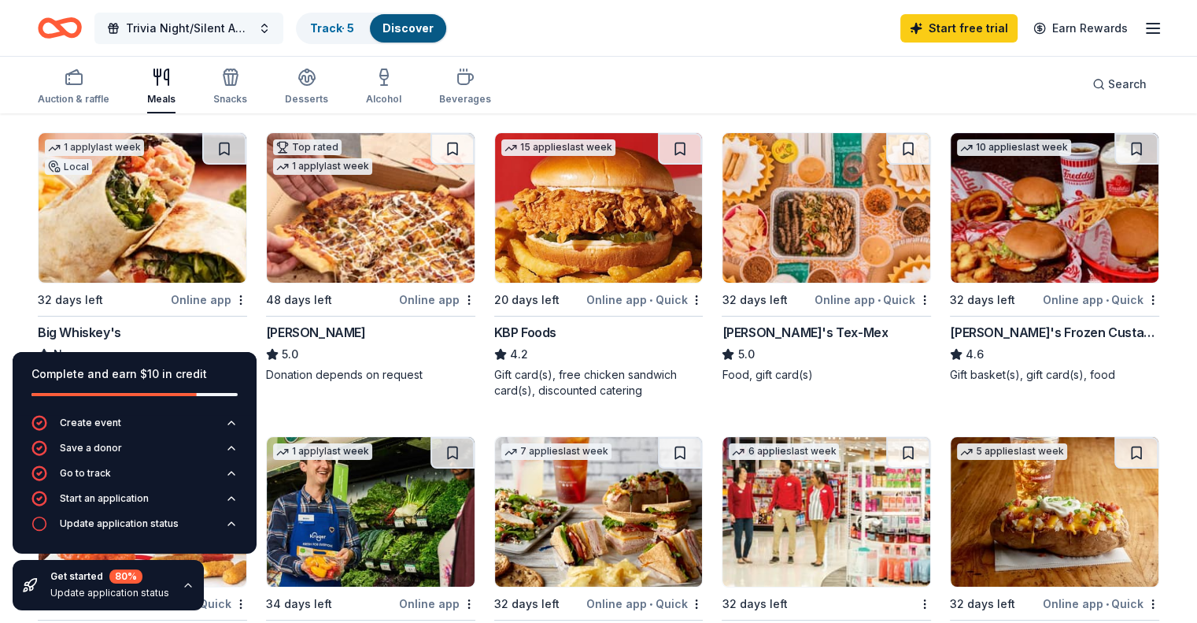
click at [283, 24] on button "Trivia Night/Silent Auction" at bounding box center [188, 28] width 189 height 31
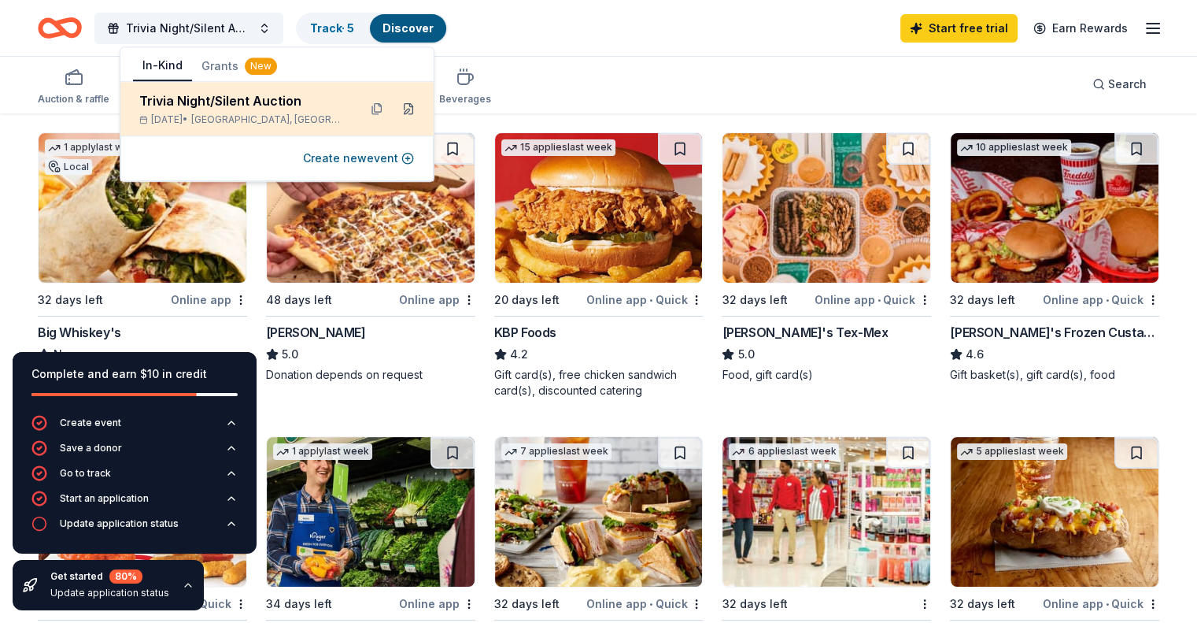
click at [408, 108] on button at bounding box center [408, 108] width 25 height 25
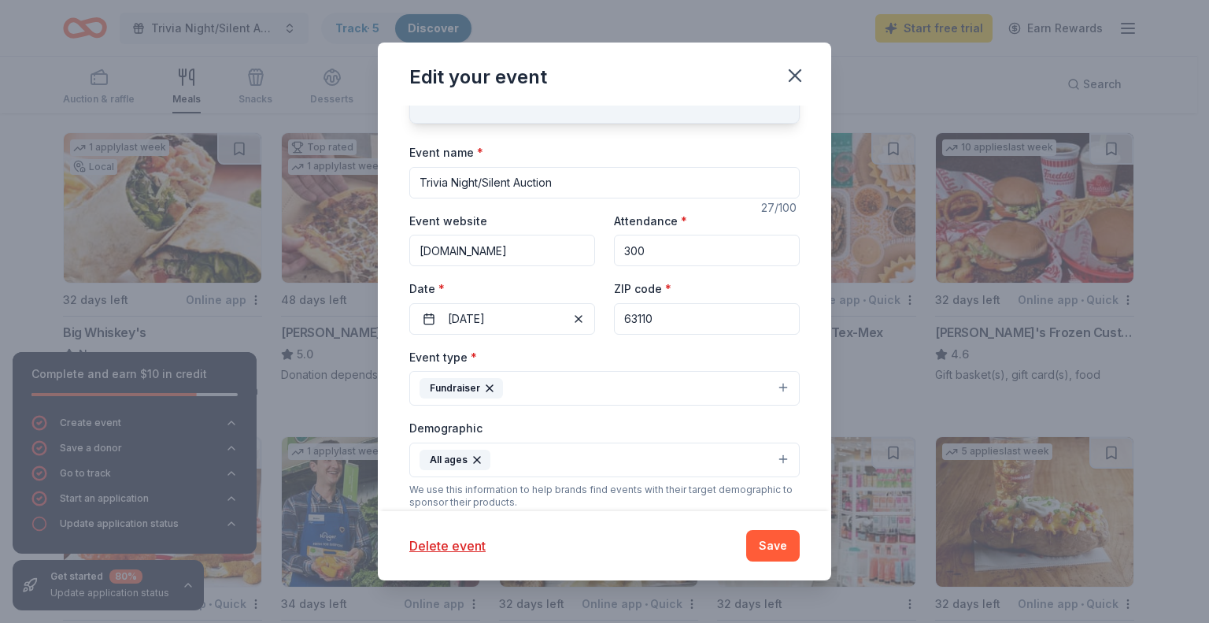
scroll to position [0, 0]
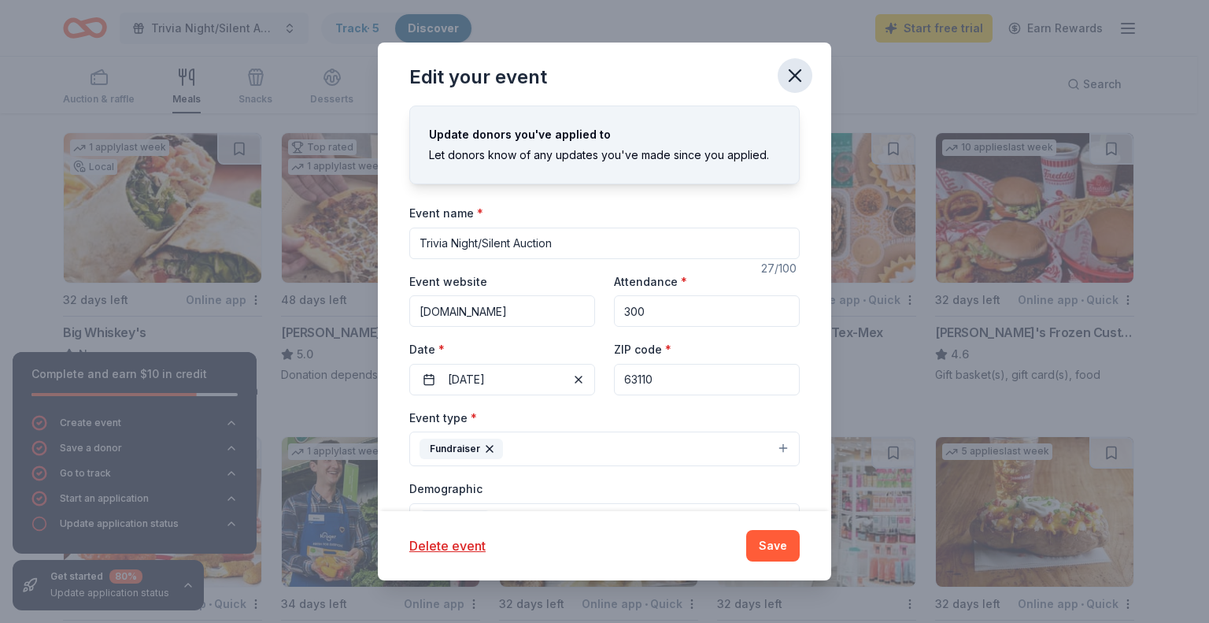
click at [797, 76] on icon "button" at bounding box center [795, 76] width 22 height 22
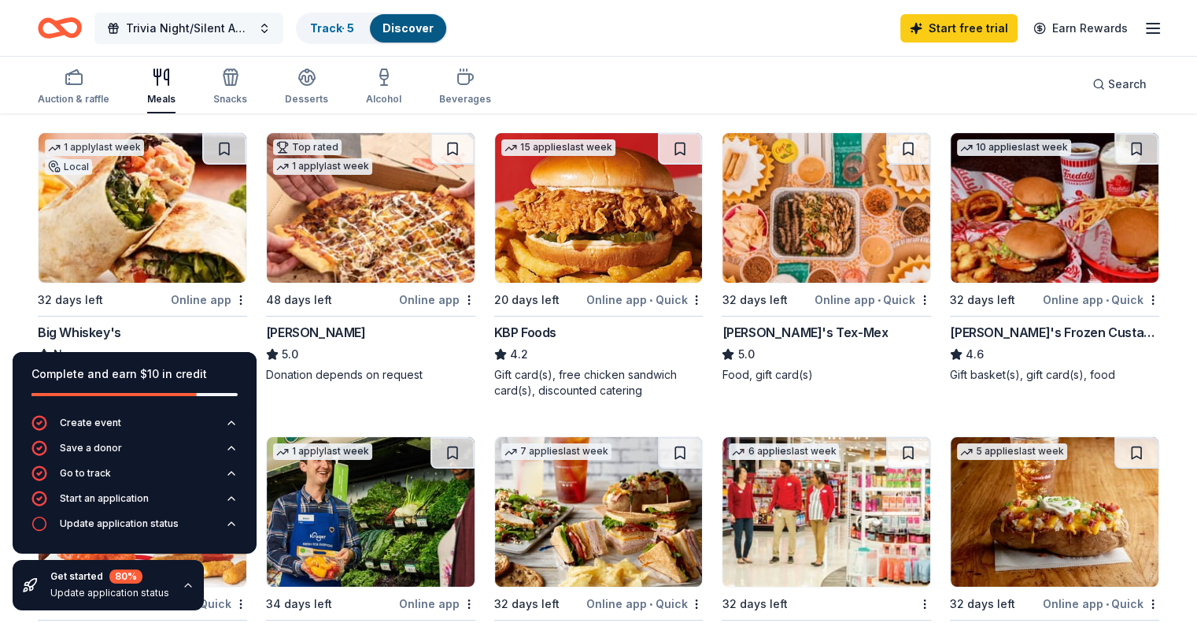
click at [283, 25] on button "Trivia Night/Silent Auction" at bounding box center [188, 28] width 189 height 31
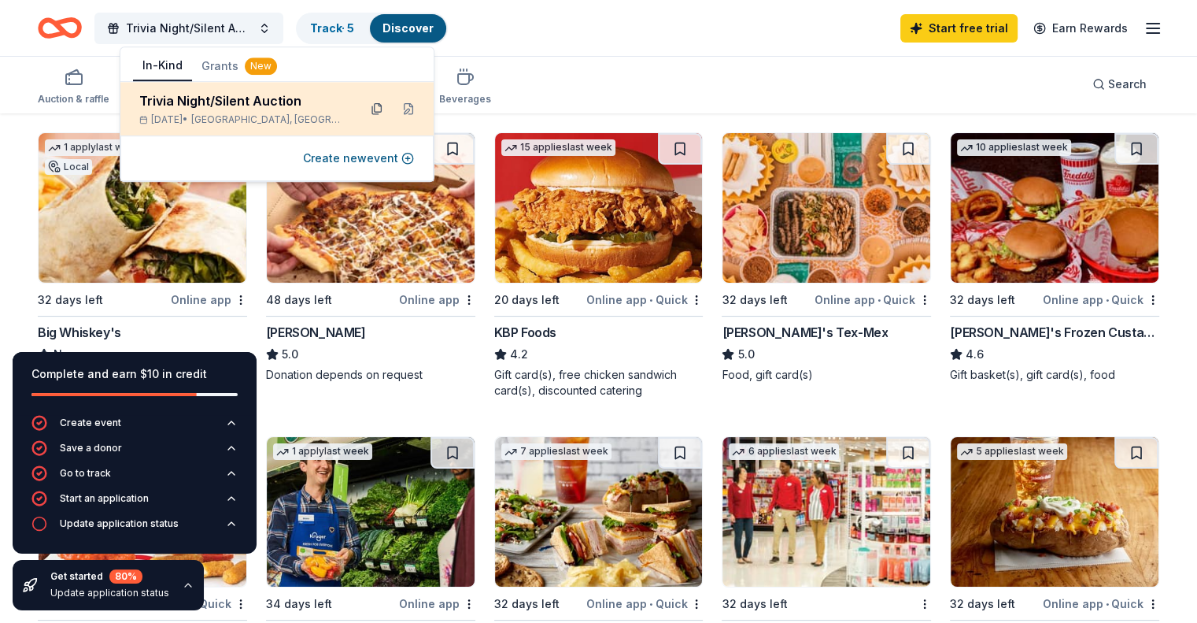
click at [371, 103] on button at bounding box center [376, 108] width 25 height 25
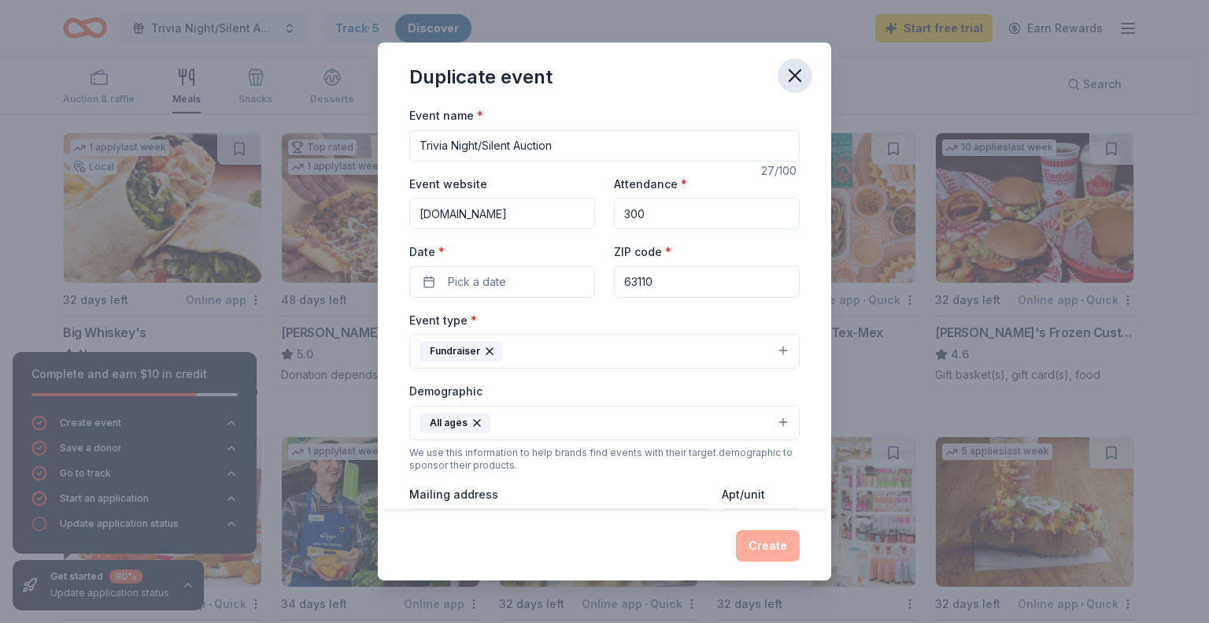
click at [798, 67] on icon "button" at bounding box center [795, 76] width 22 height 22
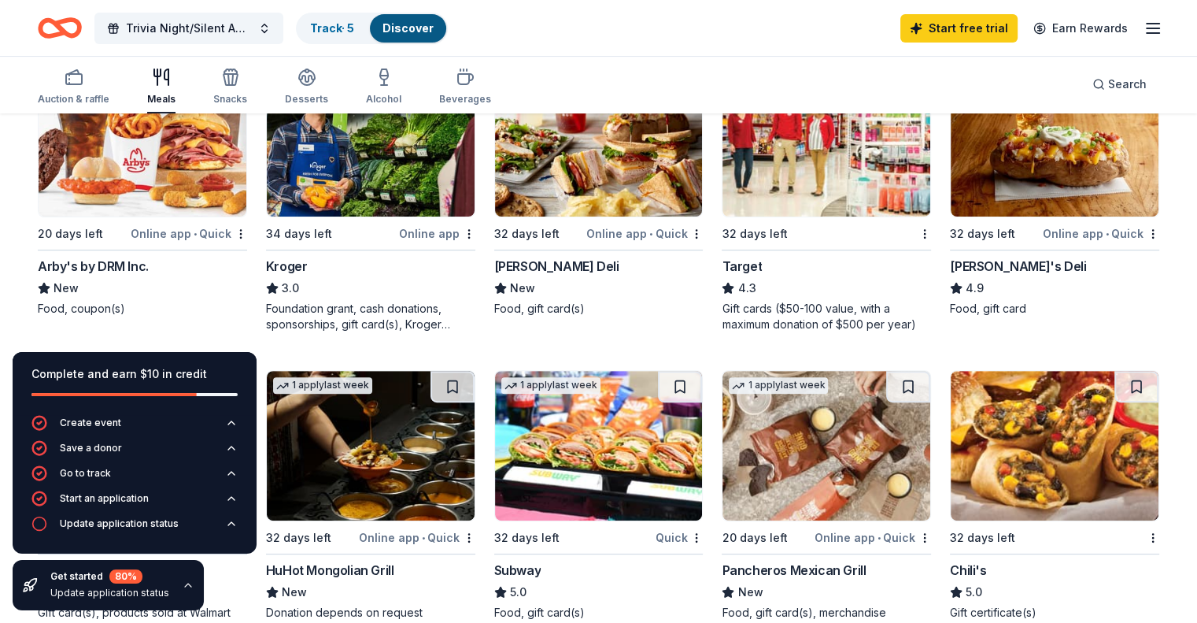
scroll to position [551, 0]
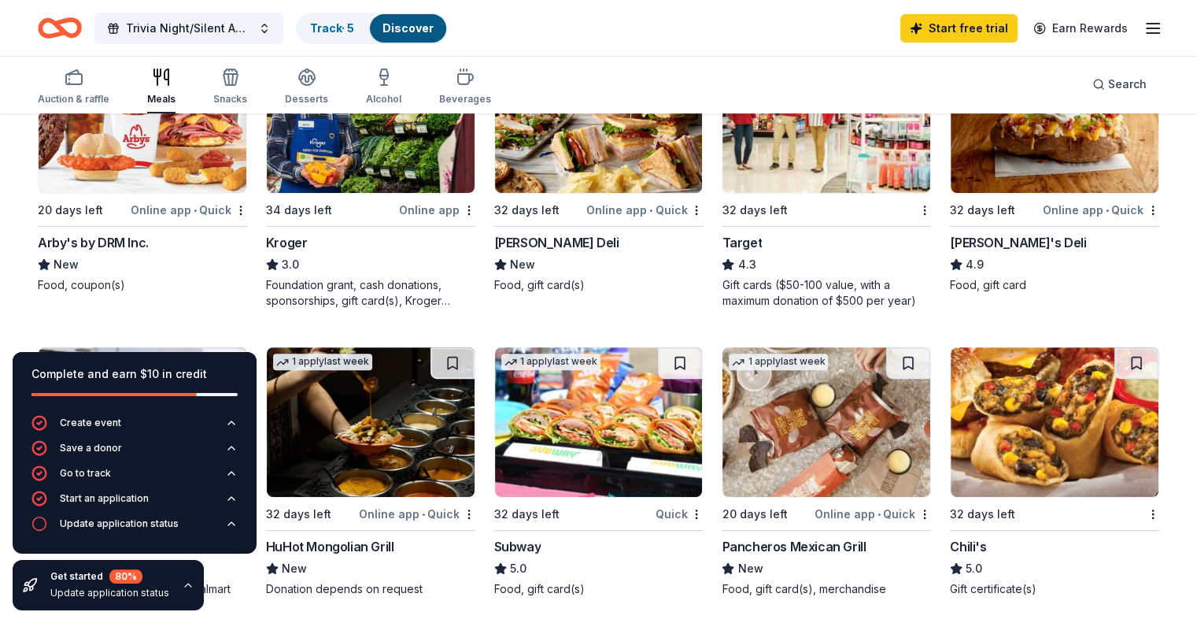
click at [759, 172] on img at bounding box center [827, 118] width 208 height 150
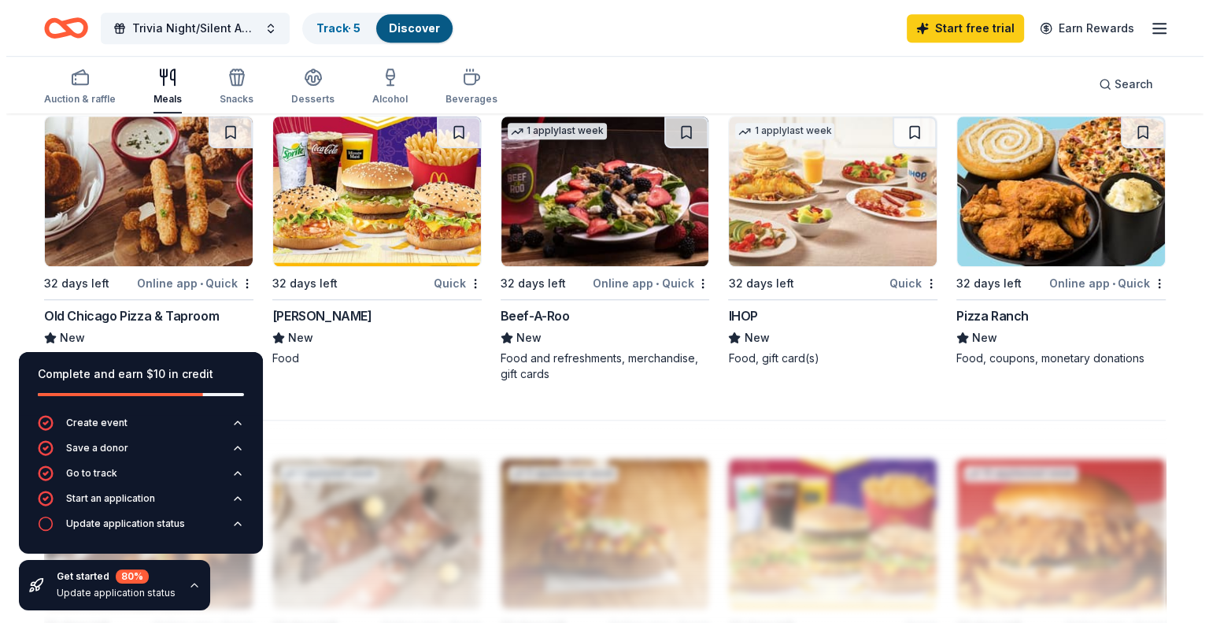
scroll to position [1102, 0]
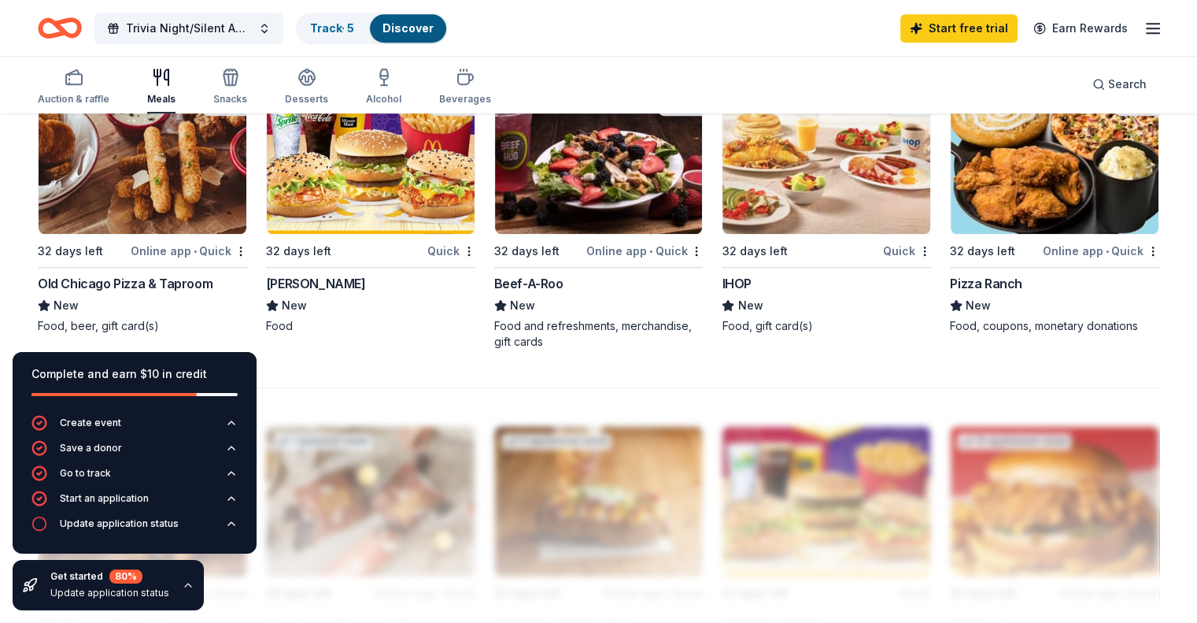
click at [1144, 21] on icon "button" at bounding box center [1153, 28] width 19 height 19
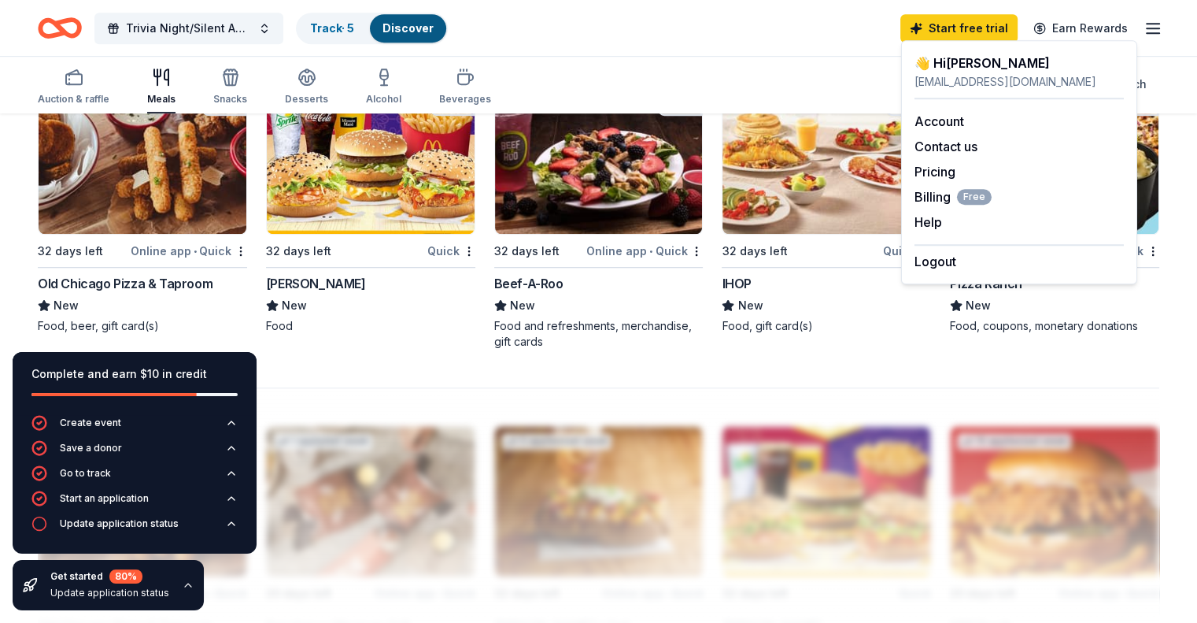
click at [740, 33] on div "Trivia Night/Silent Auction Track · 5 Discover Start free trial Earn Rewards" at bounding box center [599, 27] width 1122 height 37
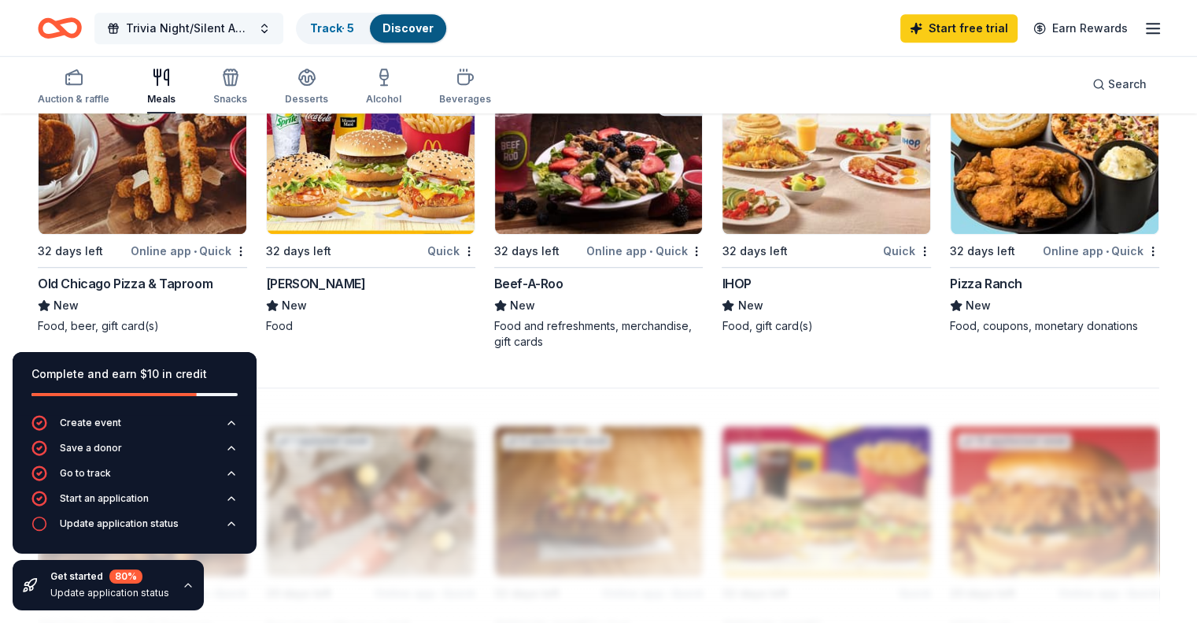
click at [230, 26] on span "Trivia Night/Silent Auction" at bounding box center [189, 28] width 126 height 19
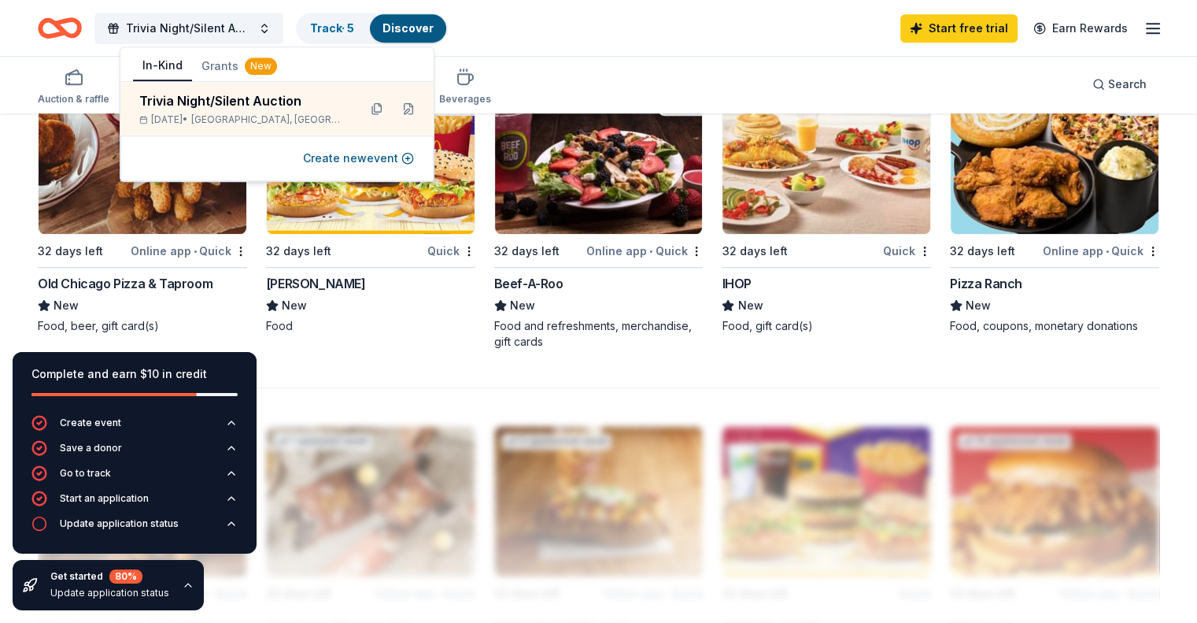
click at [624, 24] on div "Trivia Night/Silent Auction Track · 5 Discover Start free trial Earn Rewards" at bounding box center [599, 27] width 1122 height 37
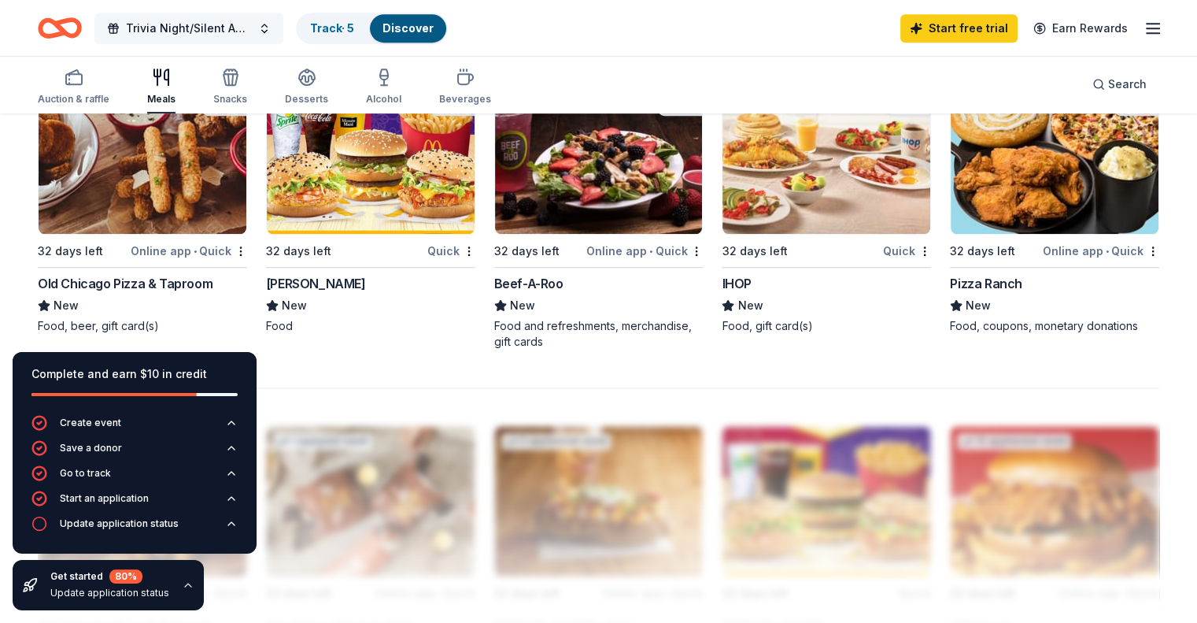
click at [252, 26] on span "Trivia Night/Silent Auction" at bounding box center [189, 28] width 126 height 19
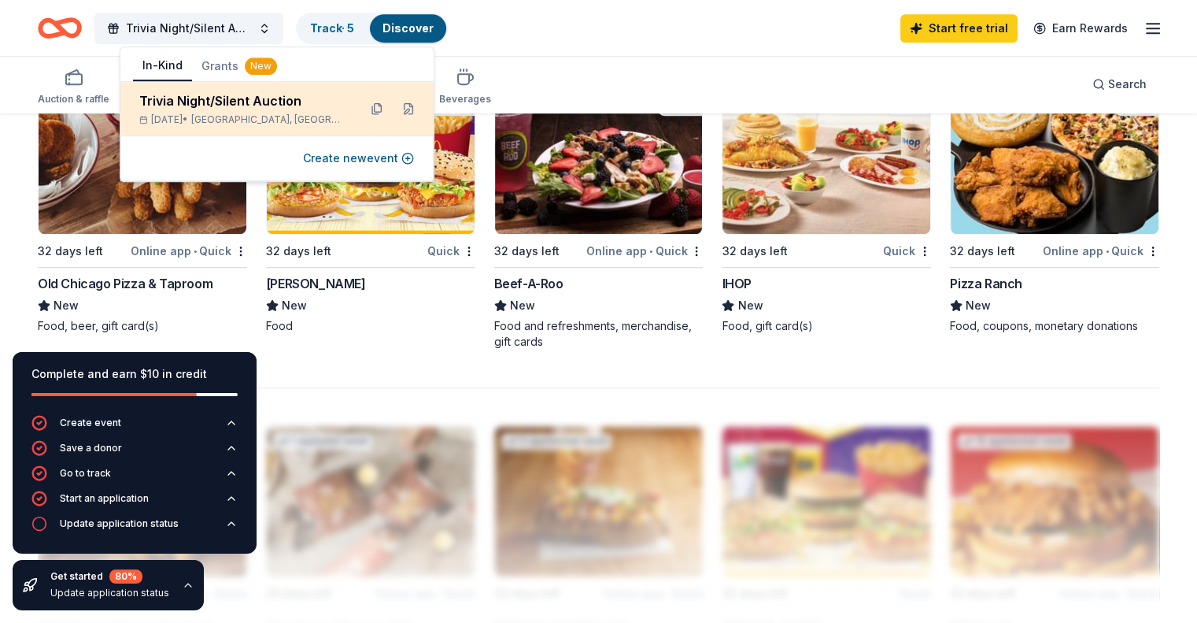
click at [336, 109] on div "Trivia Night/Silent Auction" at bounding box center [242, 100] width 206 height 19
click at [277, 98] on div "Trivia Night/Silent Auction" at bounding box center [242, 100] width 206 height 19
click at [375, 106] on button at bounding box center [376, 108] width 25 height 25
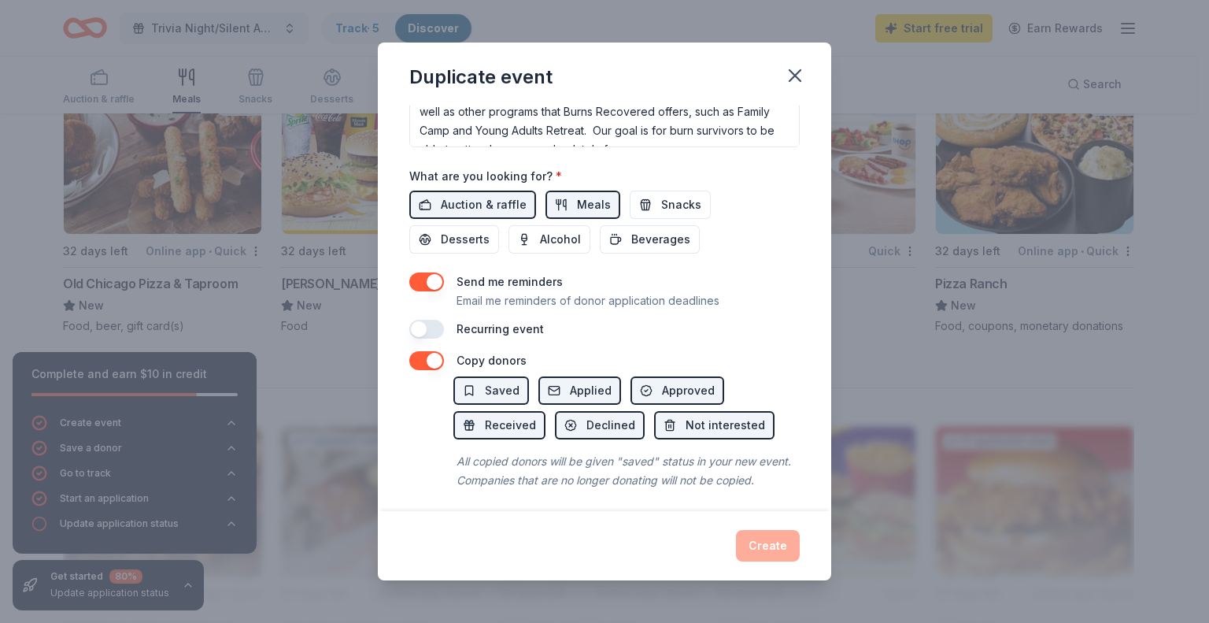
scroll to position [522, 0]
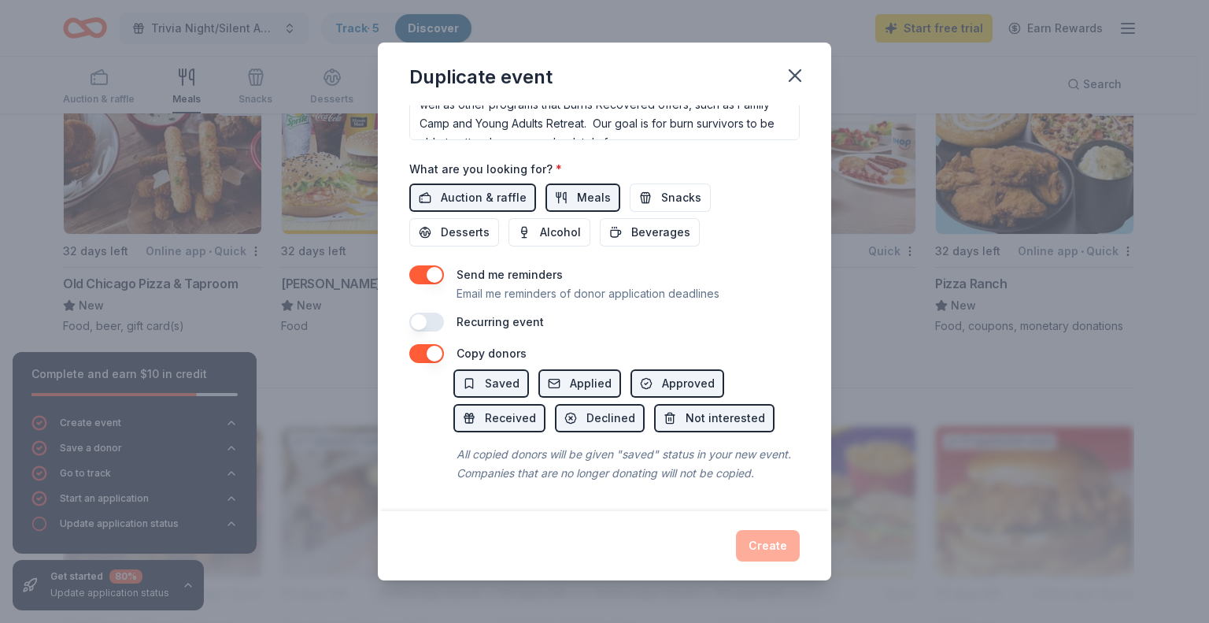
click at [436, 312] on button "button" at bounding box center [426, 321] width 35 height 19
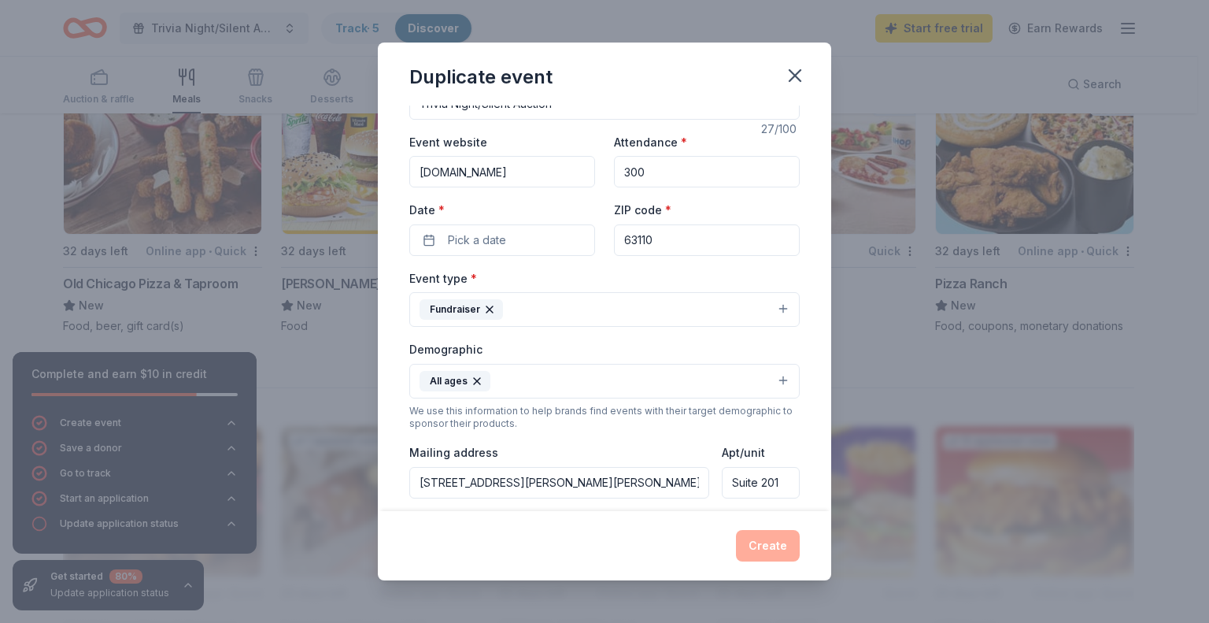
scroll to position [28, 0]
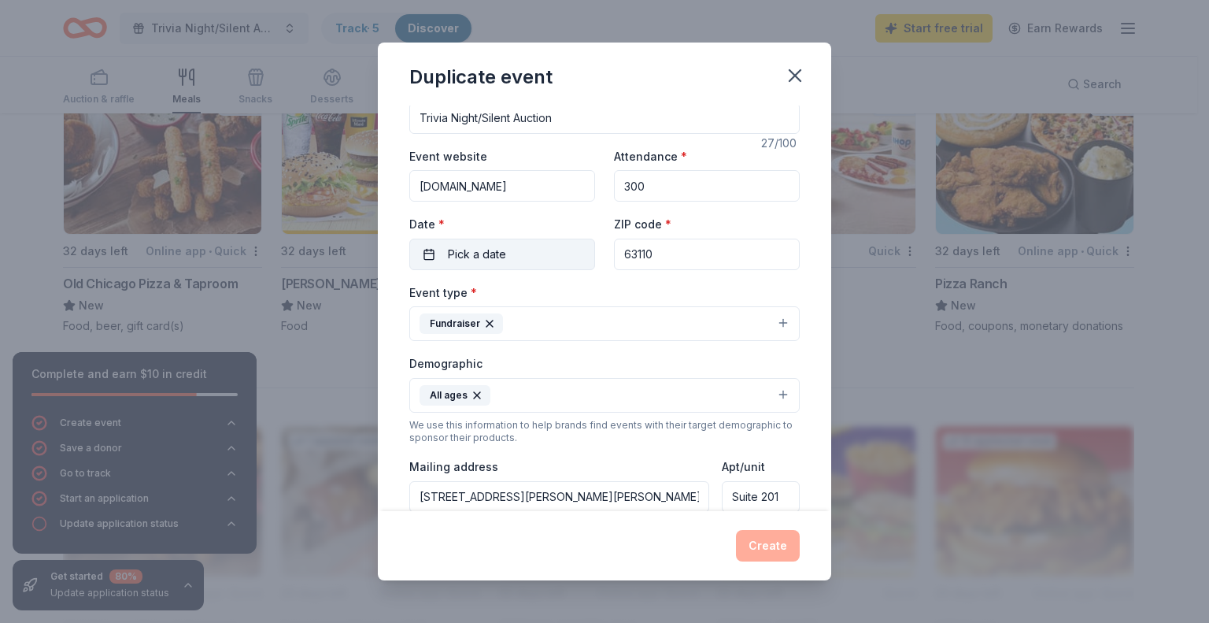
click at [498, 254] on span "Pick a date" at bounding box center [477, 254] width 58 height 19
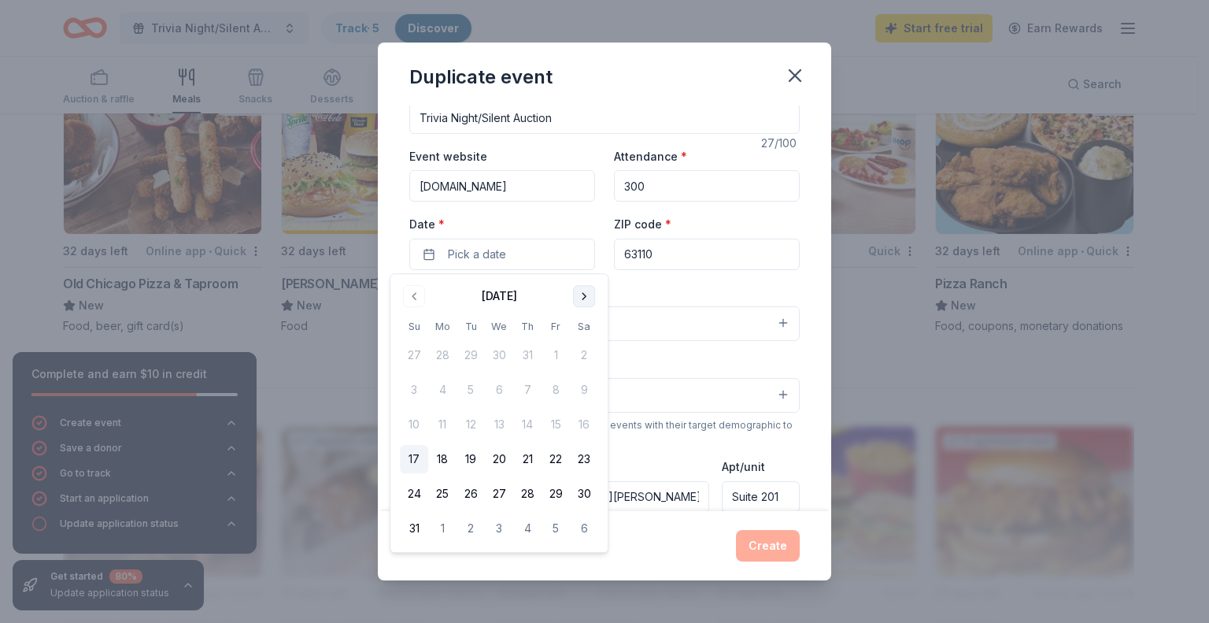
click at [579, 295] on button "Go to next month" at bounding box center [584, 296] width 22 height 22
click at [587, 423] on button "18" at bounding box center [584, 424] width 28 height 28
click at [726, 84] on div "Duplicate event" at bounding box center [604, 74] width 453 height 63
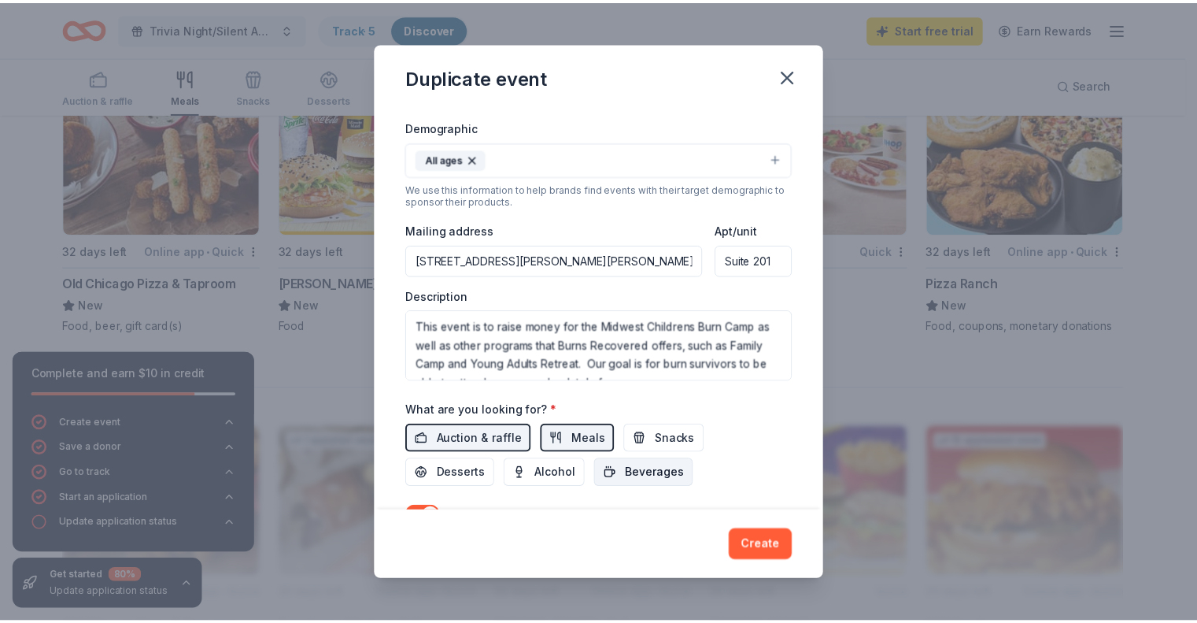
scroll to position [578, 0]
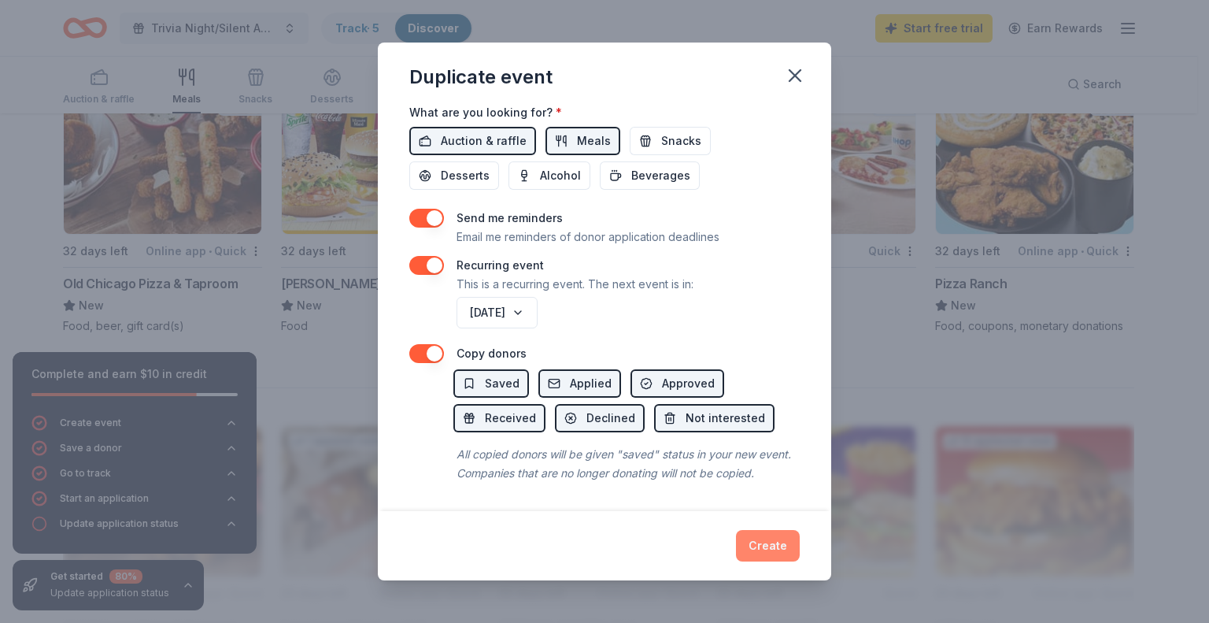
click at [749, 536] on button "Create" at bounding box center [768, 545] width 64 height 31
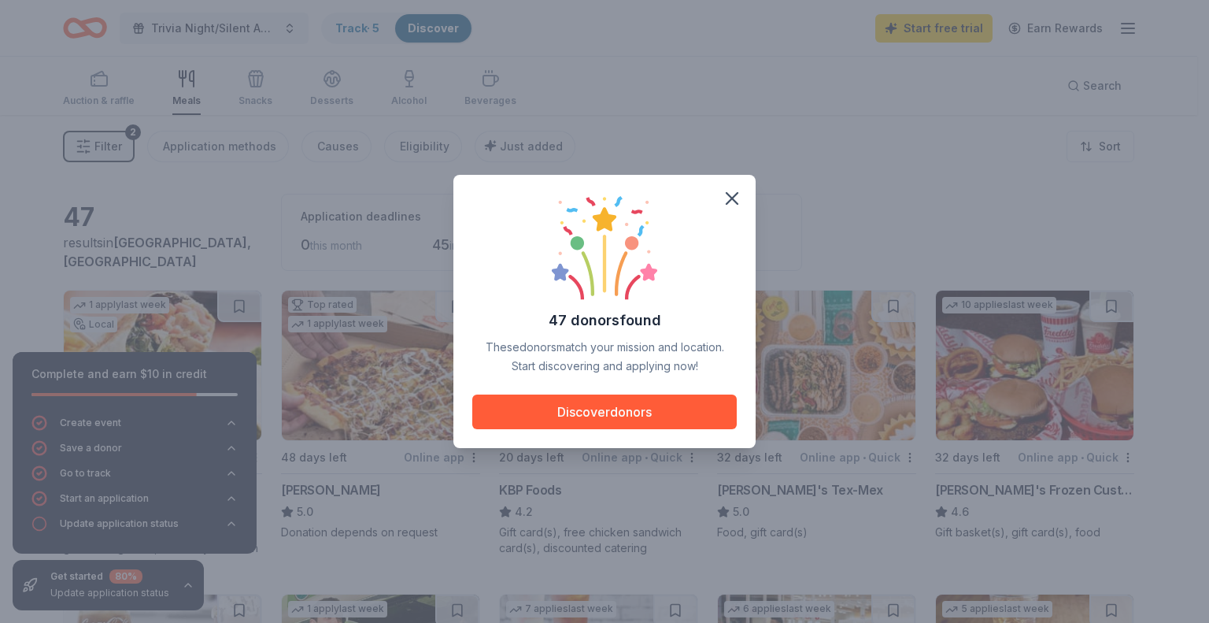
click at [286, 21] on div "47 donors found These donors match your mission and location. Start discovering…" at bounding box center [604, 311] width 1209 height 623
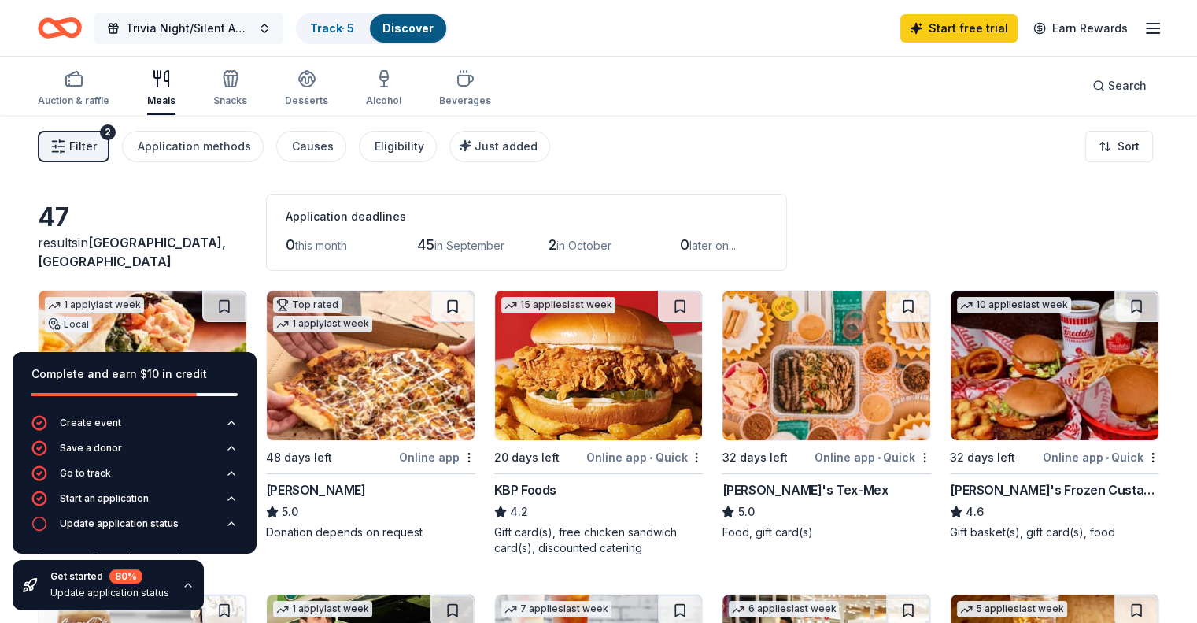
click at [283, 24] on button "Trivia Night/Silent Auction" at bounding box center [188, 28] width 189 height 31
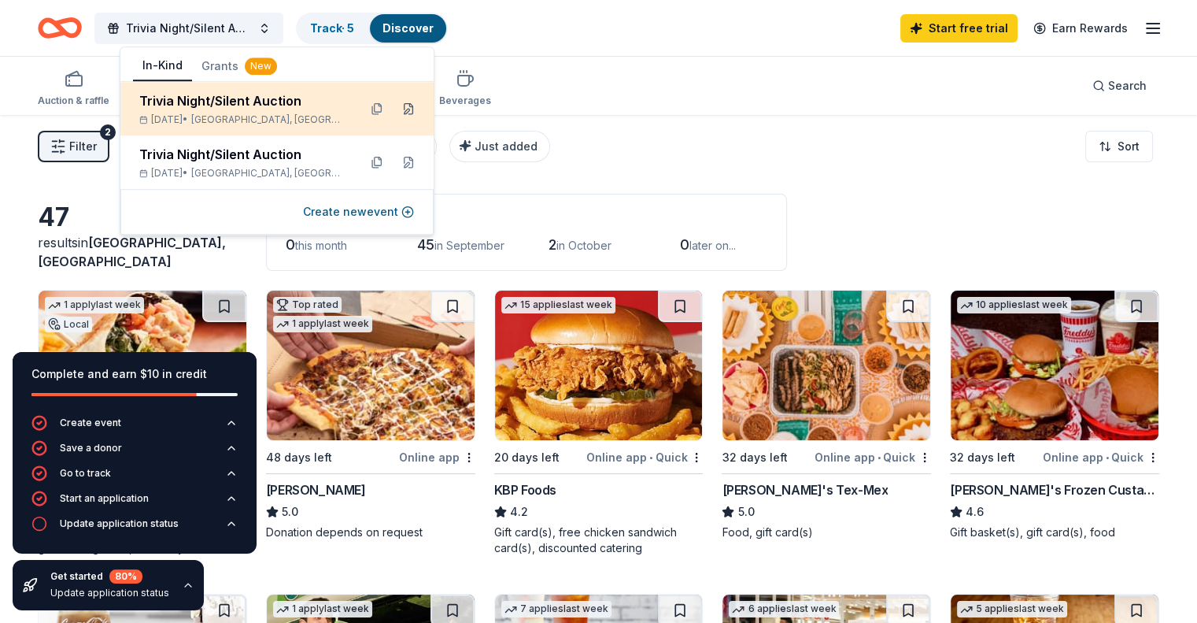
click at [409, 108] on button at bounding box center [408, 108] width 25 height 25
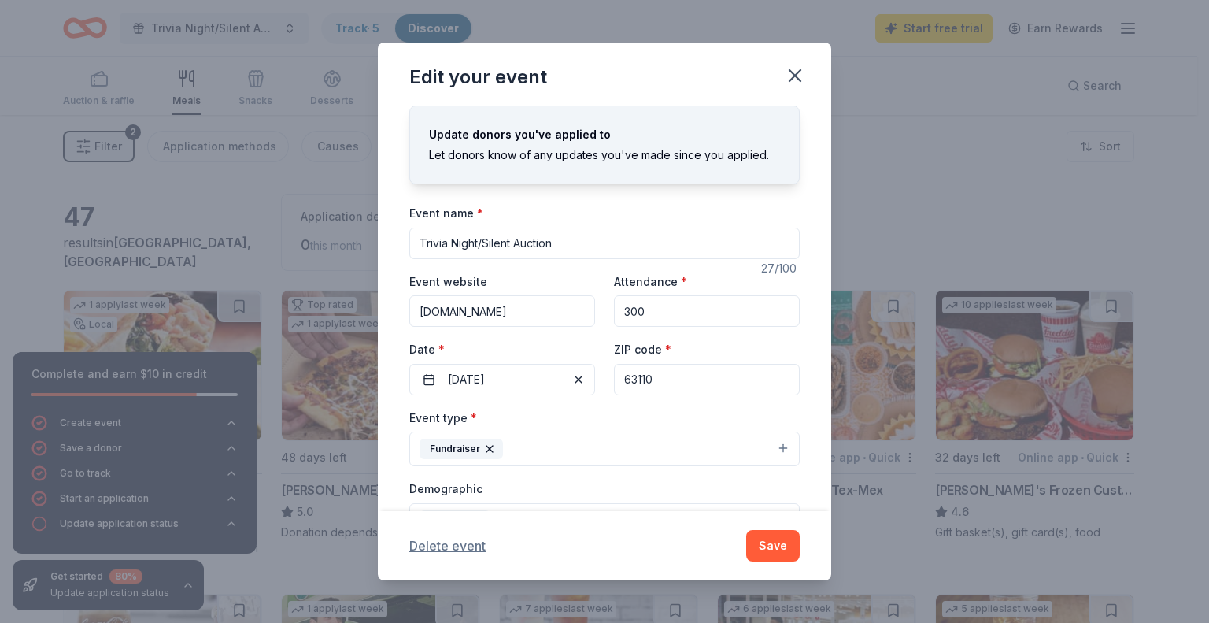
click at [437, 545] on button "Delete event" at bounding box center [447, 545] width 76 height 19
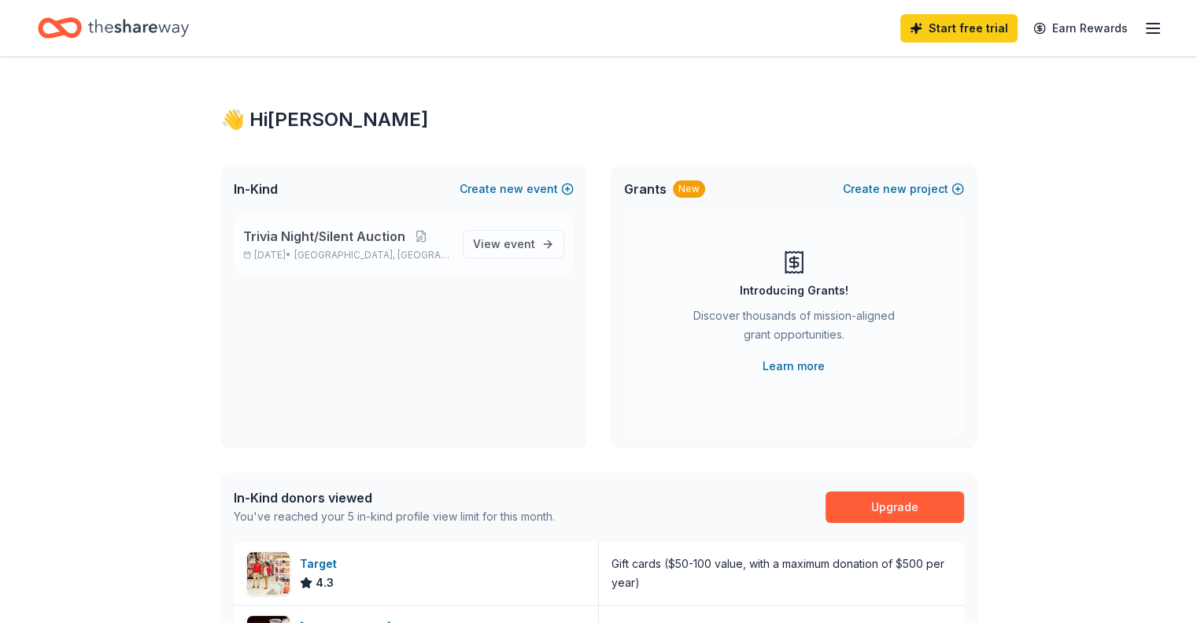
click at [353, 238] on span "Trivia Night/Silent Auction" at bounding box center [324, 236] width 162 height 19
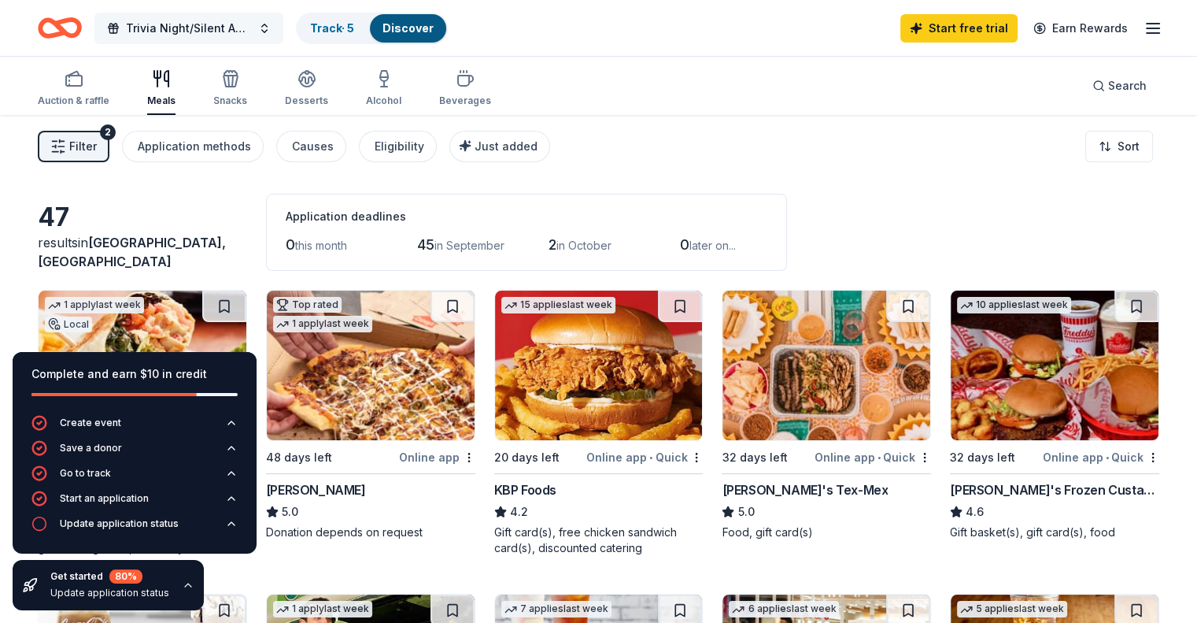
click at [252, 26] on span "Trivia Night/Silent Auction" at bounding box center [189, 28] width 126 height 19
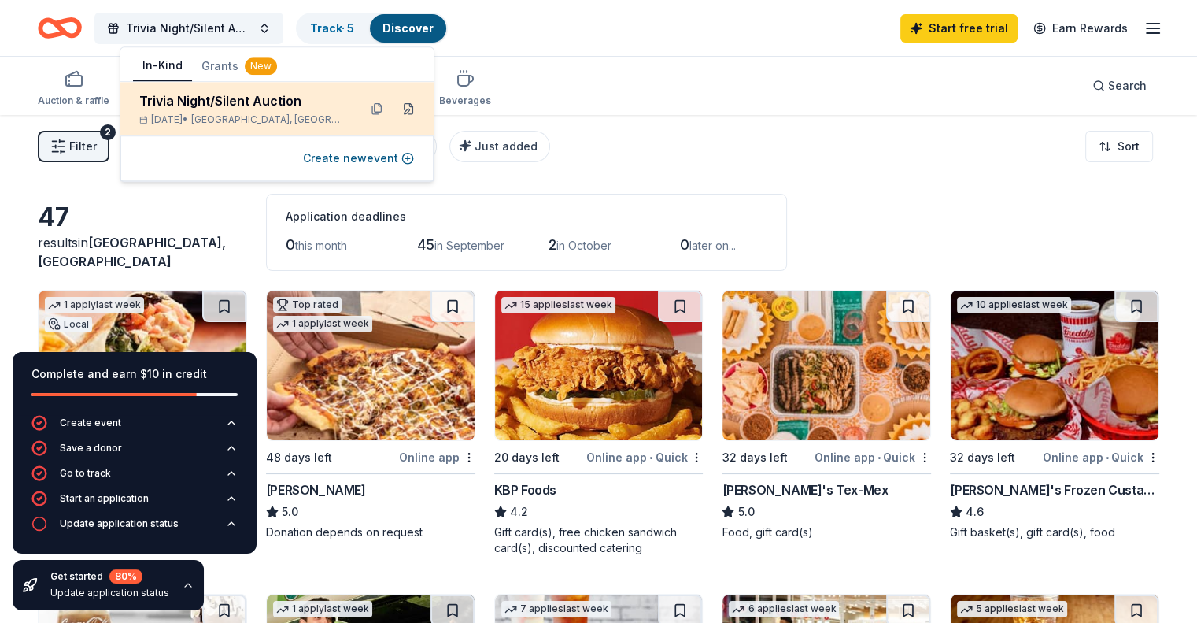
click at [403, 103] on button at bounding box center [408, 108] width 25 height 25
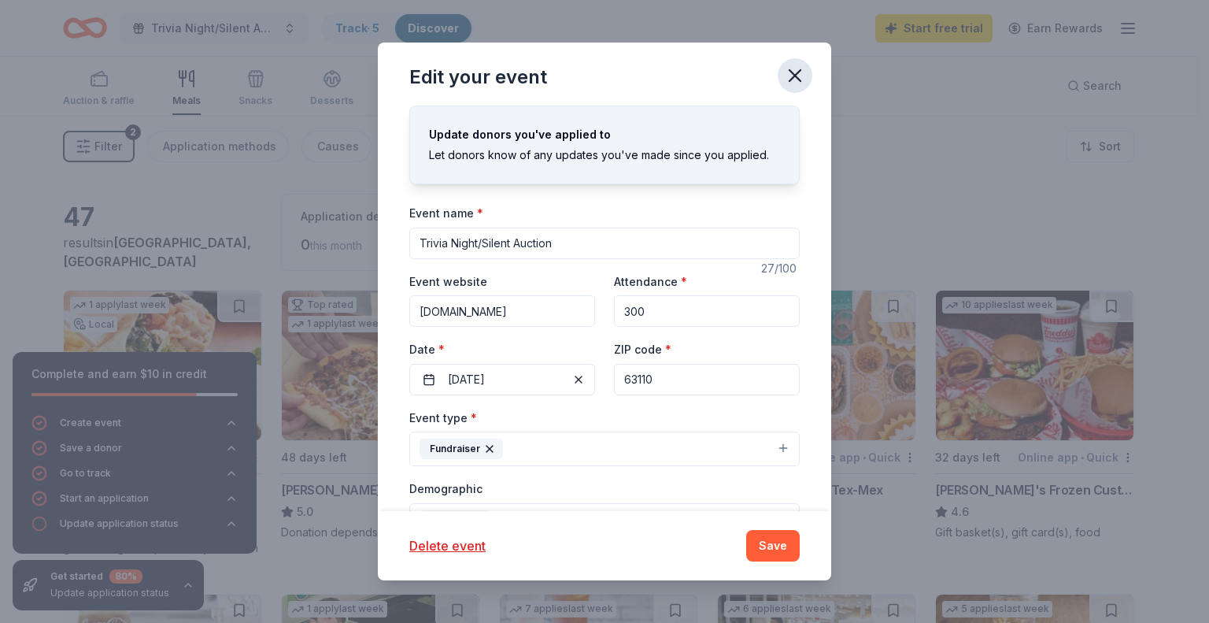
click at [793, 76] on icon "button" at bounding box center [794, 75] width 11 height 11
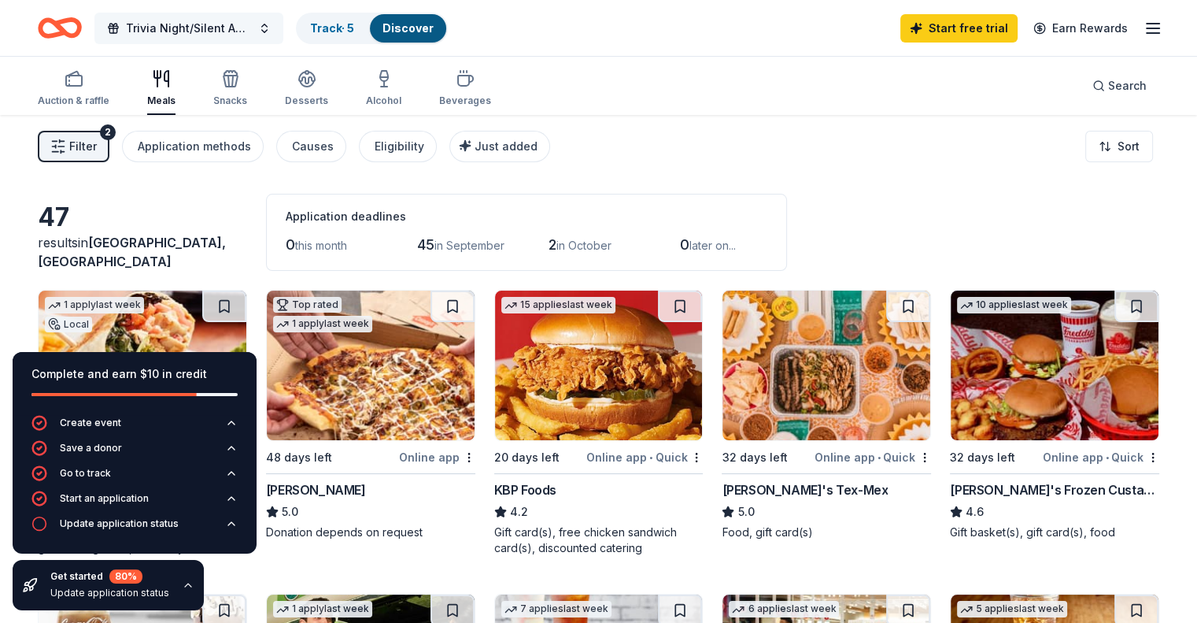
click at [283, 22] on button "Trivia Night/Silent Auction" at bounding box center [188, 28] width 189 height 31
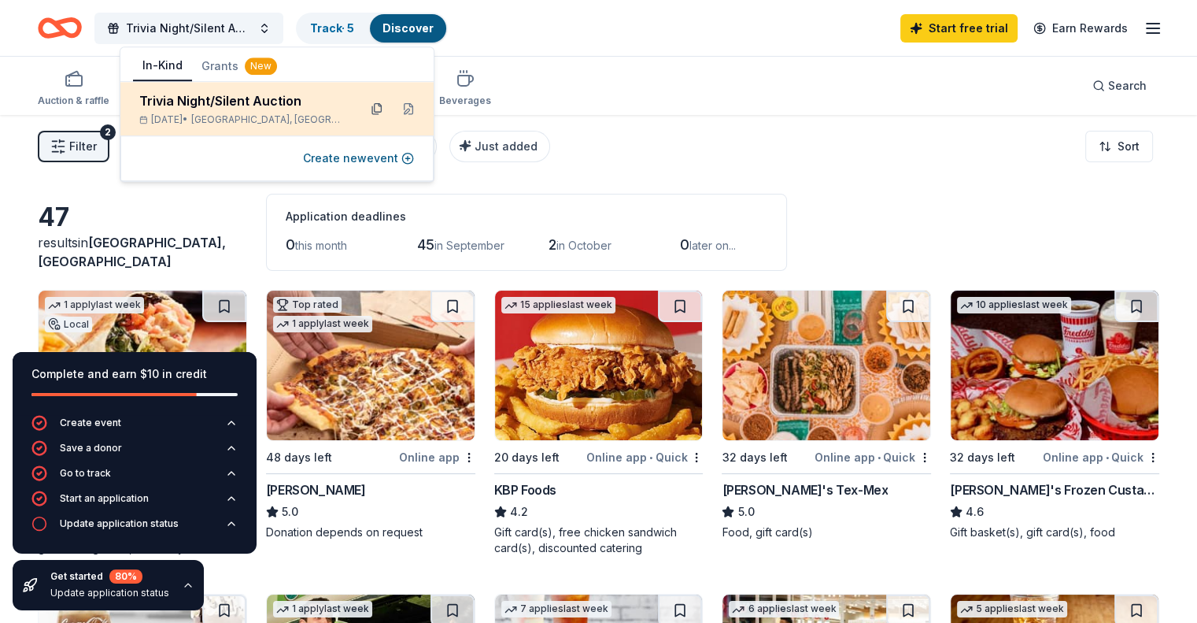
click at [378, 106] on button at bounding box center [376, 108] width 25 height 25
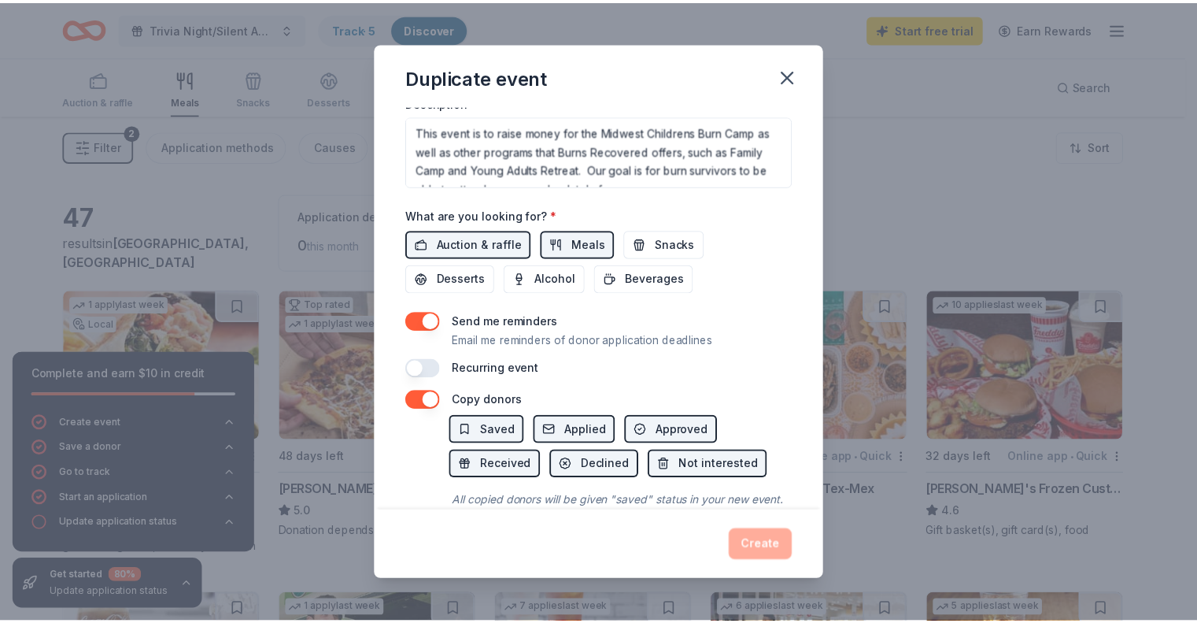
scroll to position [472, 0]
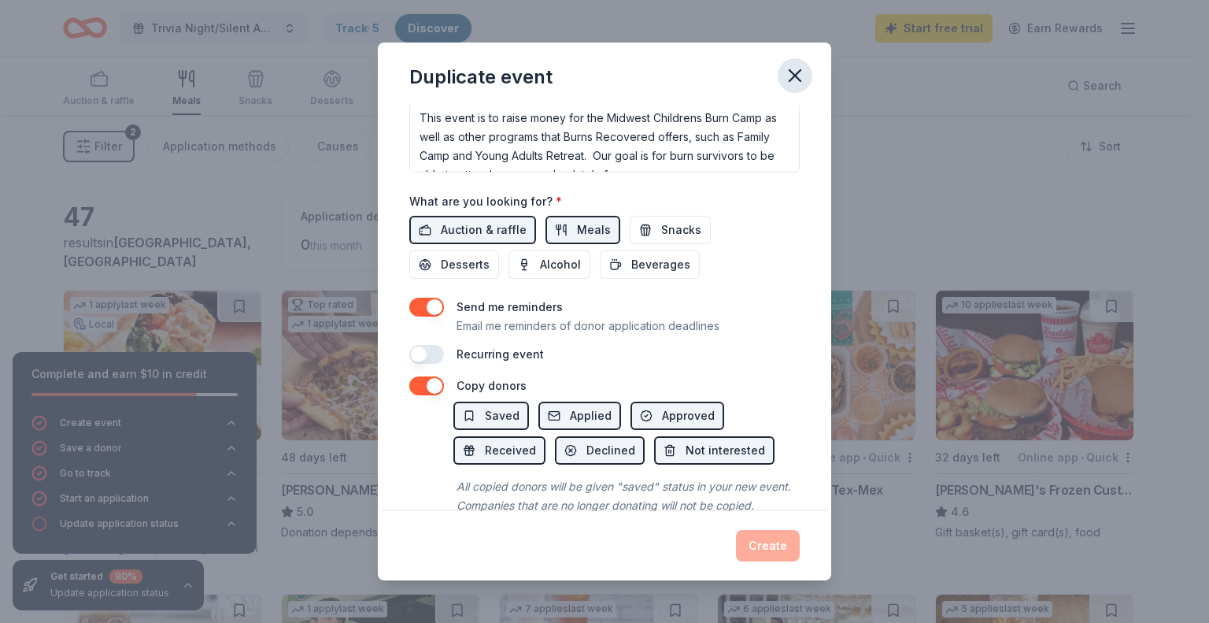
click at [797, 75] on icon "button" at bounding box center [795, 76] width 22 height 22
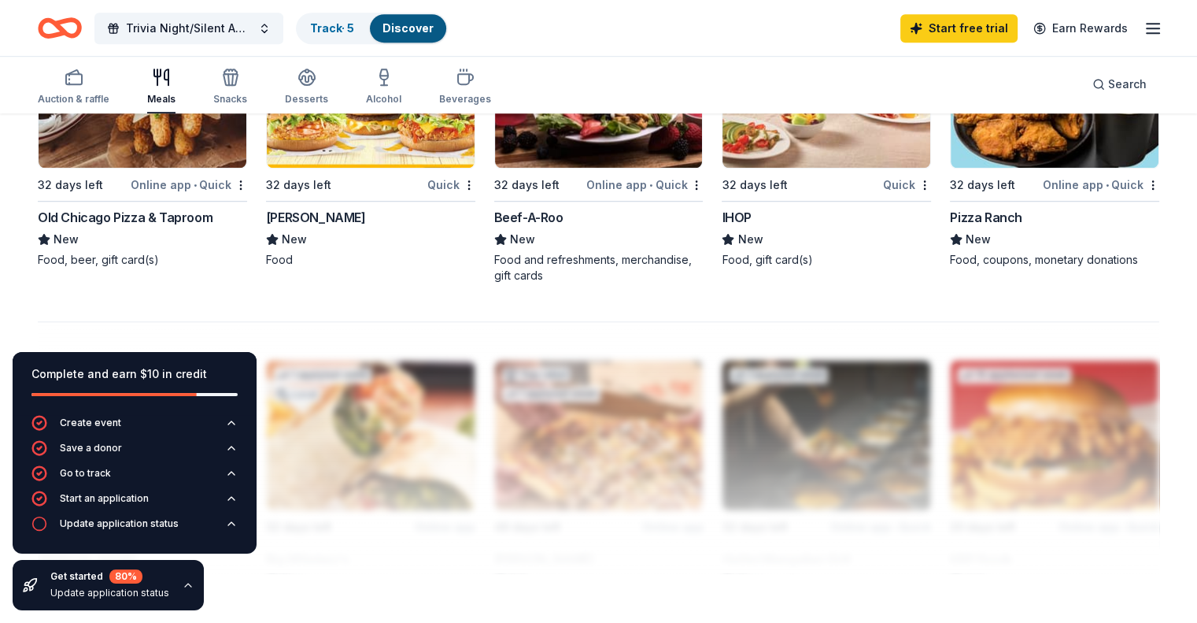
scroll to position [1181, 0]
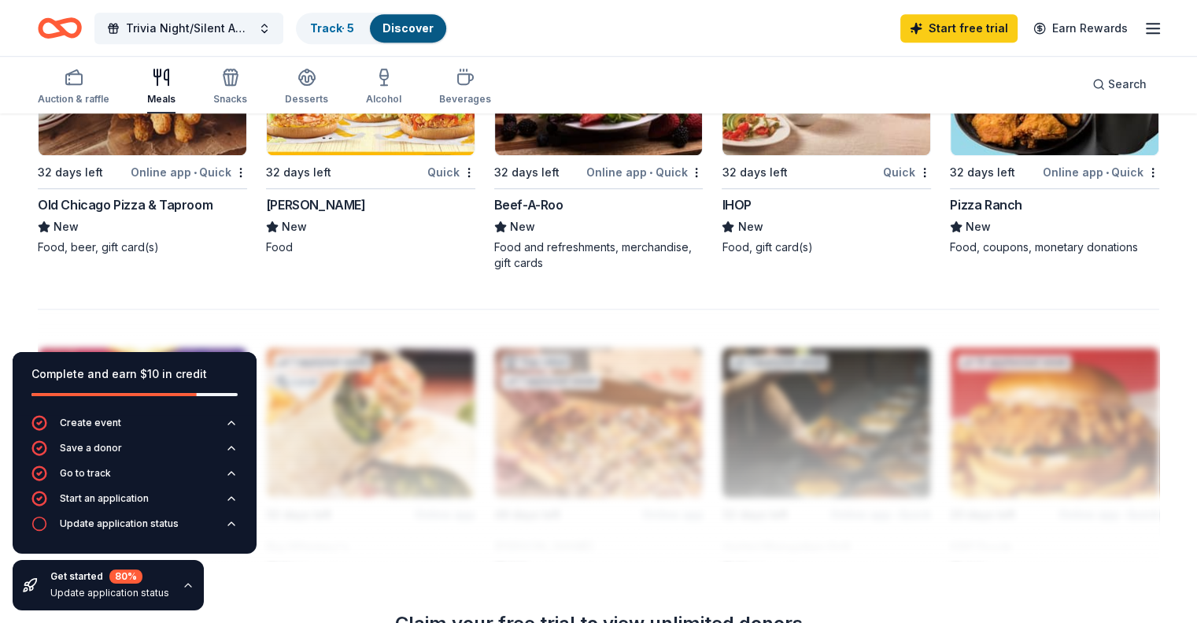
click at [174, 206] on div "Old Chicago Pizza & Taproom" at bounding box center [125, 204] width 175 height 19
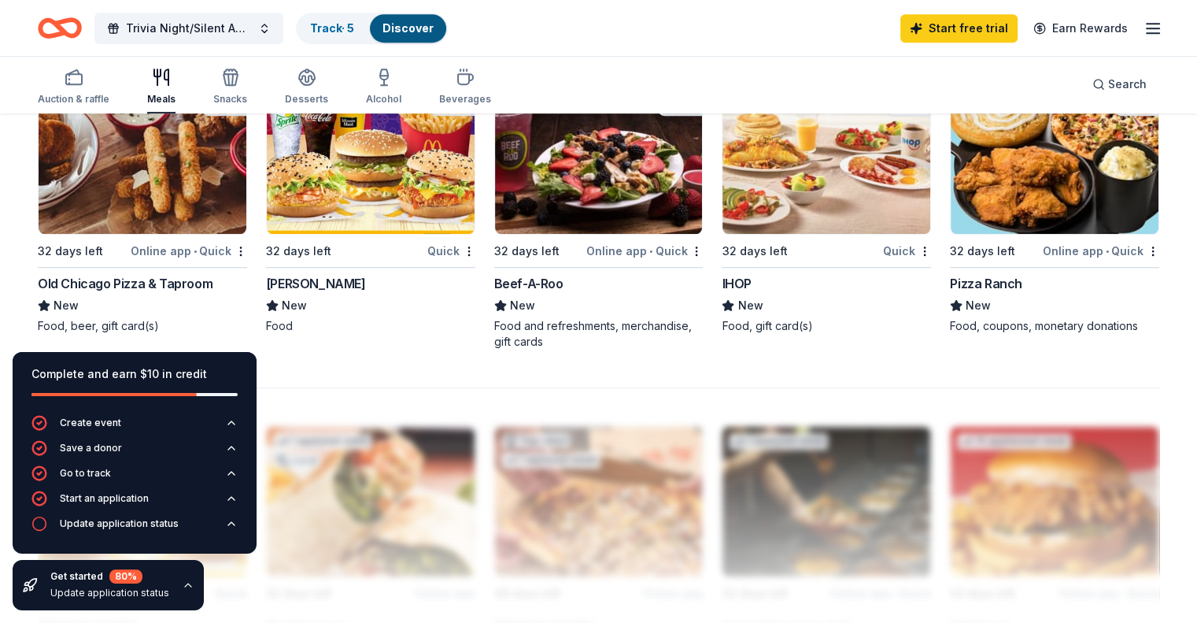
click at [198, 199] on img at bounding box center [143, 159] width 208 height 150
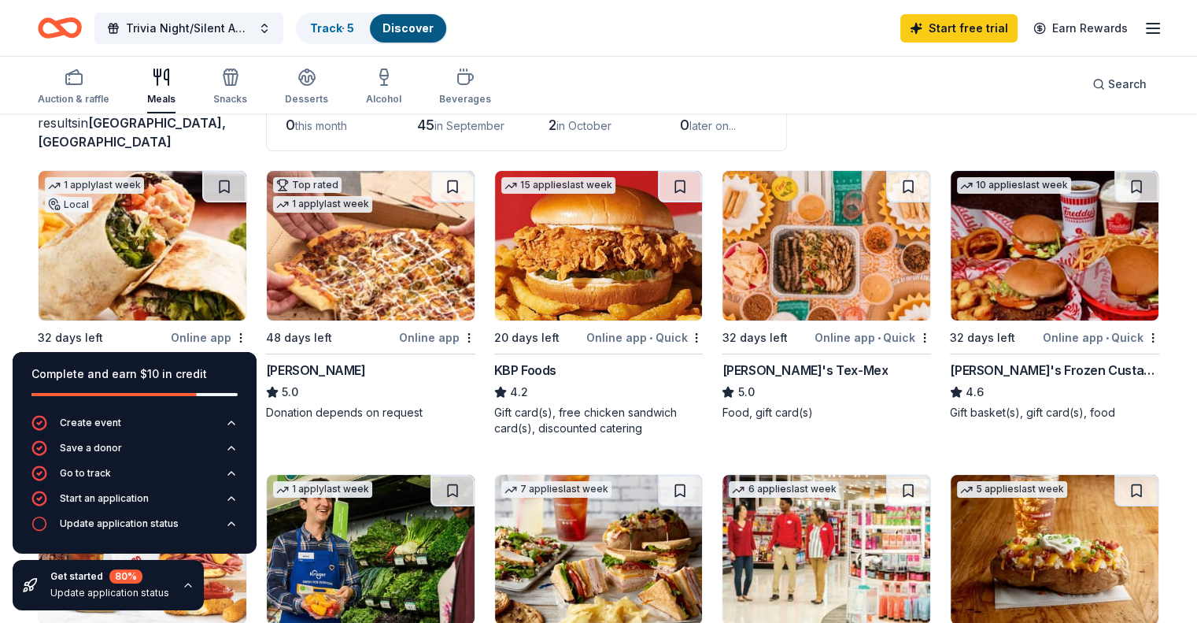
scroll to position [0, 0]
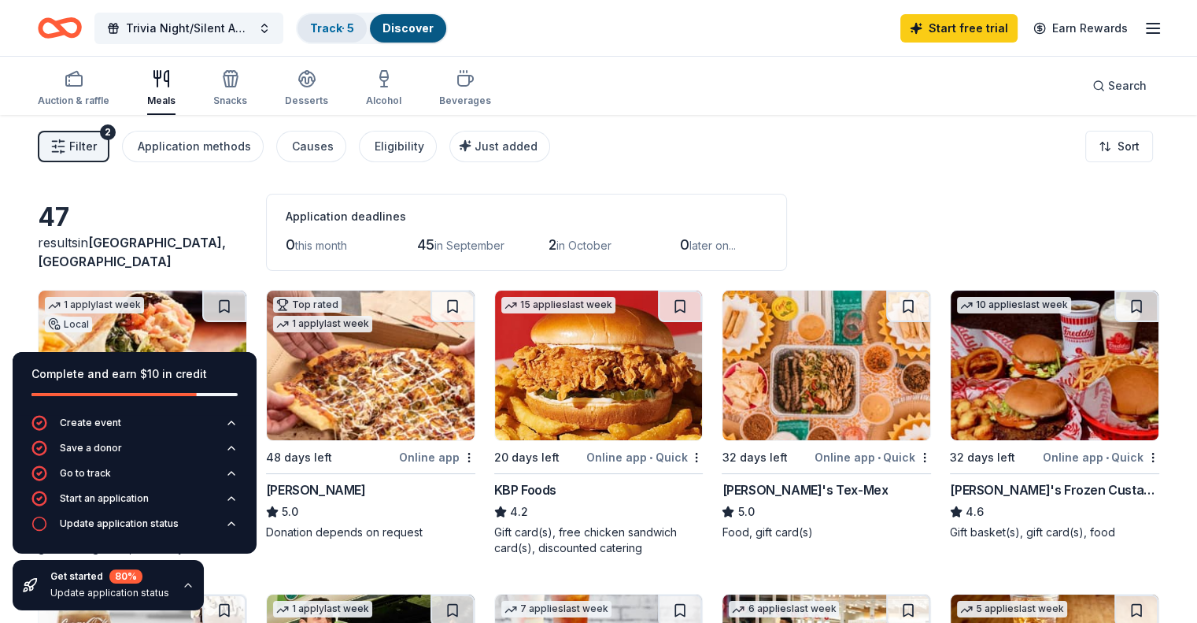
click at [349, 24] on link "Track · 5" at bounding box center [332, 27] width 44 height 13
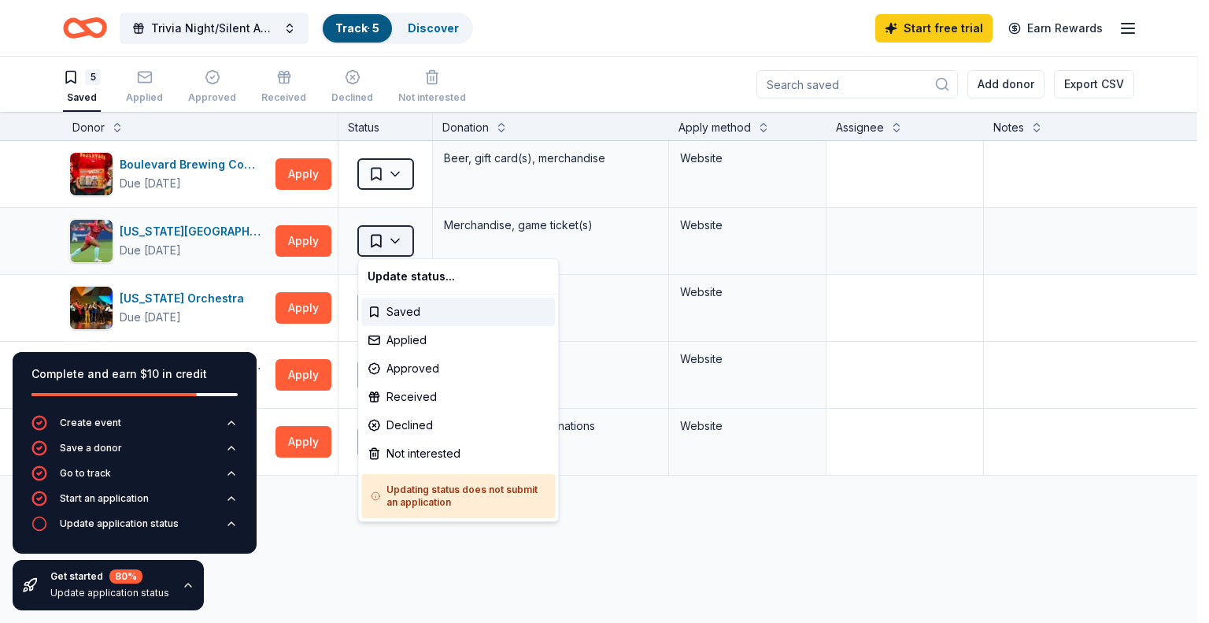
click at [397, 235] on html "Trivia Night/Silent Auction Track · 5 Discover Start free trial Earn Rewards 5 …" at bounding box center [604, 311] width 1209 height 623
click at [413, 449] on div "Not interested" at bounding box center [458, 453] width 194 height 28
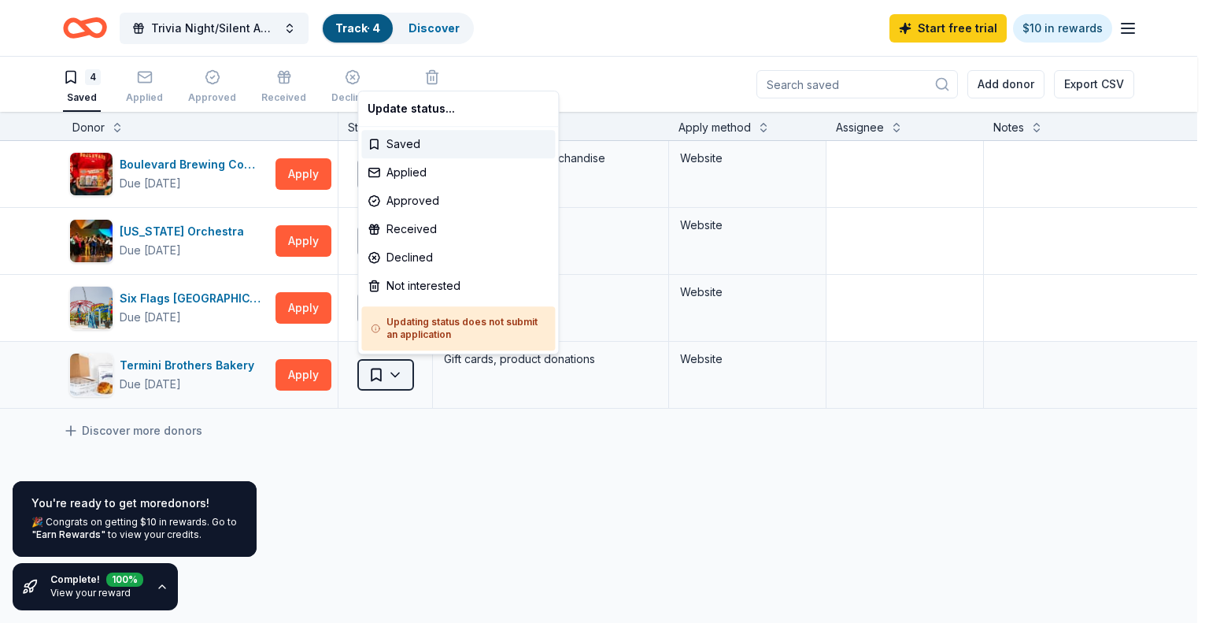
click at [393, 369] on html "Trivia Night/Silent Auction Track · 4 Discover Start free trial $10 in rewards …" at bounding box center [604, 311] width 1209 height 623
click at [410, 281] on div "Not interested" at bounding box center [458, 286] width 194 height 28
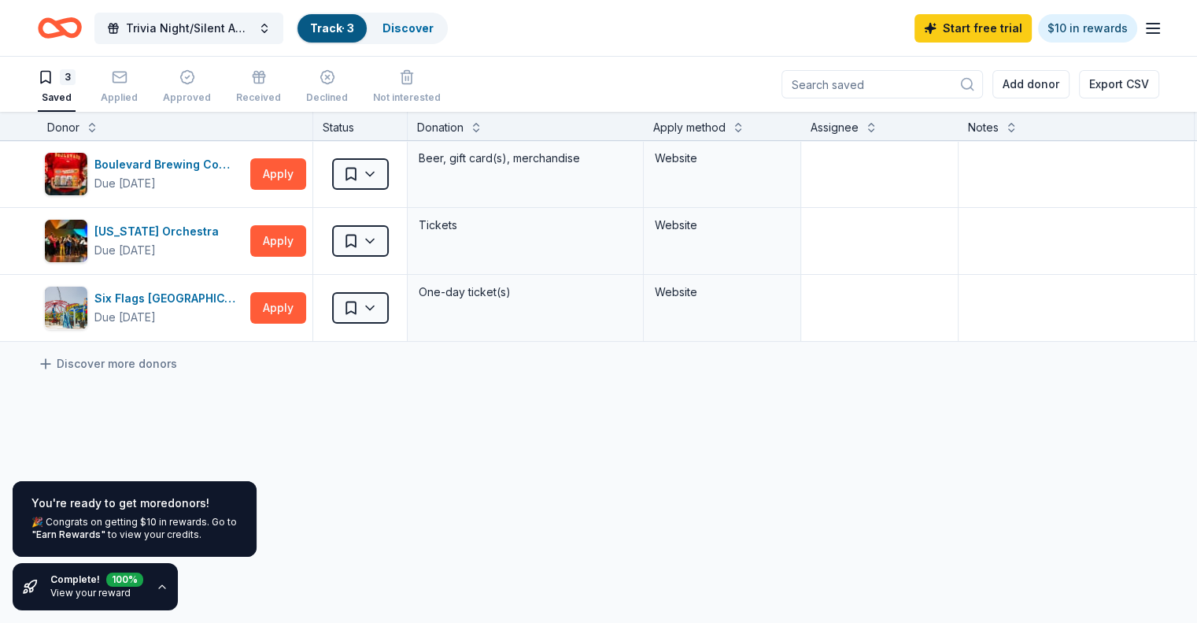
click at [170, 525] on div "🎉 Congrats on getting $10 in rewards. Go to "Earn Rewards" to view your credits." at bounding box center [134, 528] width 206 height 25
click at [87, 594] on link "View your reward" at bounding box center [90, 592] width 80 height 12
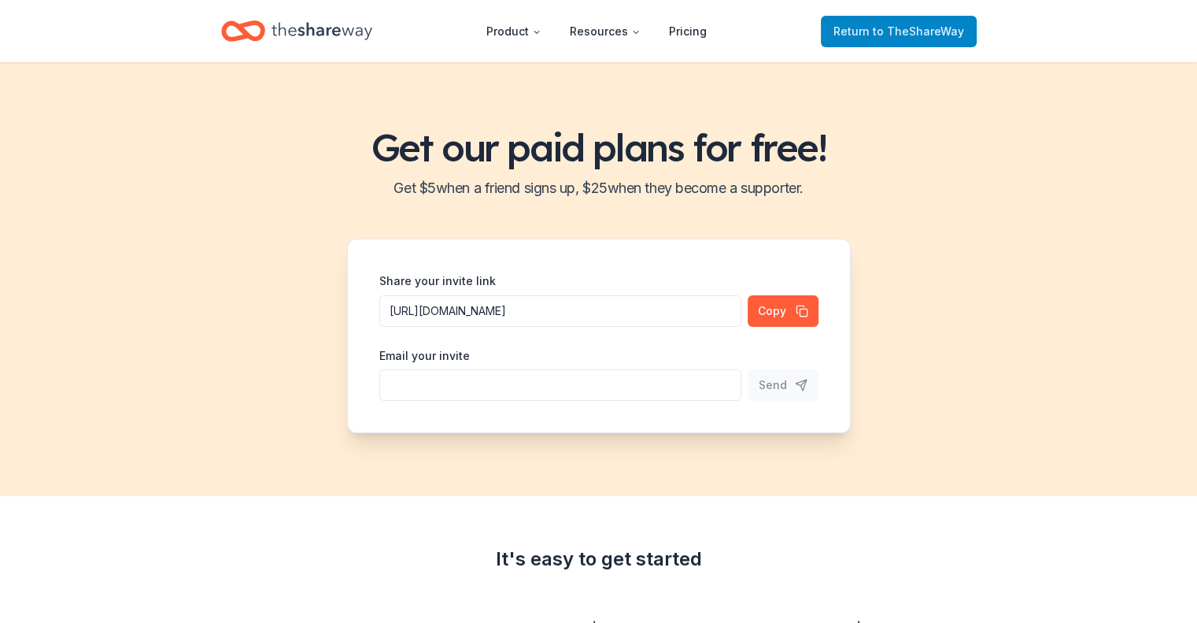
click at [896, 26] on span "to TheShareWay" at bounding box center [918, 30] width 91 height 13
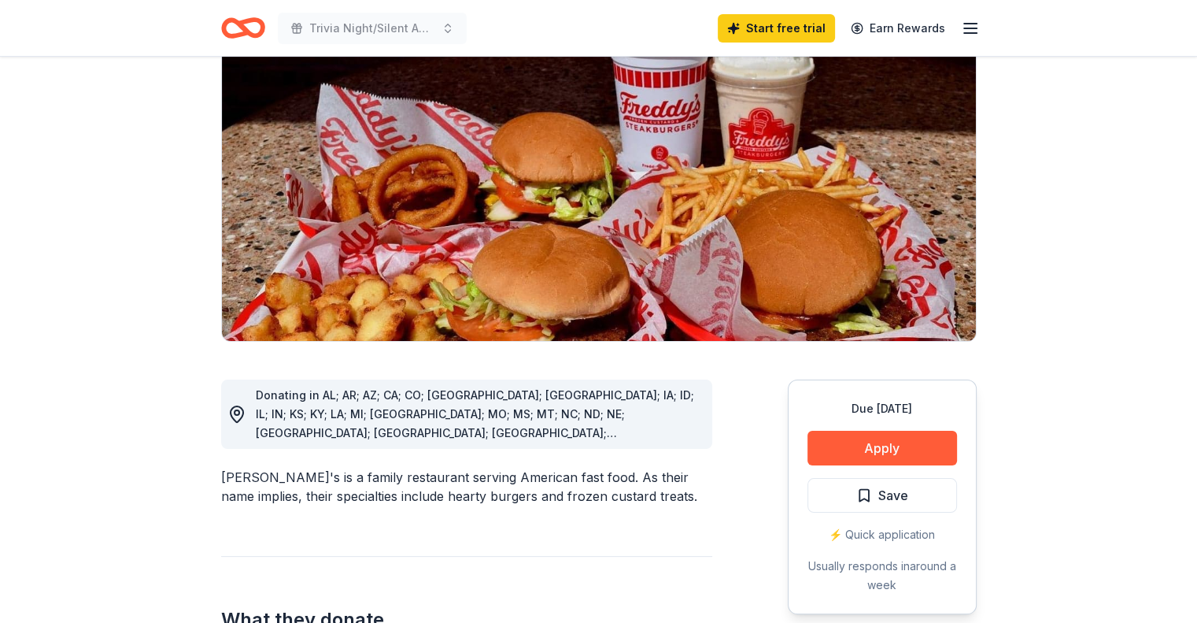
scroll to position [236, 0]
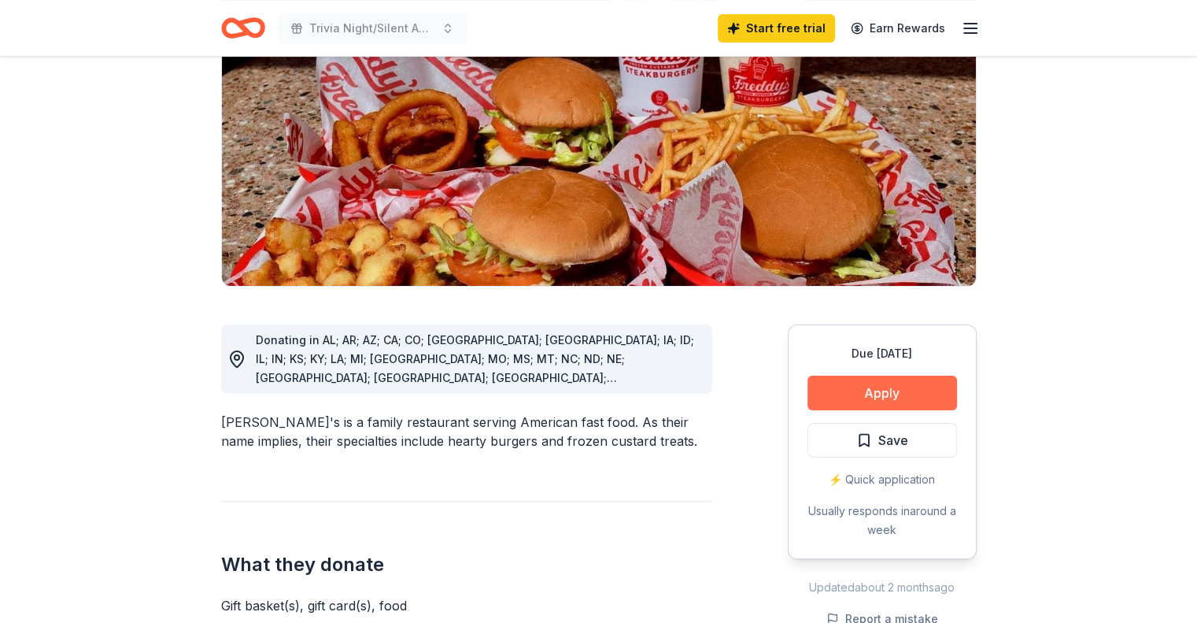
click at [882, 375] on button "Apply" at bounding box center [883, 392] width 150 height 35
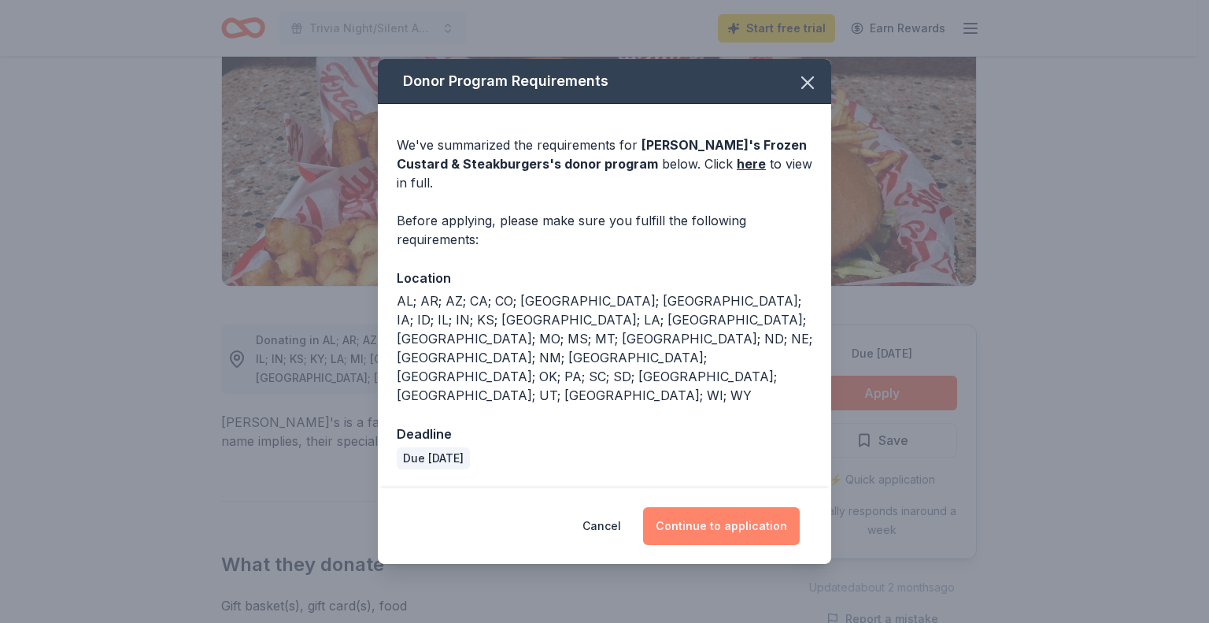
click at [683, 507] on button "Continue to application" at bounding box center [721, 526] width 157 height 38
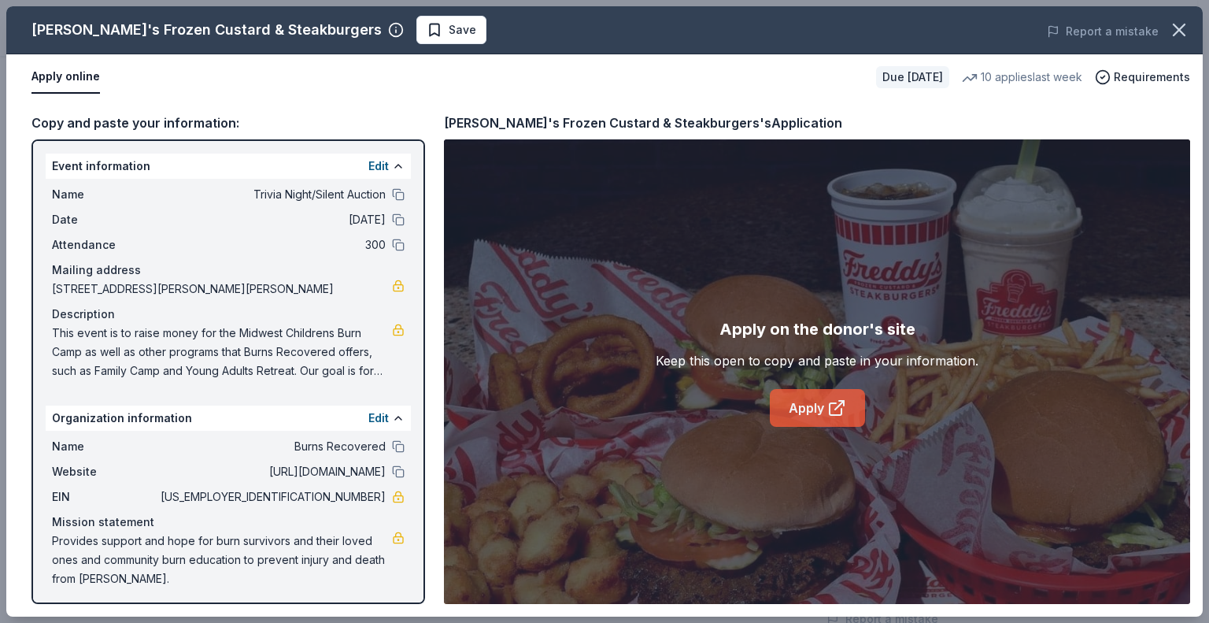
click at [782, 402] on link "Apply" at bounding box center [817, 408] width 95 height 38
click at [1182, 27] on icon "button" at bounding box center [1179, 29] width 11 height 11
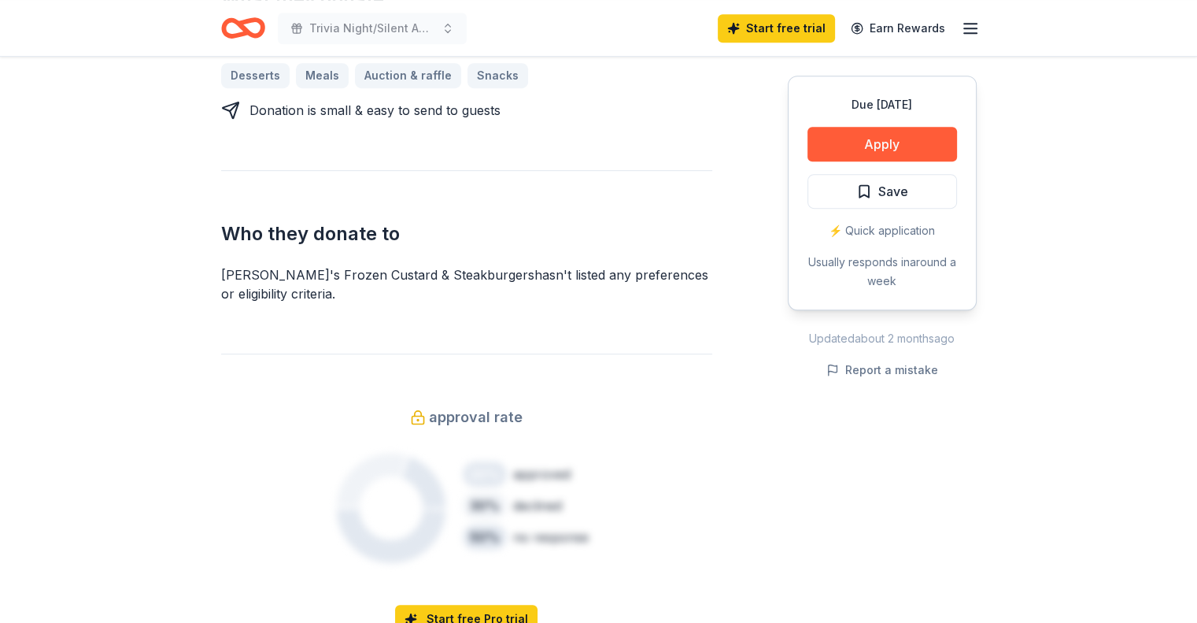
scroll to position [944, 0]
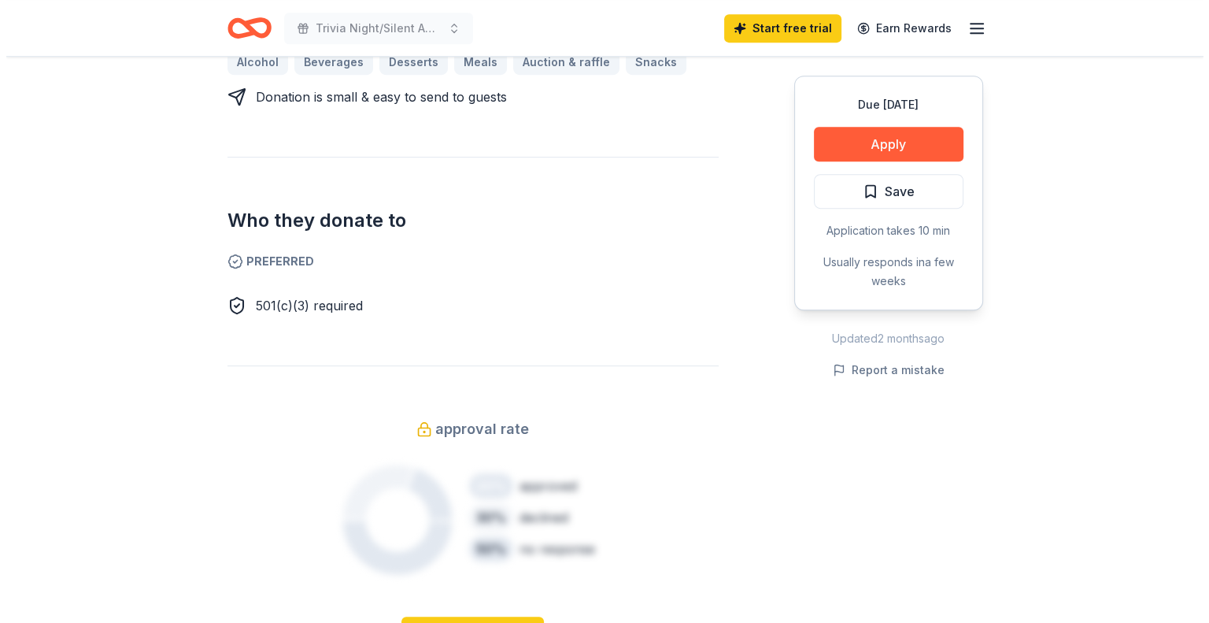
scroll to position [787, 0]
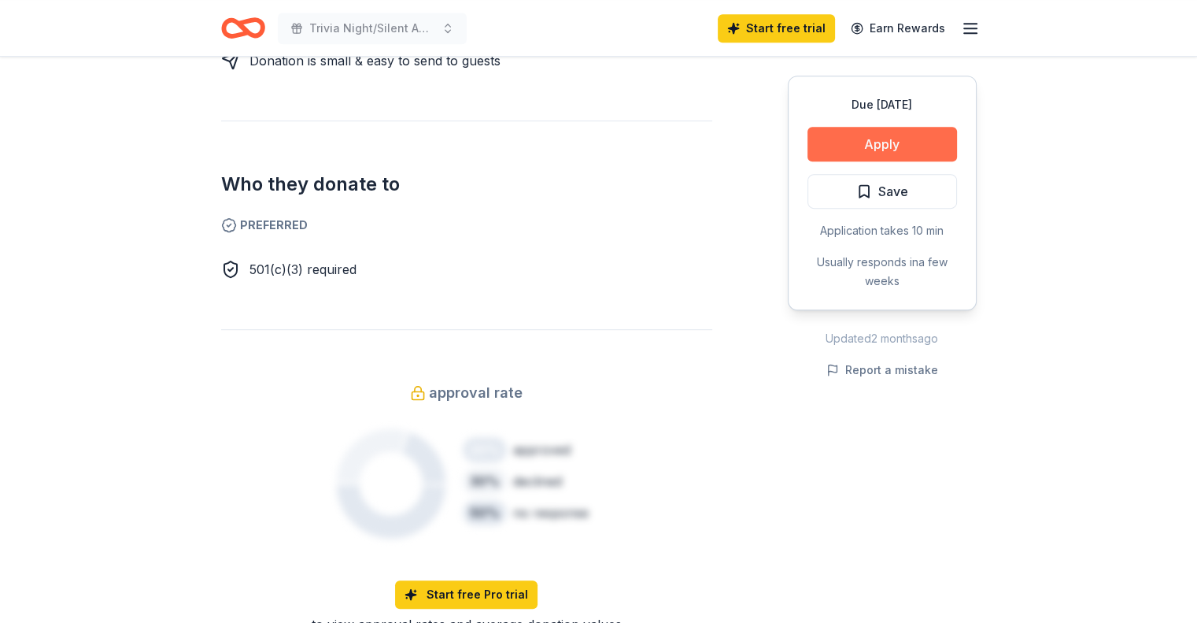
click at [835, 136] on button "Apply" at bounding box center [883, 144] width 150 height 35
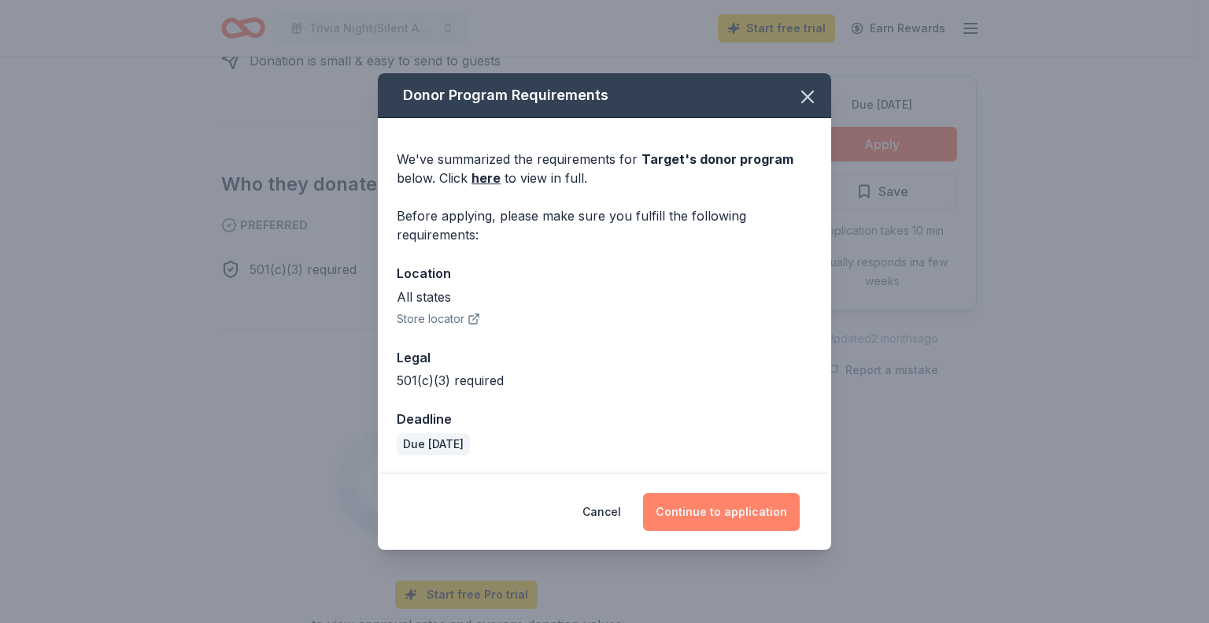
click at [750, 512] on button "Continue to application" at bounding box center [721, 512] width 157 height 38
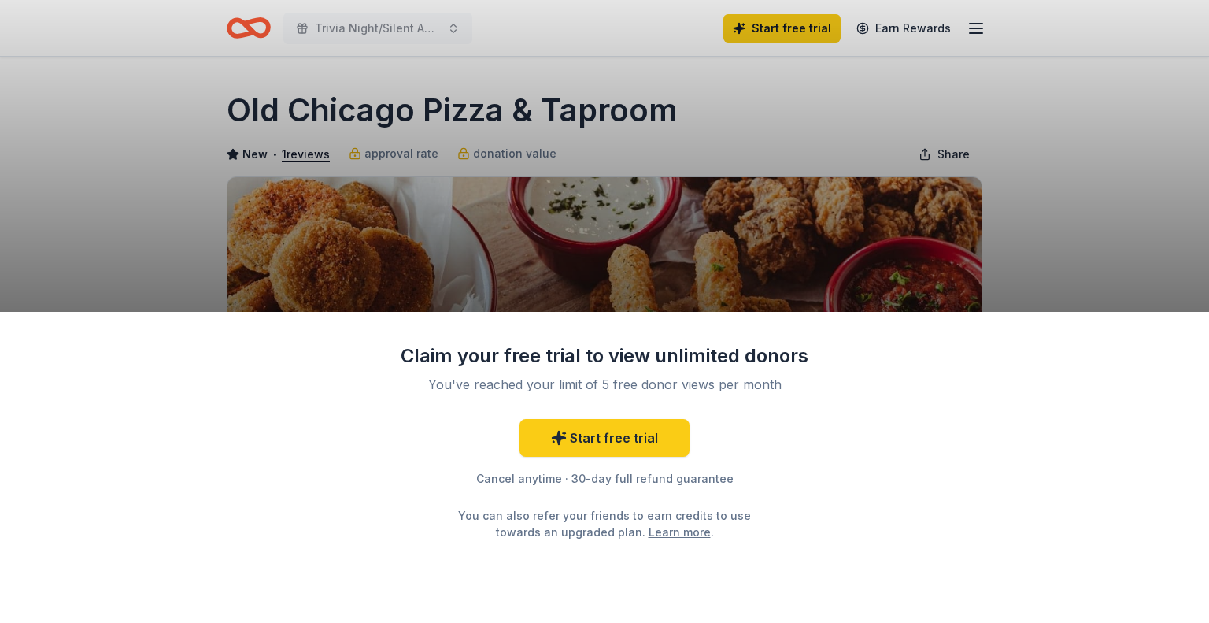
click at [713, 119] on div "Claim your free trial to view unlimited donors You've reached your limit of 5 f…" at bounding box center [604, 311] width 1209 height 623
click at [1056, 261] on div "Claim your free trial to view unlimited donors You've reached your limit of 5 f…" at bounding box center [604, 311] width 1209 height 623
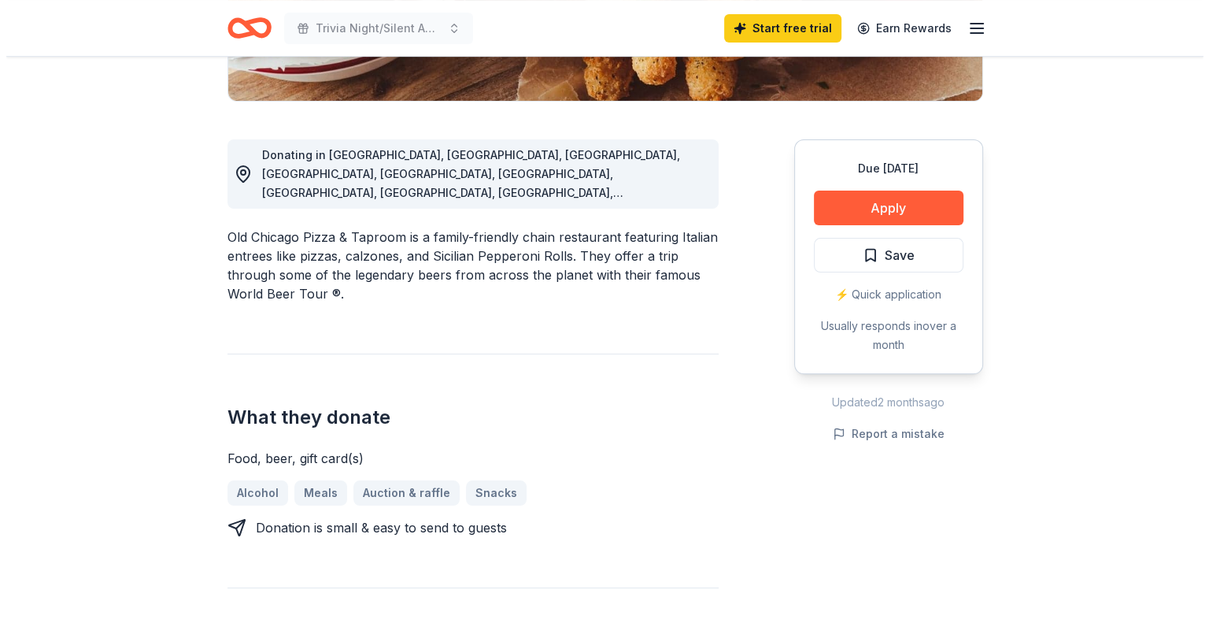
scroll to position [394, 0]
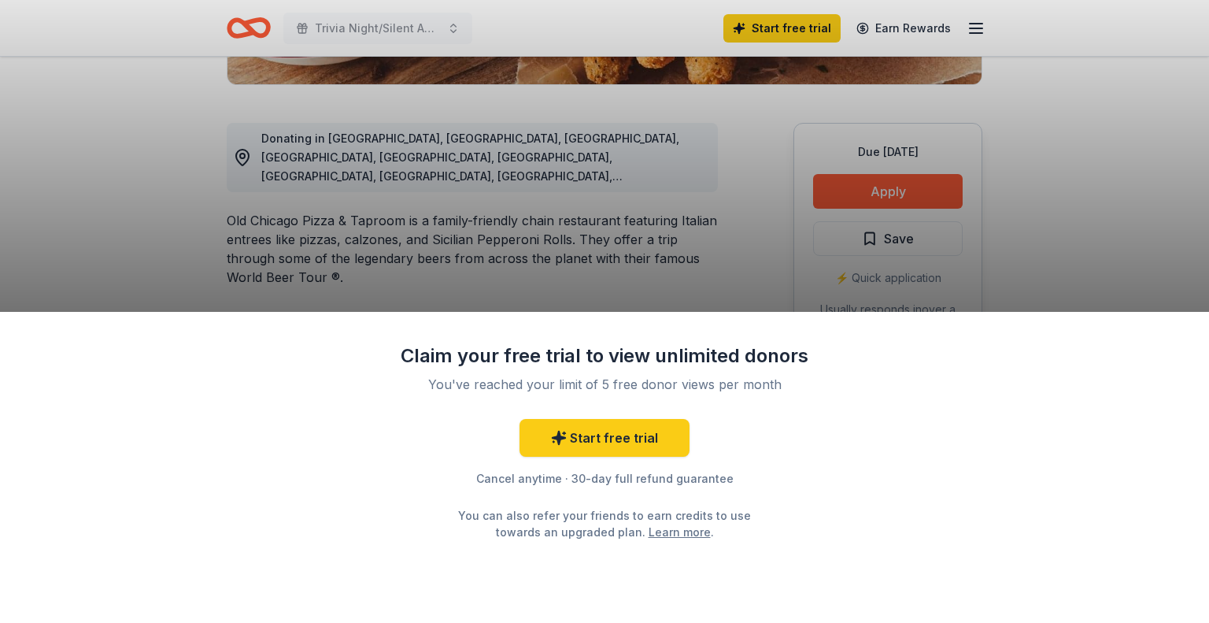
click at [927, 198] on div "Claim your free trial to view unlimited donors You've reached your limit of 5 f…" at bounding box center [604, 311] width 1209 height 623
click at [649, 531] on link "Learn more" at bounding box center [680, 531] width 62 height 17
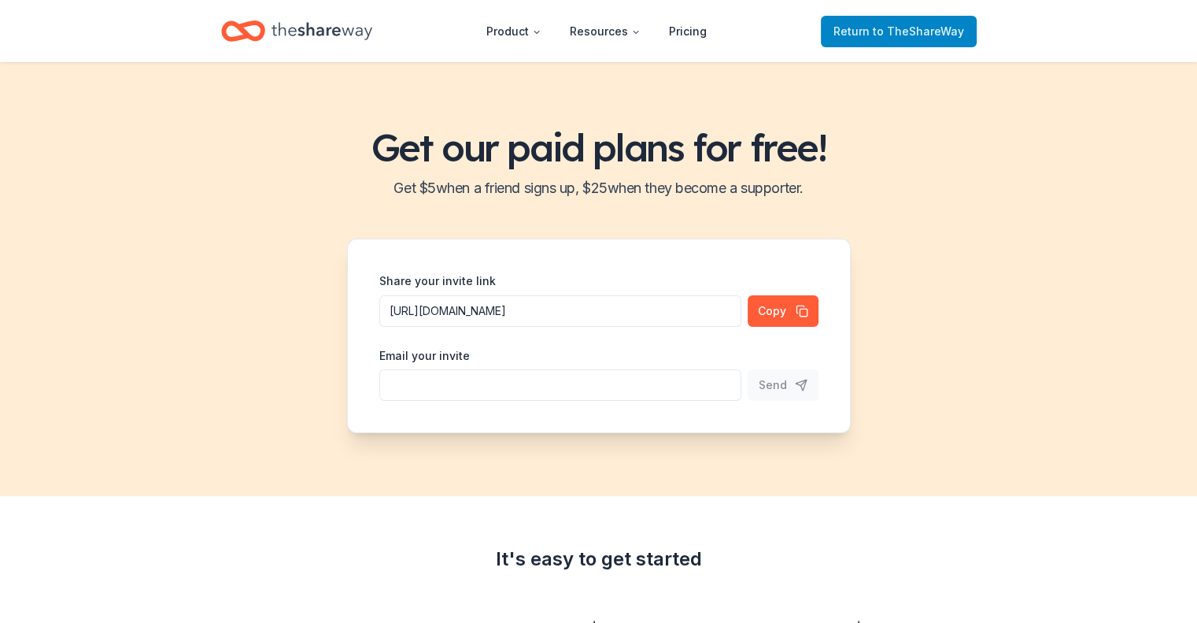
click at [862, 31] on span "Return to TheShareWay" at bounding box center [899, 31] width 131 height 19
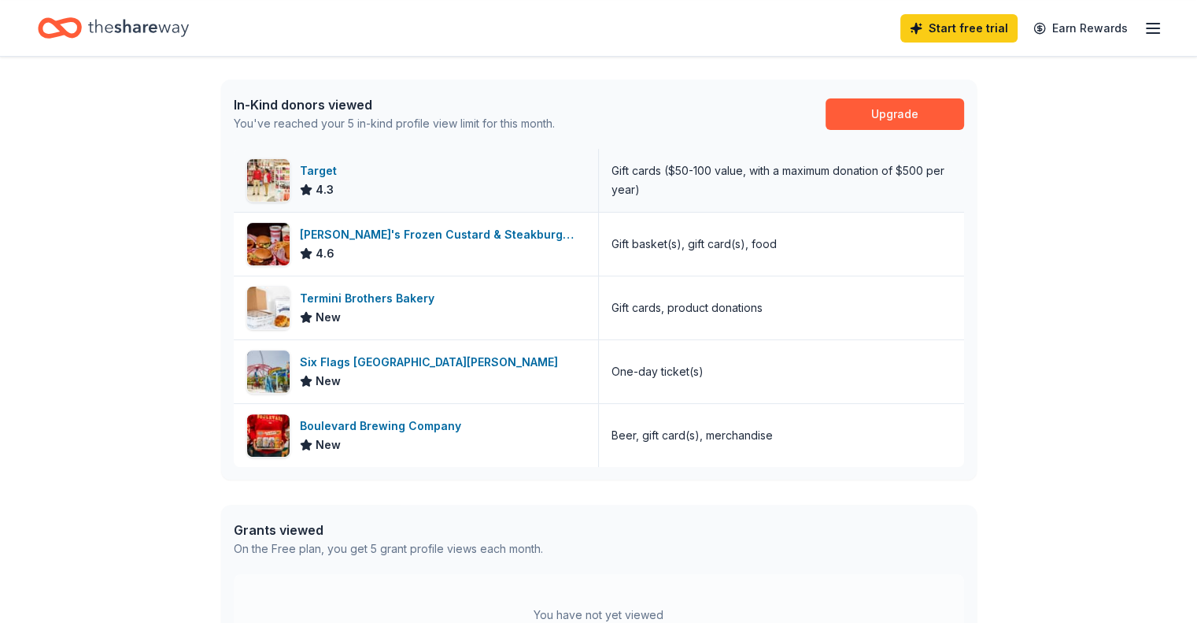
scroll to position [394, 0]
click at [321, 170] on div "Target" at bounding box center [321, 170] width 43 height 19
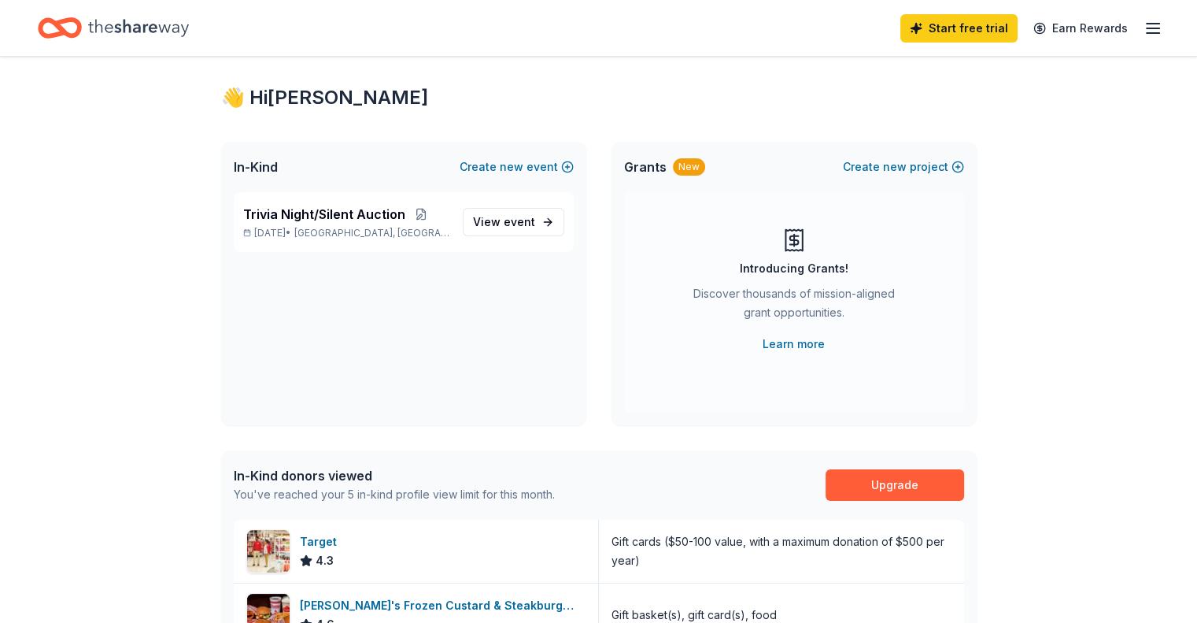
scroll to position [0, 0]
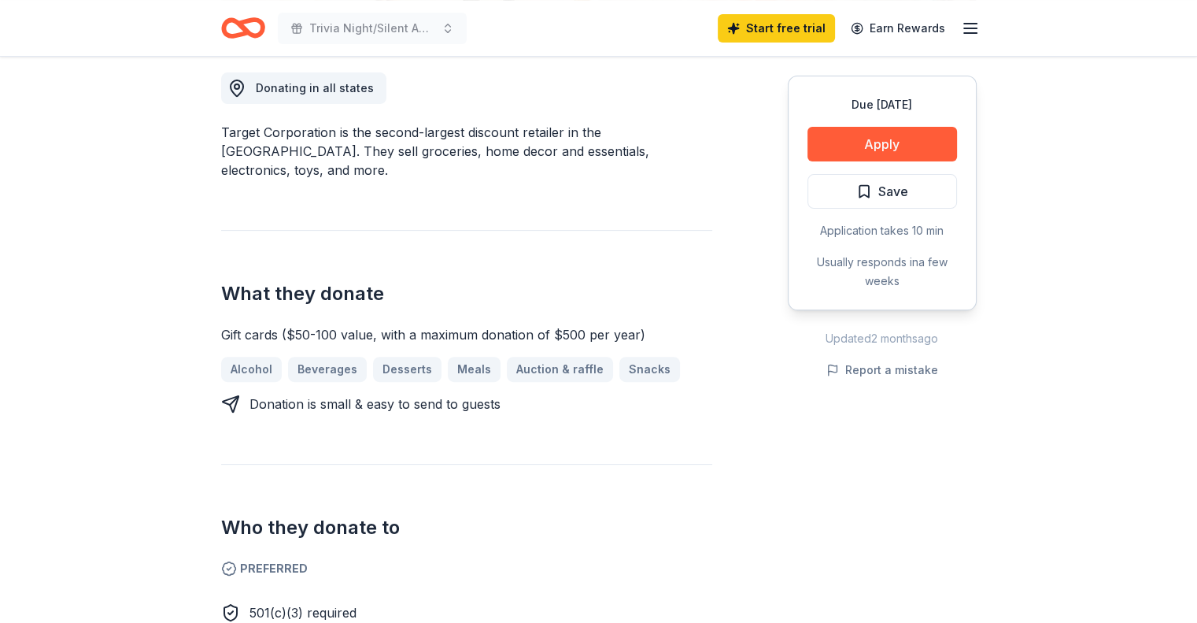
scroll to position [472, 0]
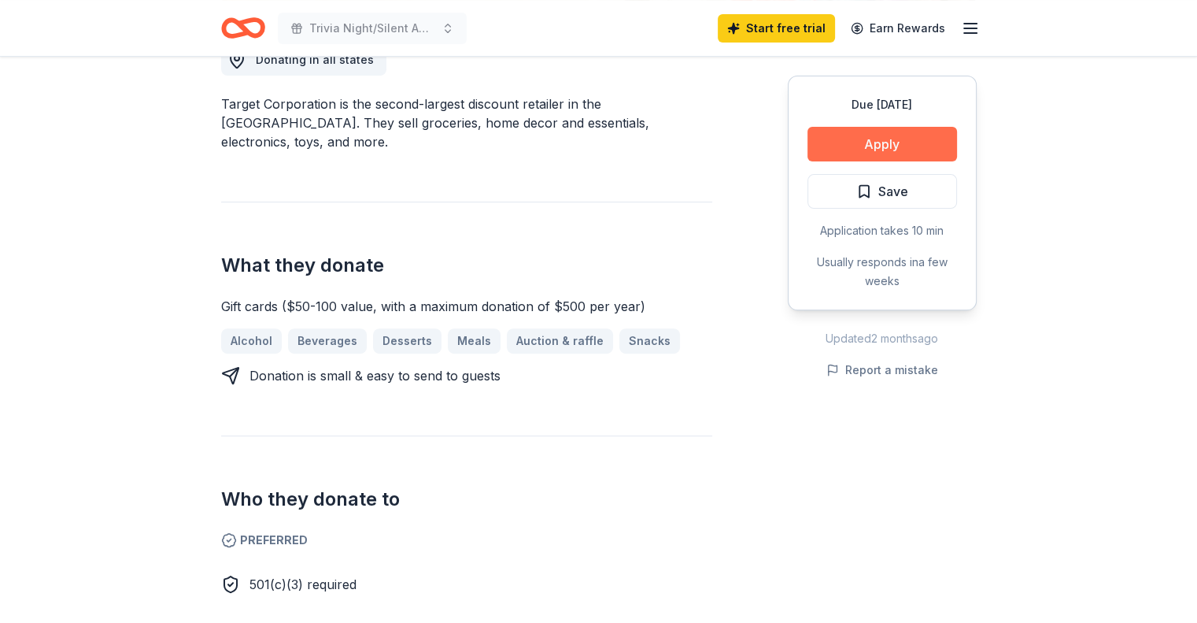
click at [834, 134] on button "Apply" at bounding box center [883, 144] width 150 height 35
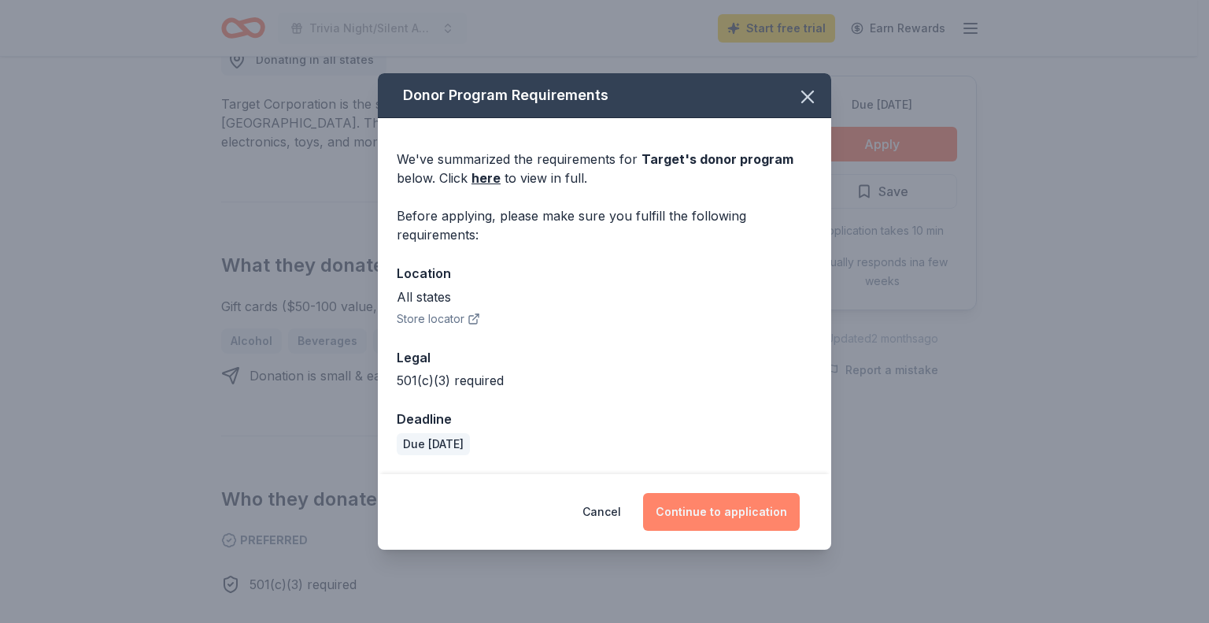
click at [718, 503] on button "Continue to application" at bounding box center [721, 512] width 157 height 38
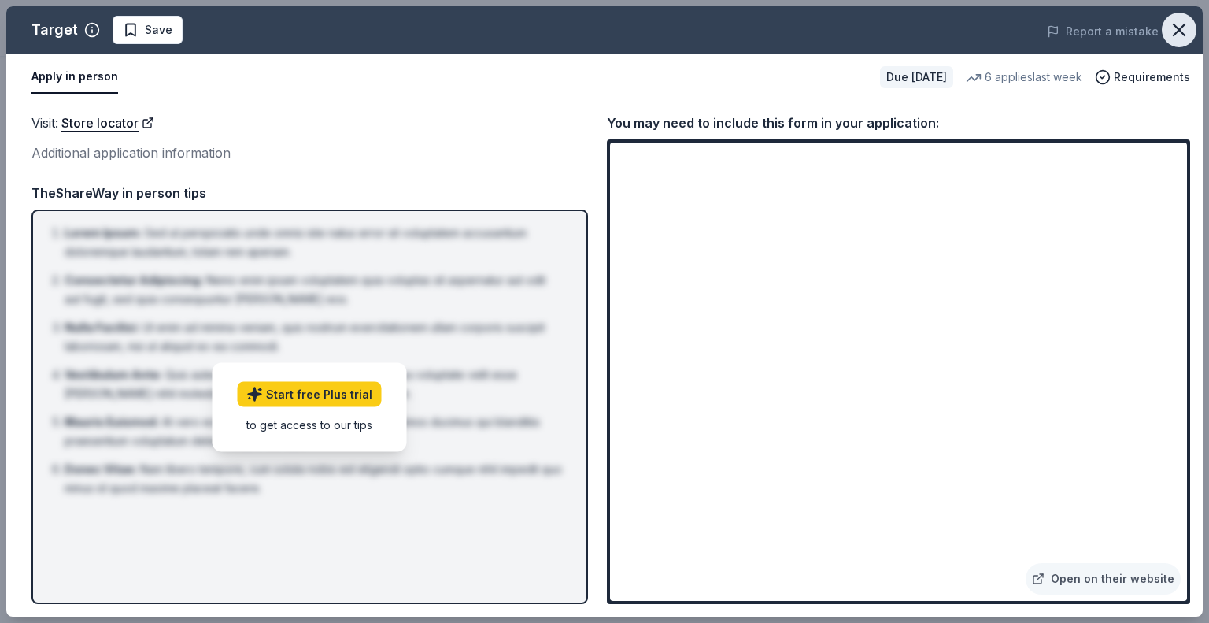
click at [1179, 31] on icon "button" at bounding box center [1179, 30] width 22 height 22
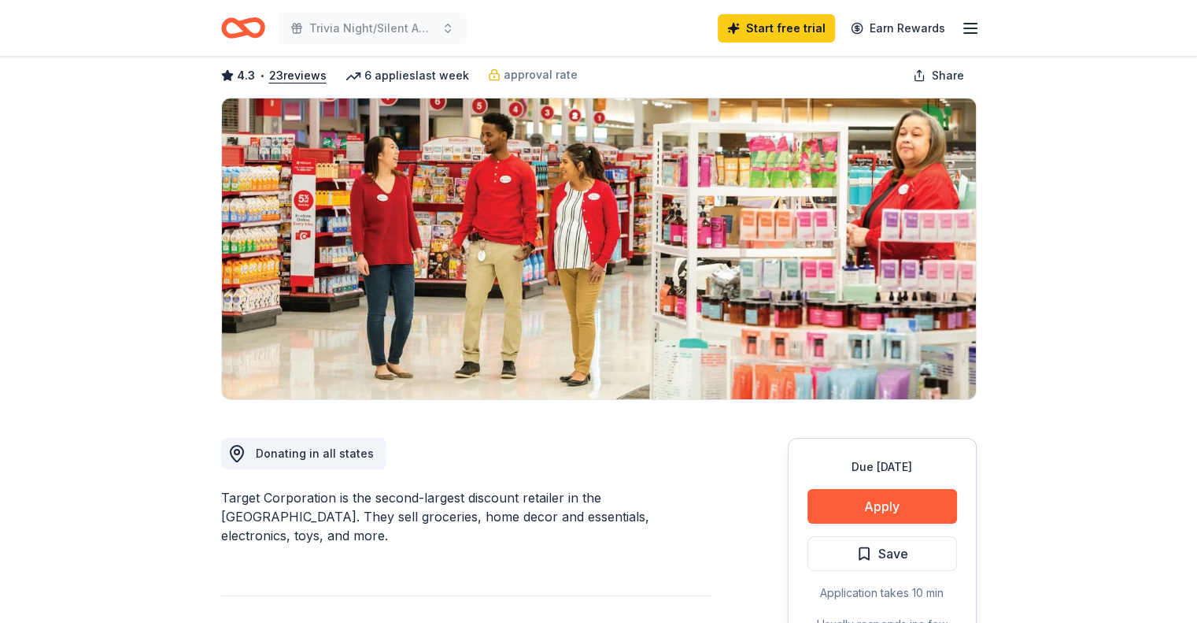
scroll to position [0, 0]
